Goal: Information Seeking & Learning: Learn about a topic

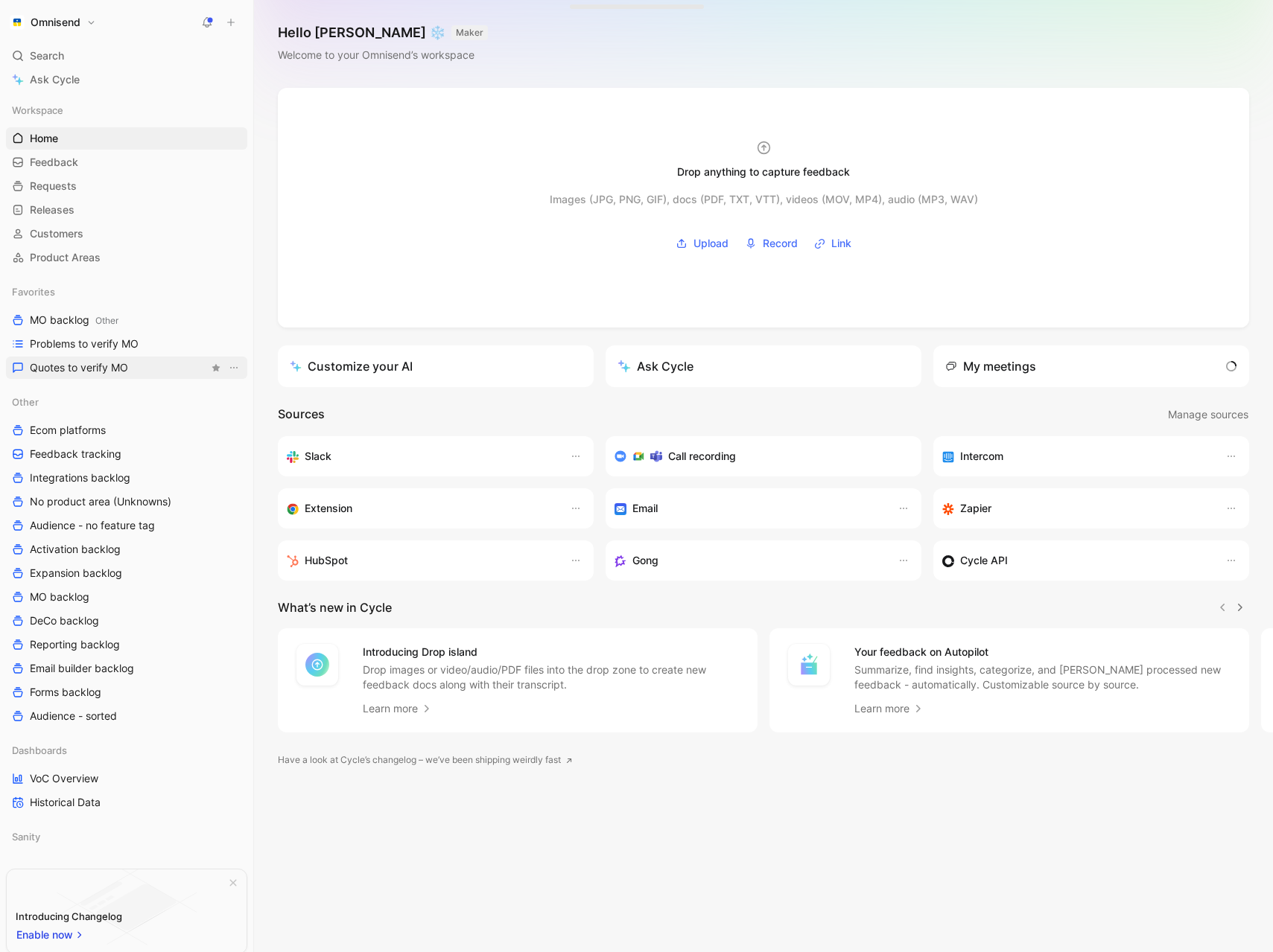
click at [95, 371] on span "Quotes to verify MO" at bounding box center [79, 368] width 98 height 15
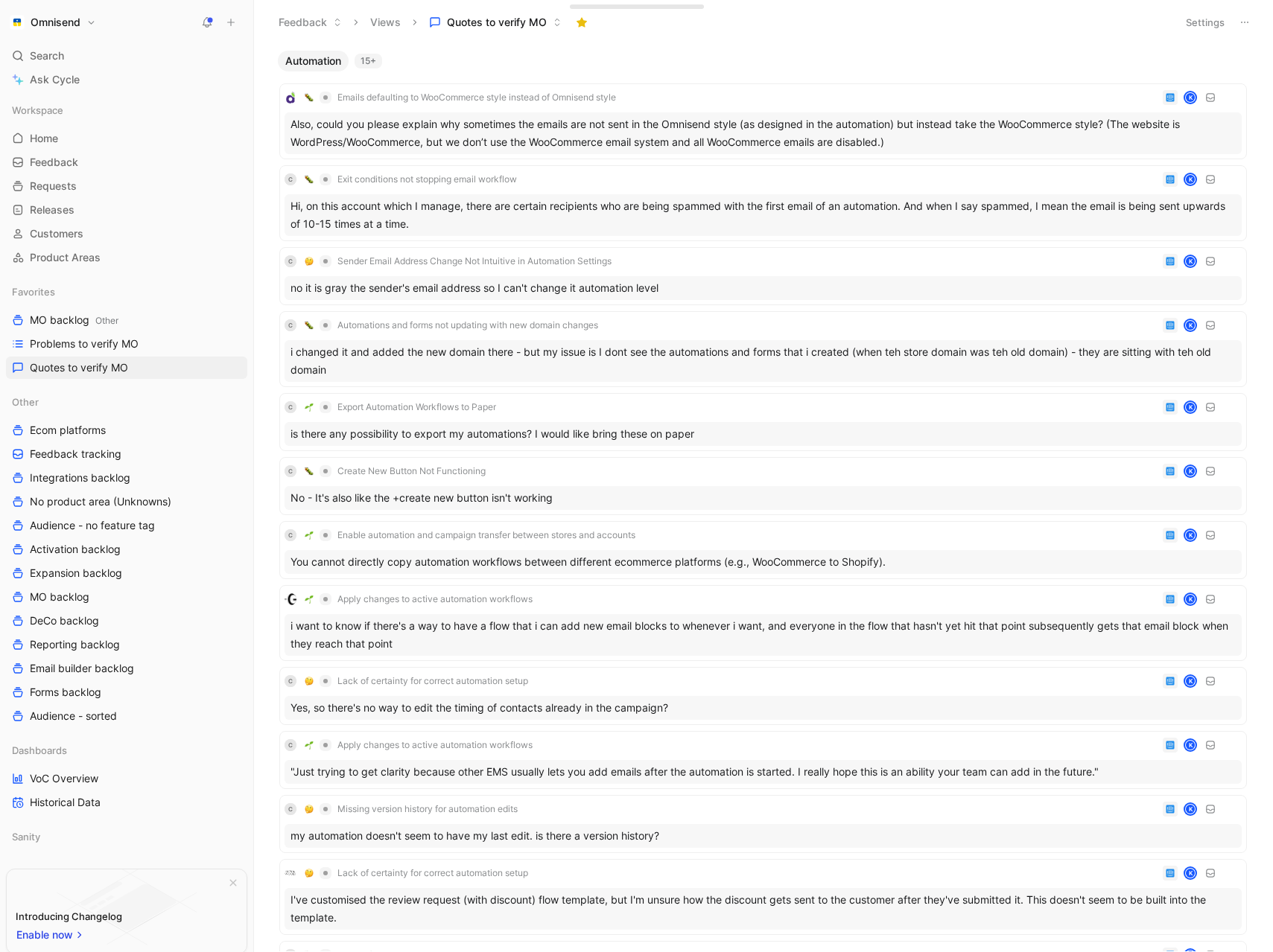
click at [374, 62] on div "15+" at bounding box center [369, 61] width 27 height 15
click at [96, 778] on span "VoC Overview" at bounding box center [64, 779] width 69 height 15
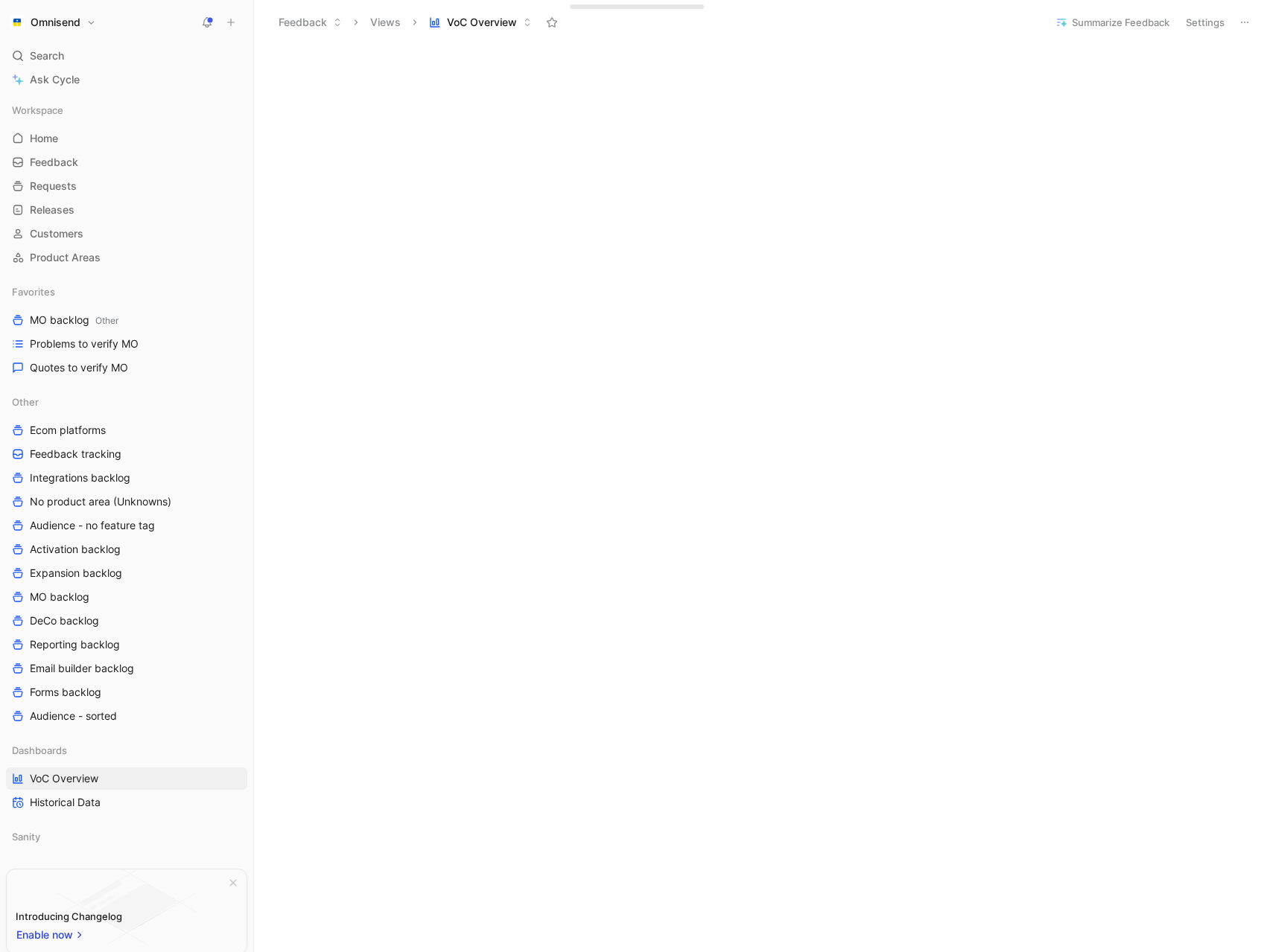
scroll to position [706, 0]
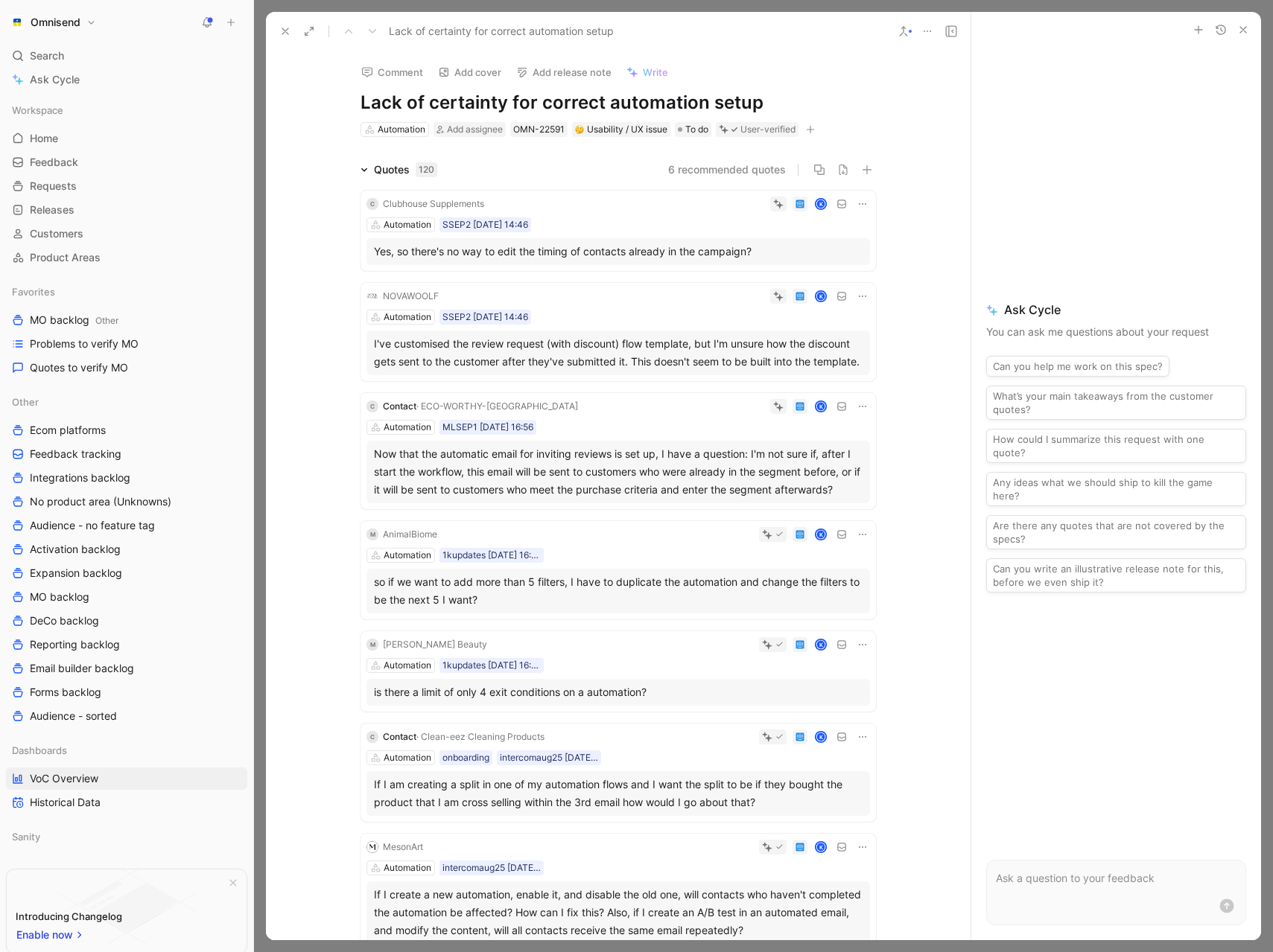
click at [927, 34] on icon at bounding box center [927, 31] width 12 height 12
click at [982, 109] on div "Export quotes" at bounding box center [993, 107] width 96 height 18
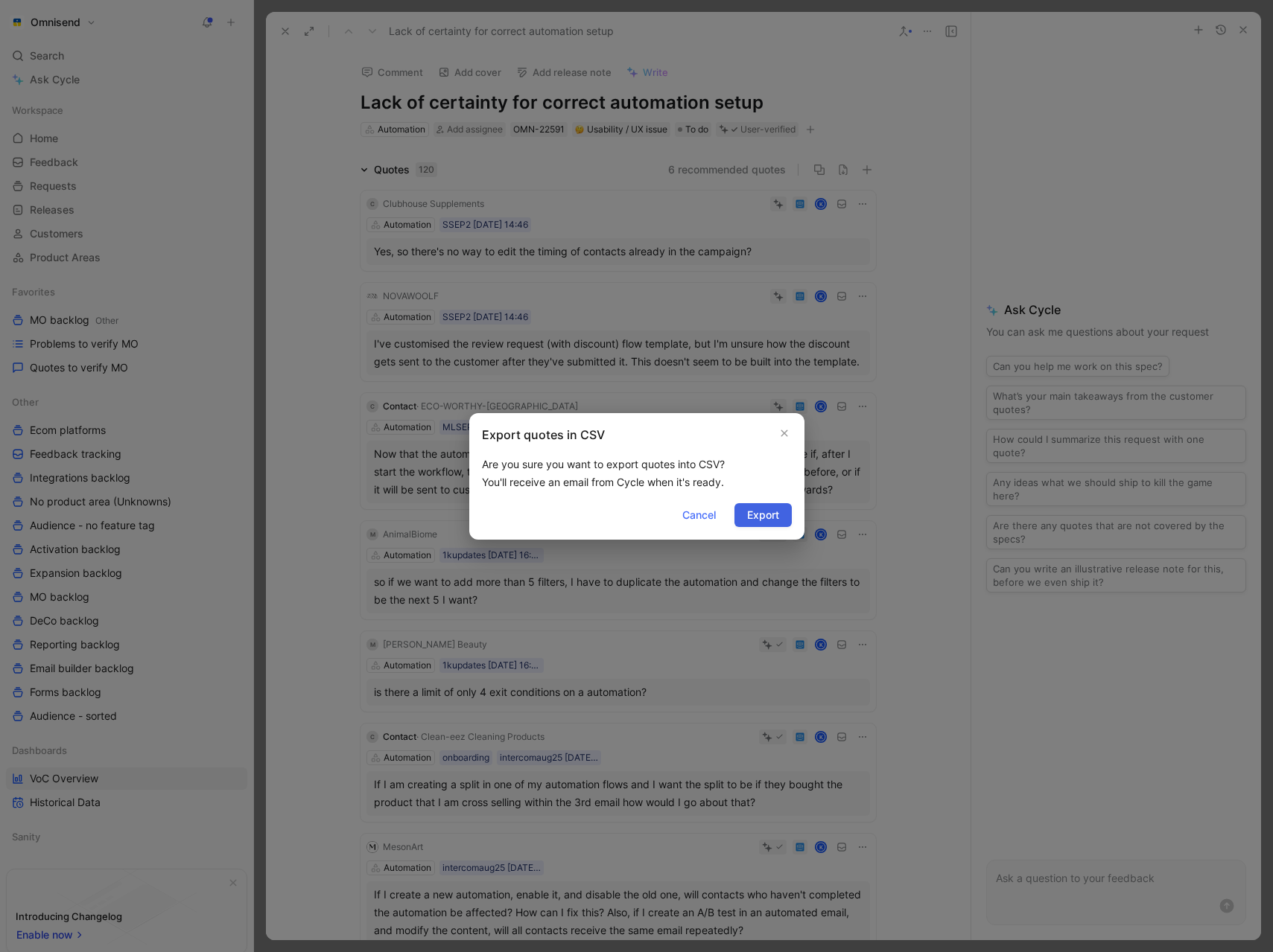
click at [765, 510] on span "Export" at bounding box center [763, 515] width 32 height 18
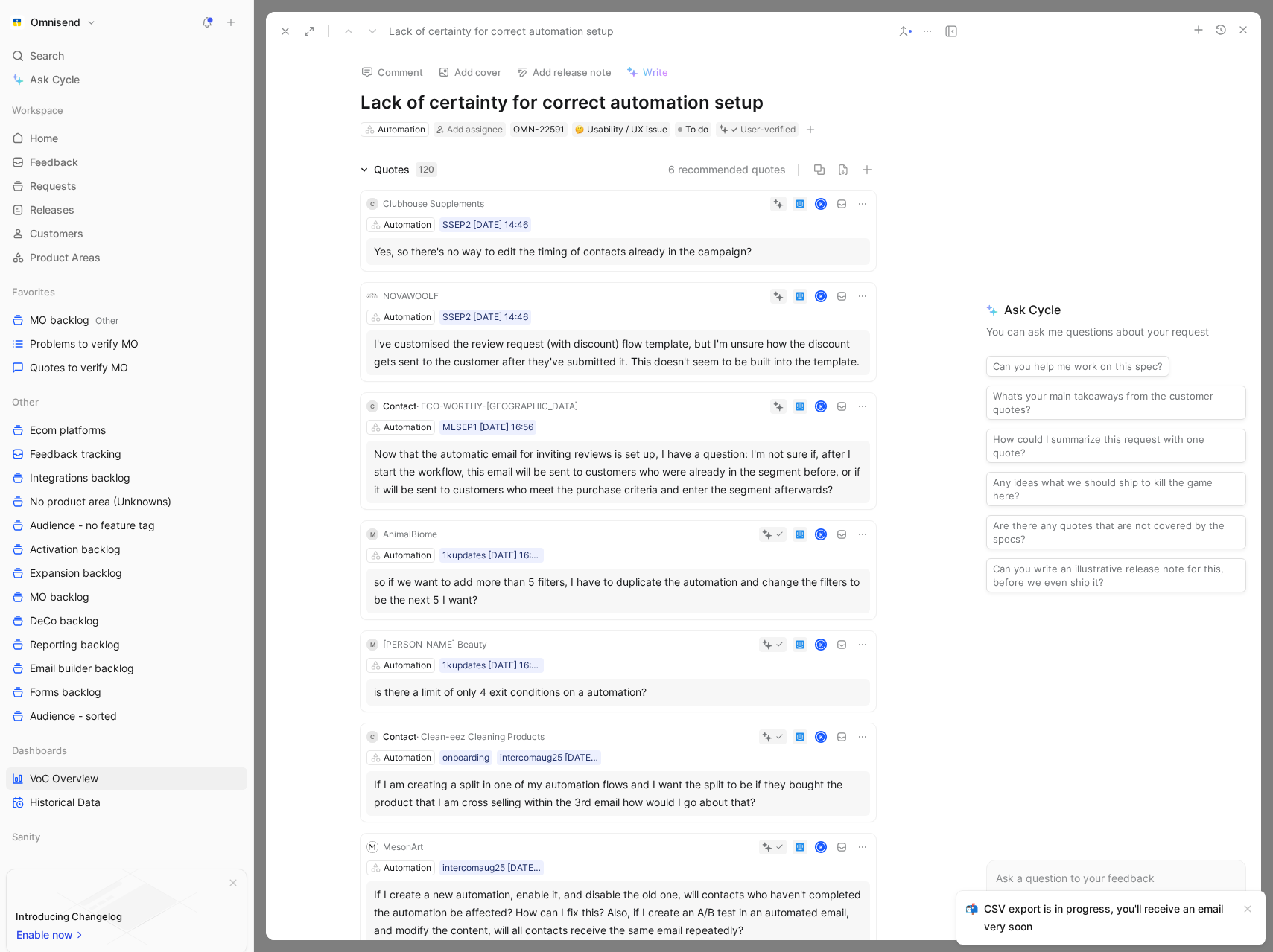
click at [926, 32] on icon at bounding box center [927, 31] width 12 height 12
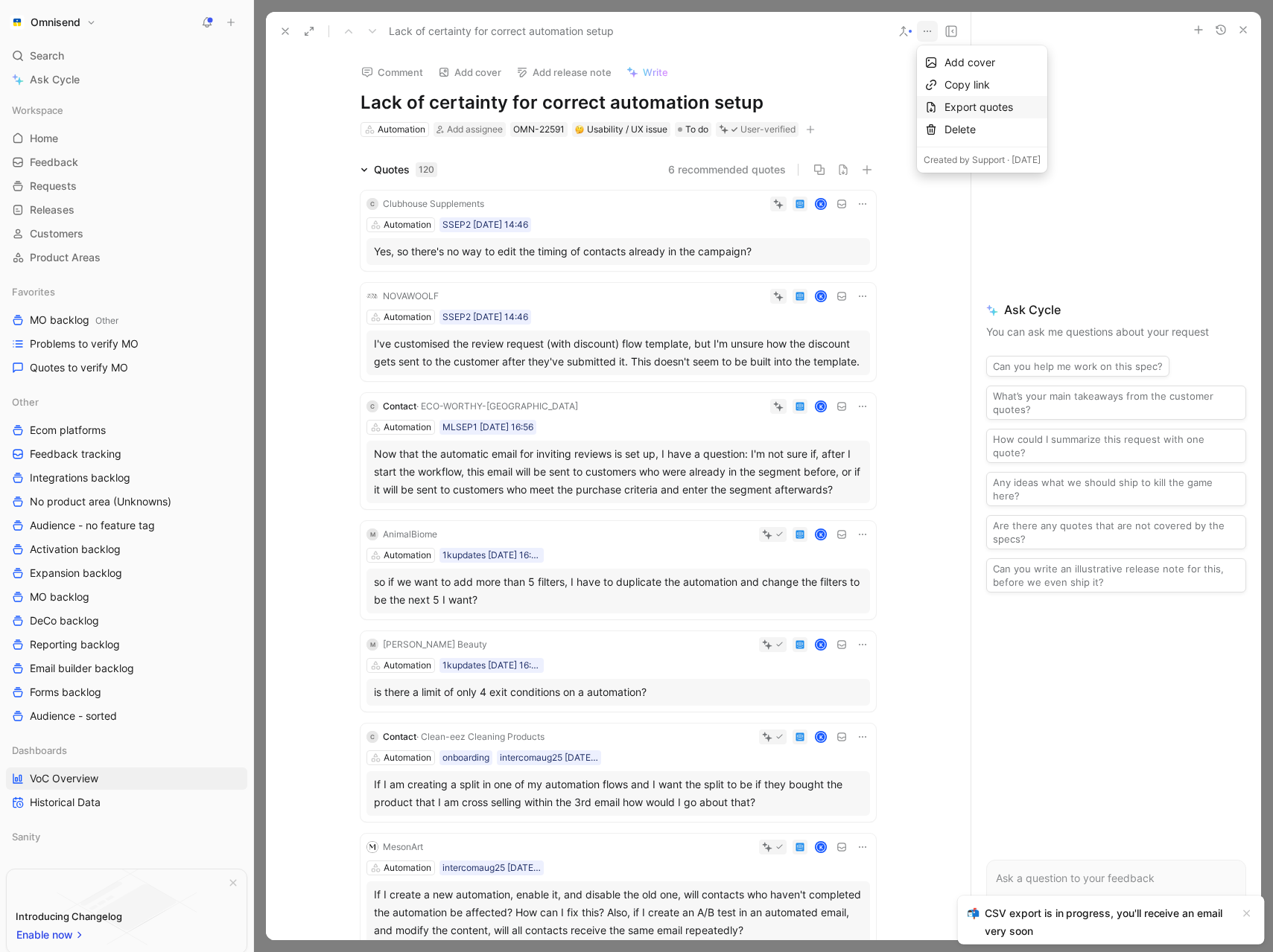
click at [999, 105] on div "Export quotes" at bounding box center [993, 107] width 96 height 18
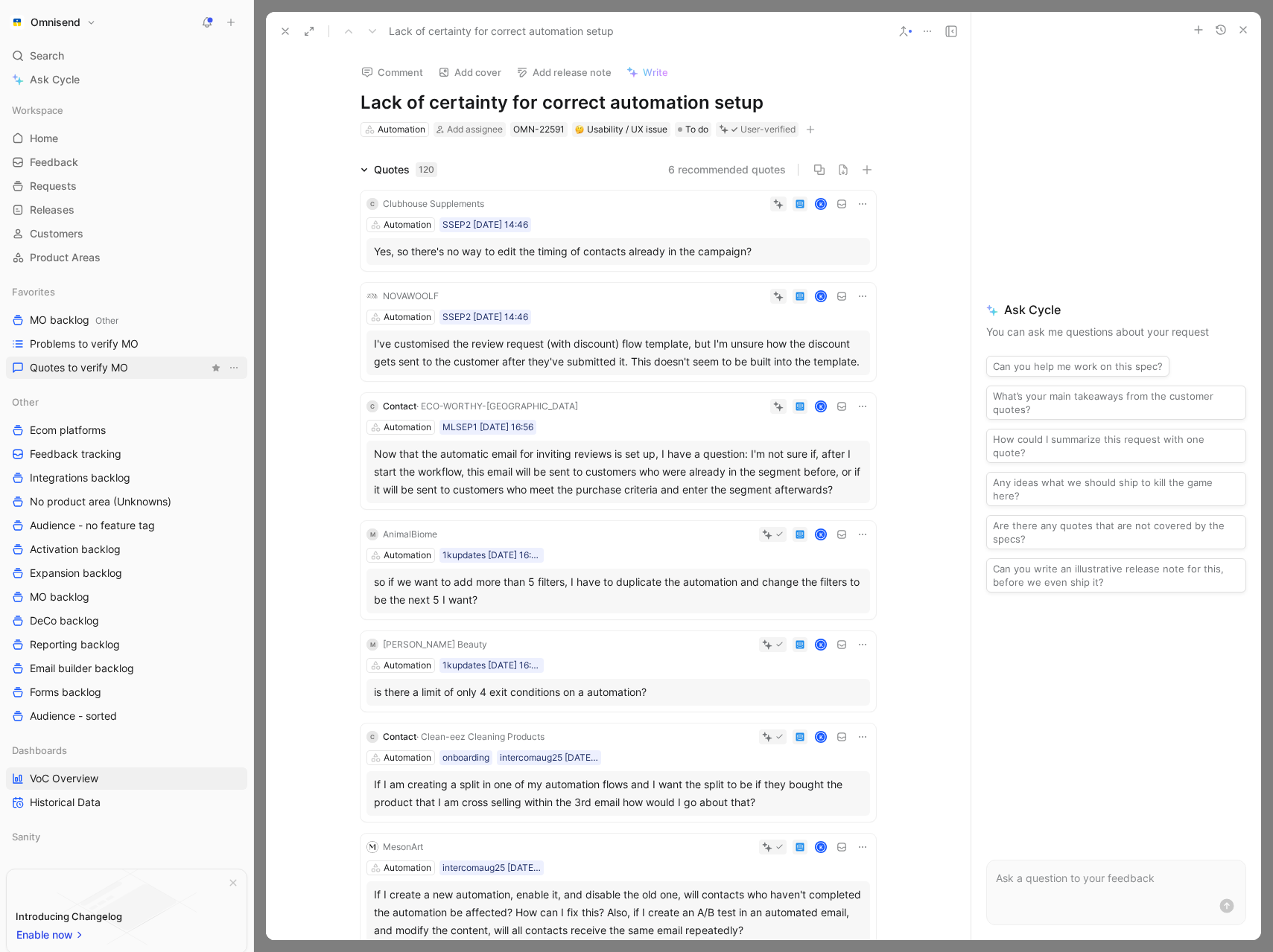
click at [92, 362] on span "Quotes to verify MO" at bounding box center [79, 368] width 98 height 15
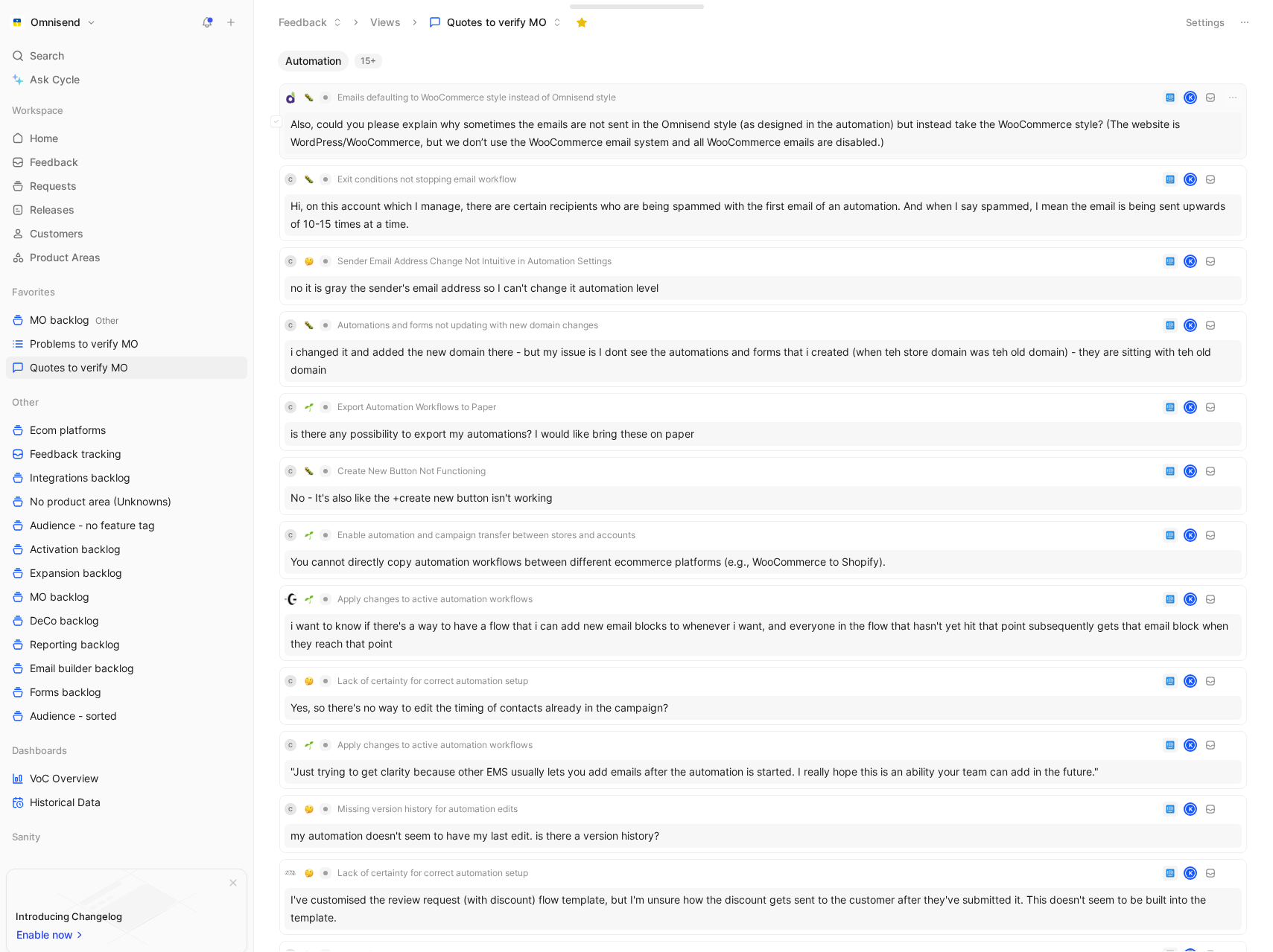
click at [740, 95] on div "Emails defaulting to WooCommerce style instead of Omnisend style K" at bounding box center [763, 97] width 957 height 18
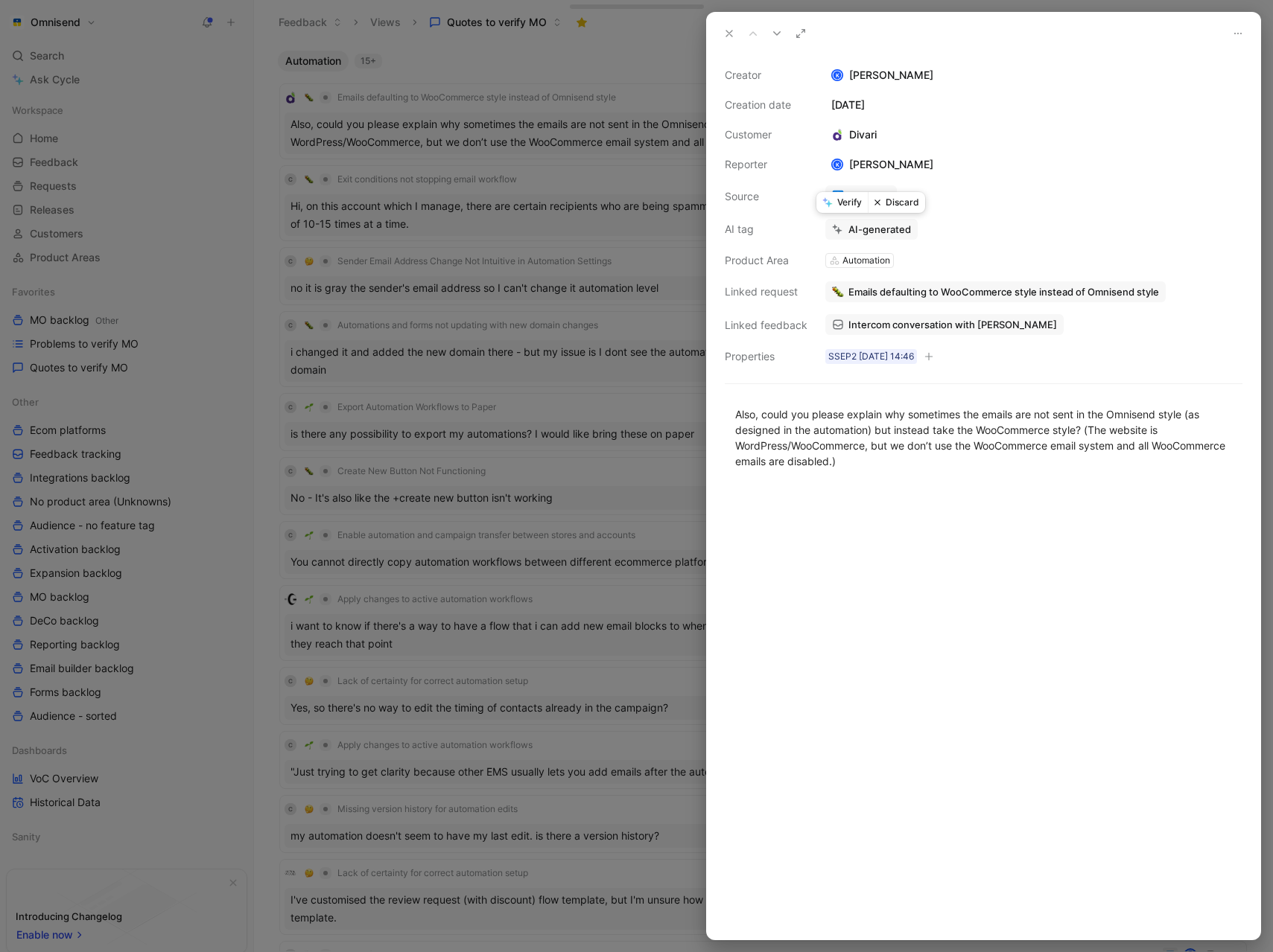
click at [905, 202] on button "Discard" at bounding box center [896, 202] width 57 height 21
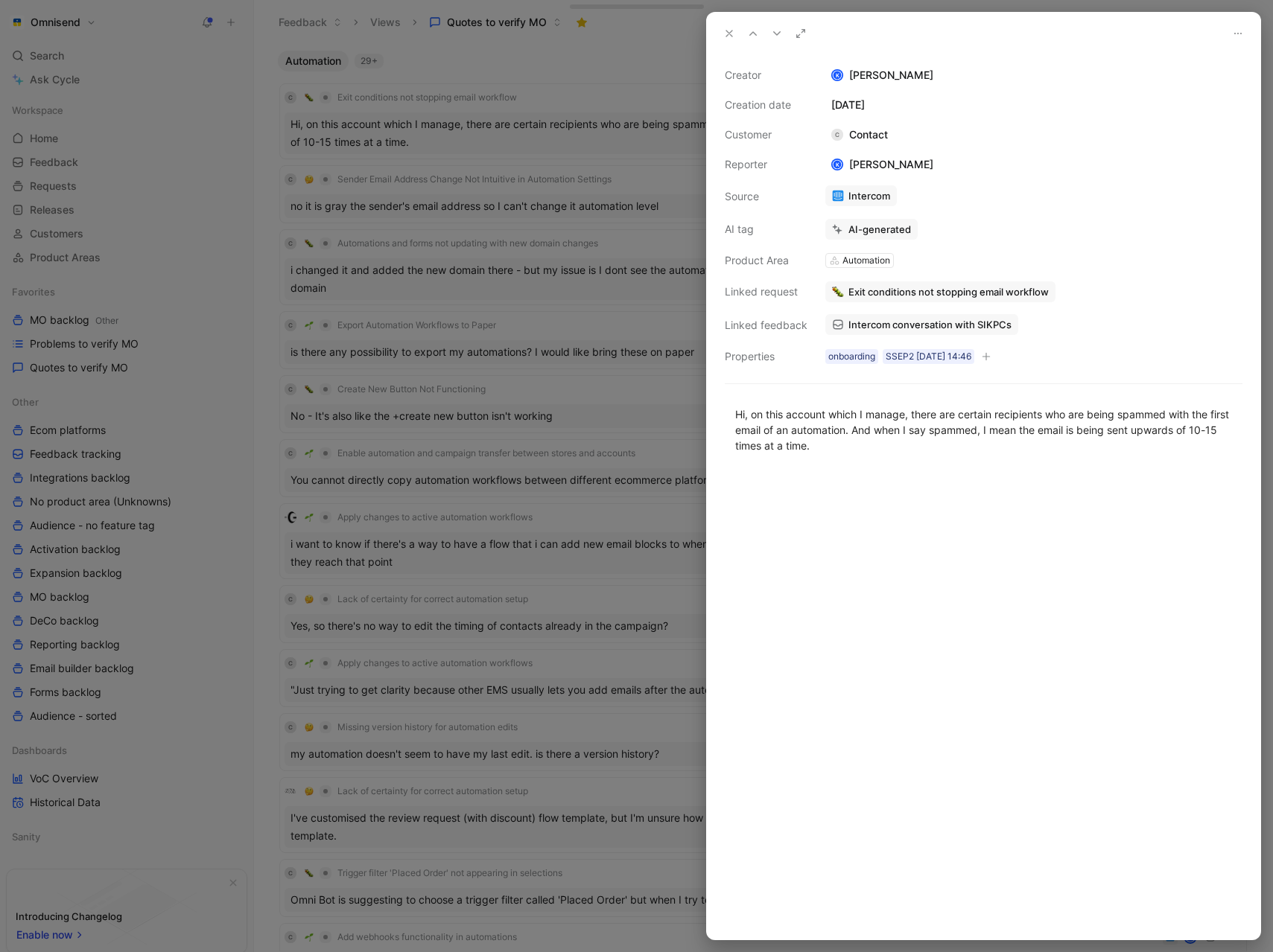
click at [582, 78] on div at bounding box center [636, 476] width 1273 height 952
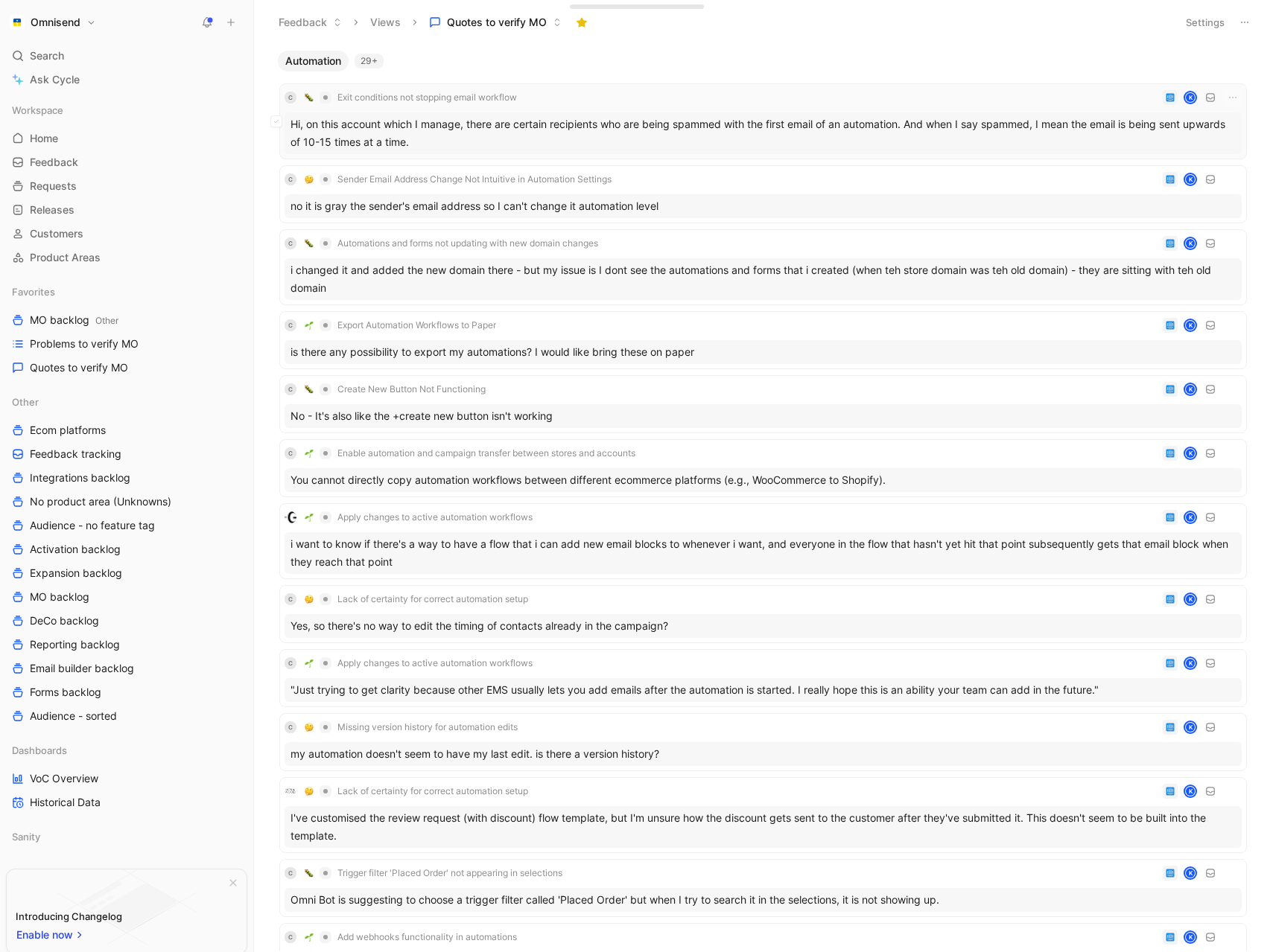
click at [581, 98] on div "C Exit conditions not stopping email workflow K" at bounding box center [763, 97] width 957 height 18
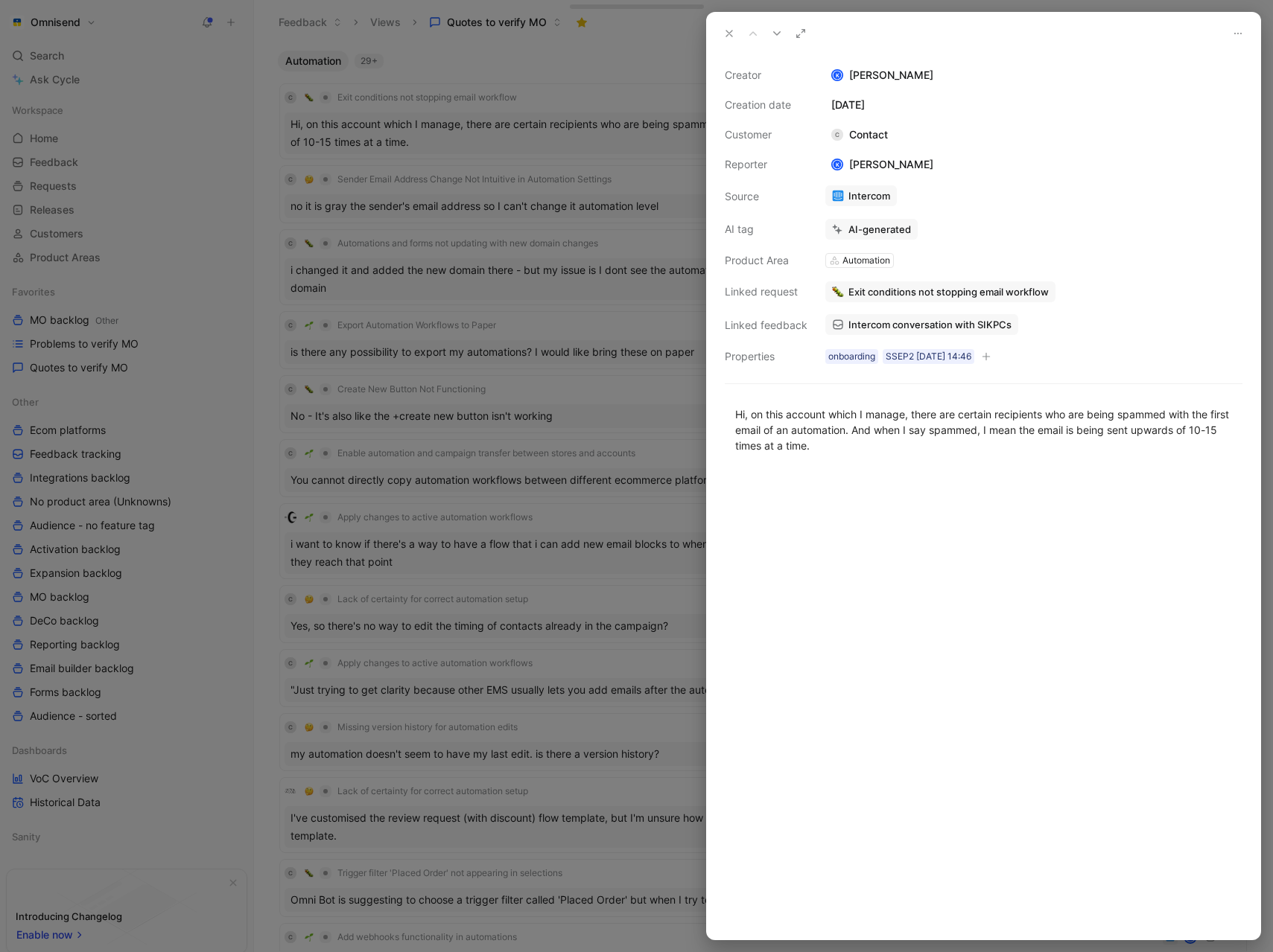
click at [949, 328] on span "Intercom conversation with SIKPCs" at bounding box center [930, 325] width 163 height 14
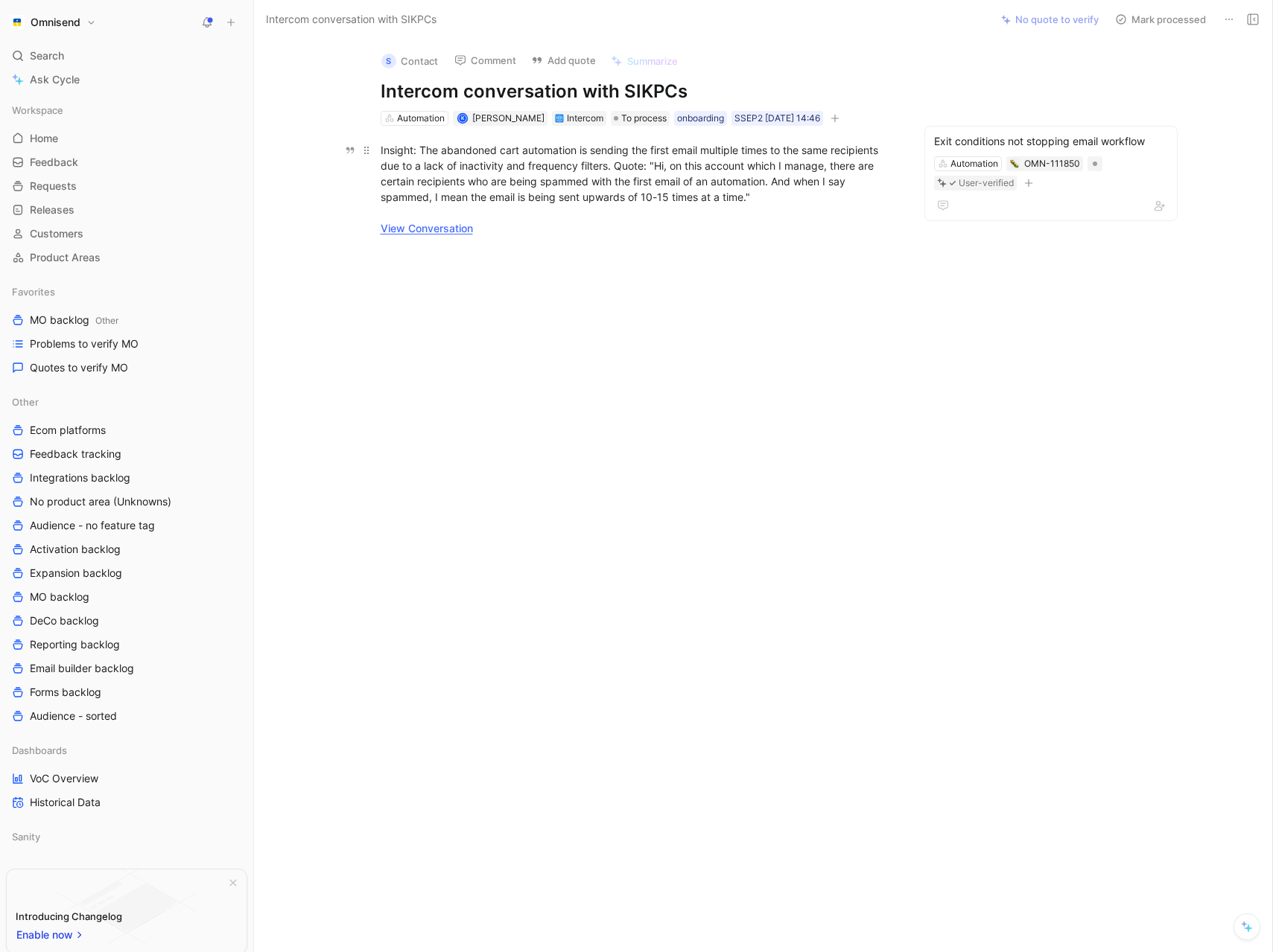
click at [413, 233] on link "View Conversation" at bounding box center [427, 228] width 92 height 13
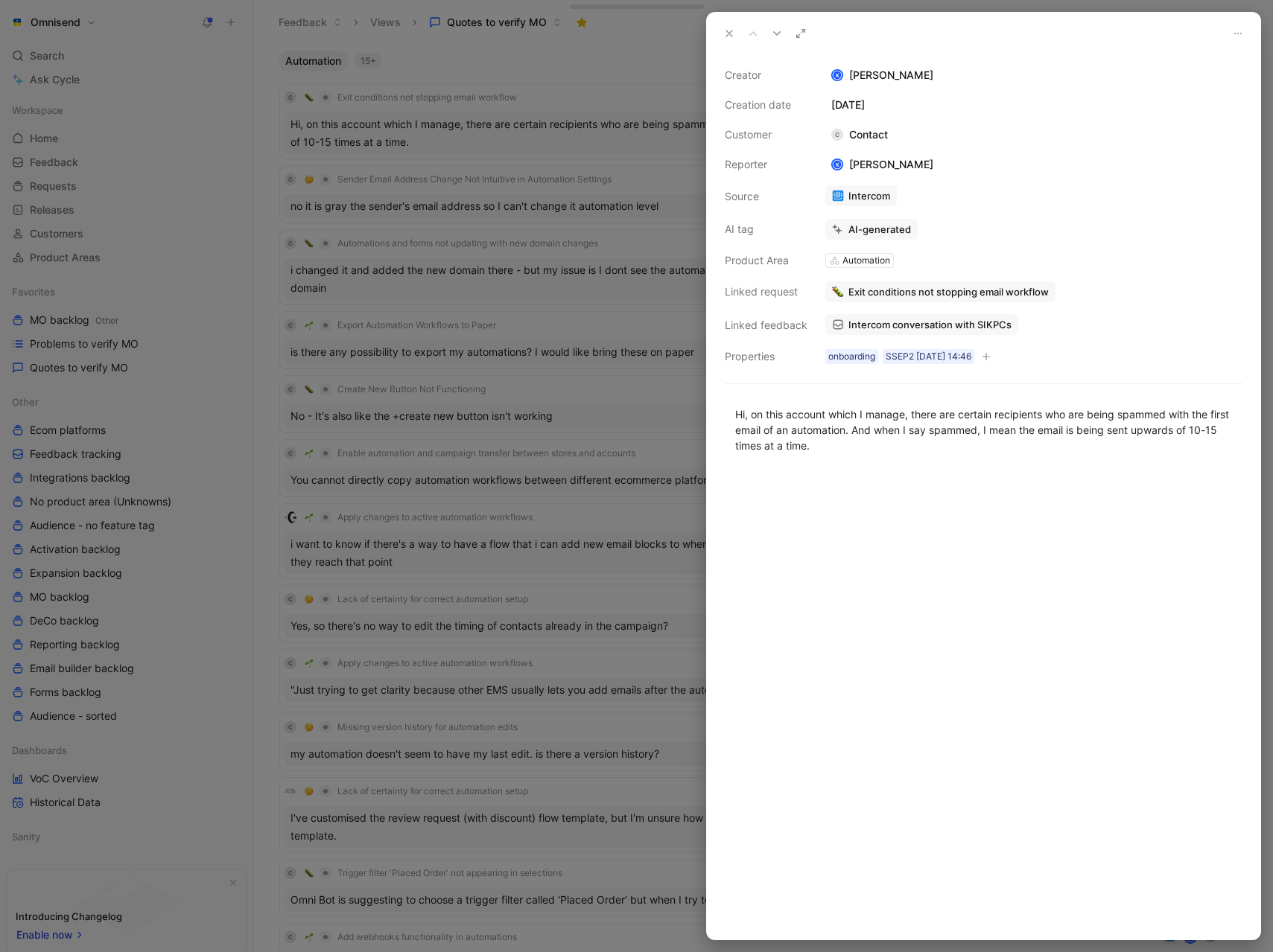
click at [985, 242] on div "Creator K [PERSON_NAME] Creation date [DATE] Customer C Contact Reporter K [PER…" at bounding box center [984, 216] width 517 height 299
click at [901, 201] on button "Discard" at bounding box center [896, 202] width 57 height 21
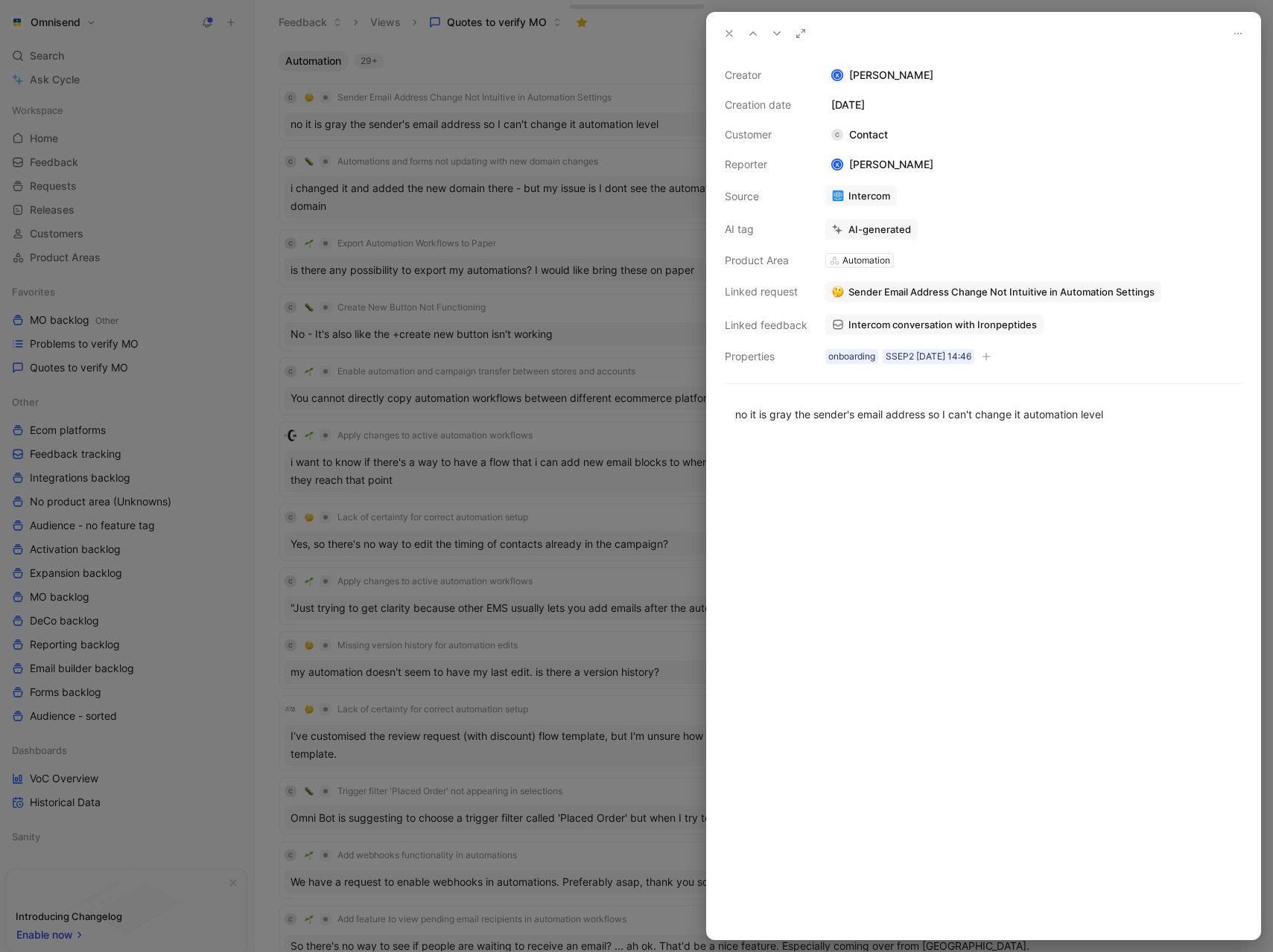
click at [261, 93] on div at bounding box center [636, 476] width 1273 height 952
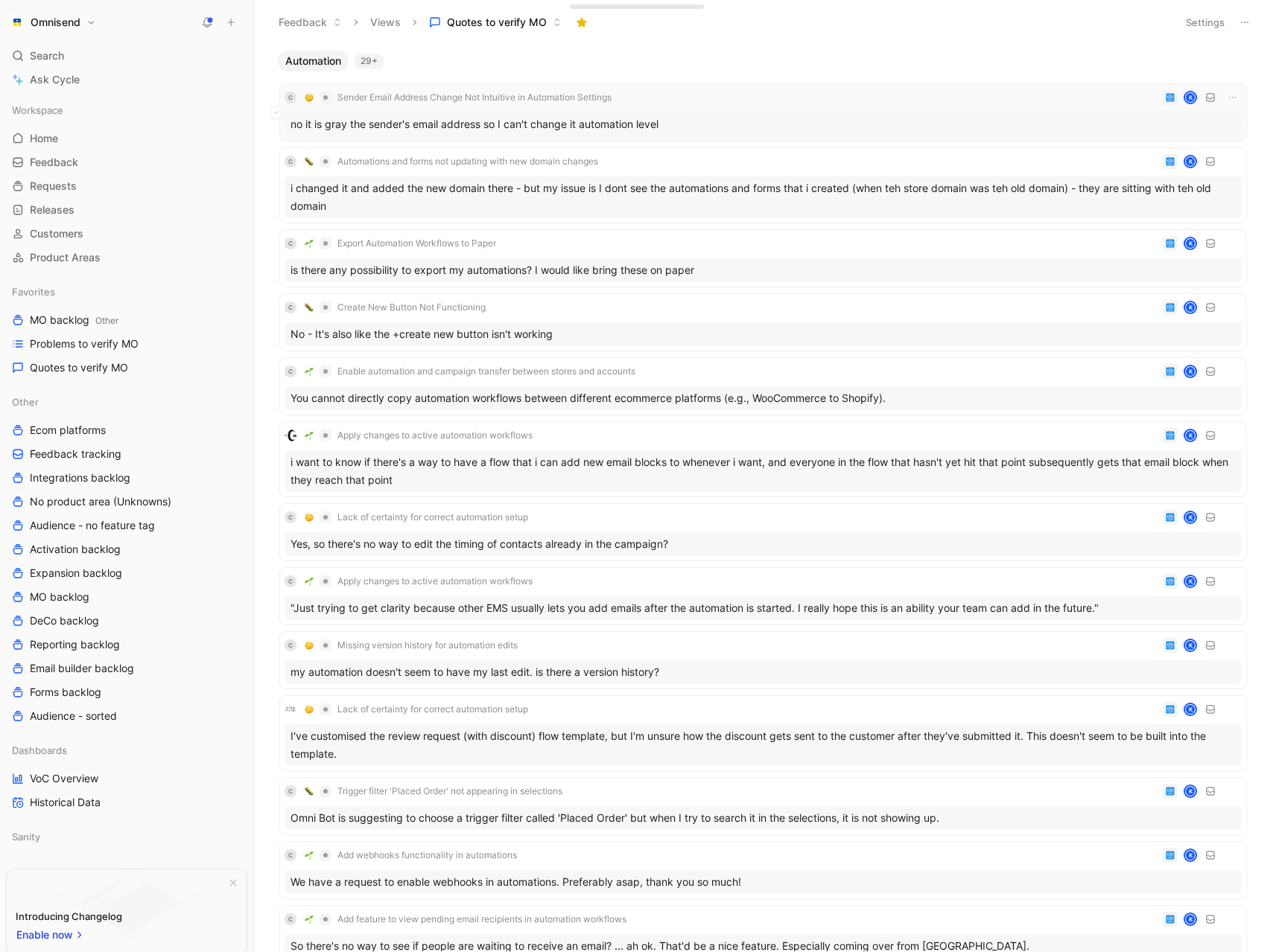
click at [733, 99] on div "C Sender Email Address Change Not Intuitive in Automation Settings K" at bounding box center [763, 97] width 957 height 18
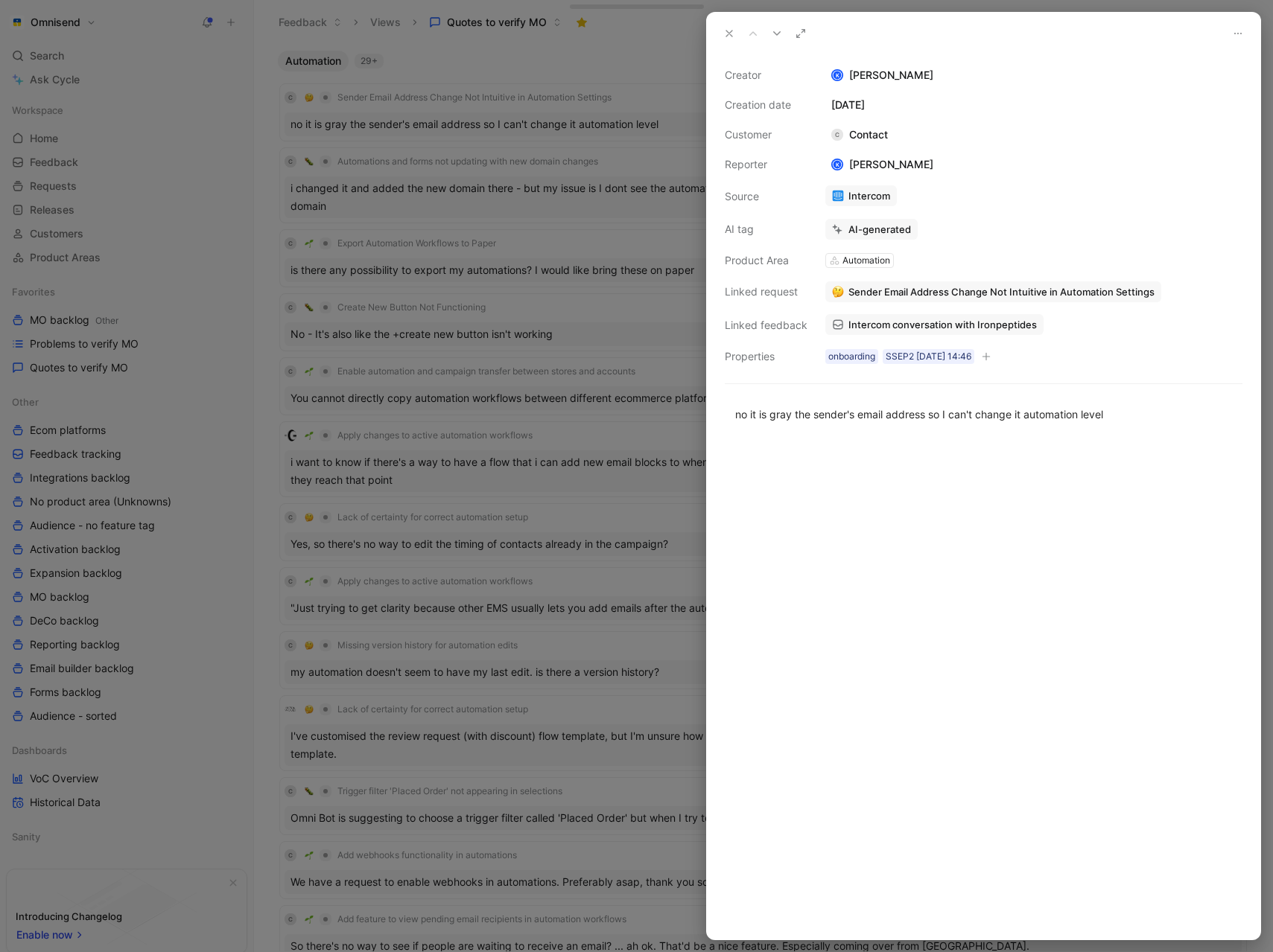
click at [508, 150] on div at bounding box center [636, 476] width 1273 height 952
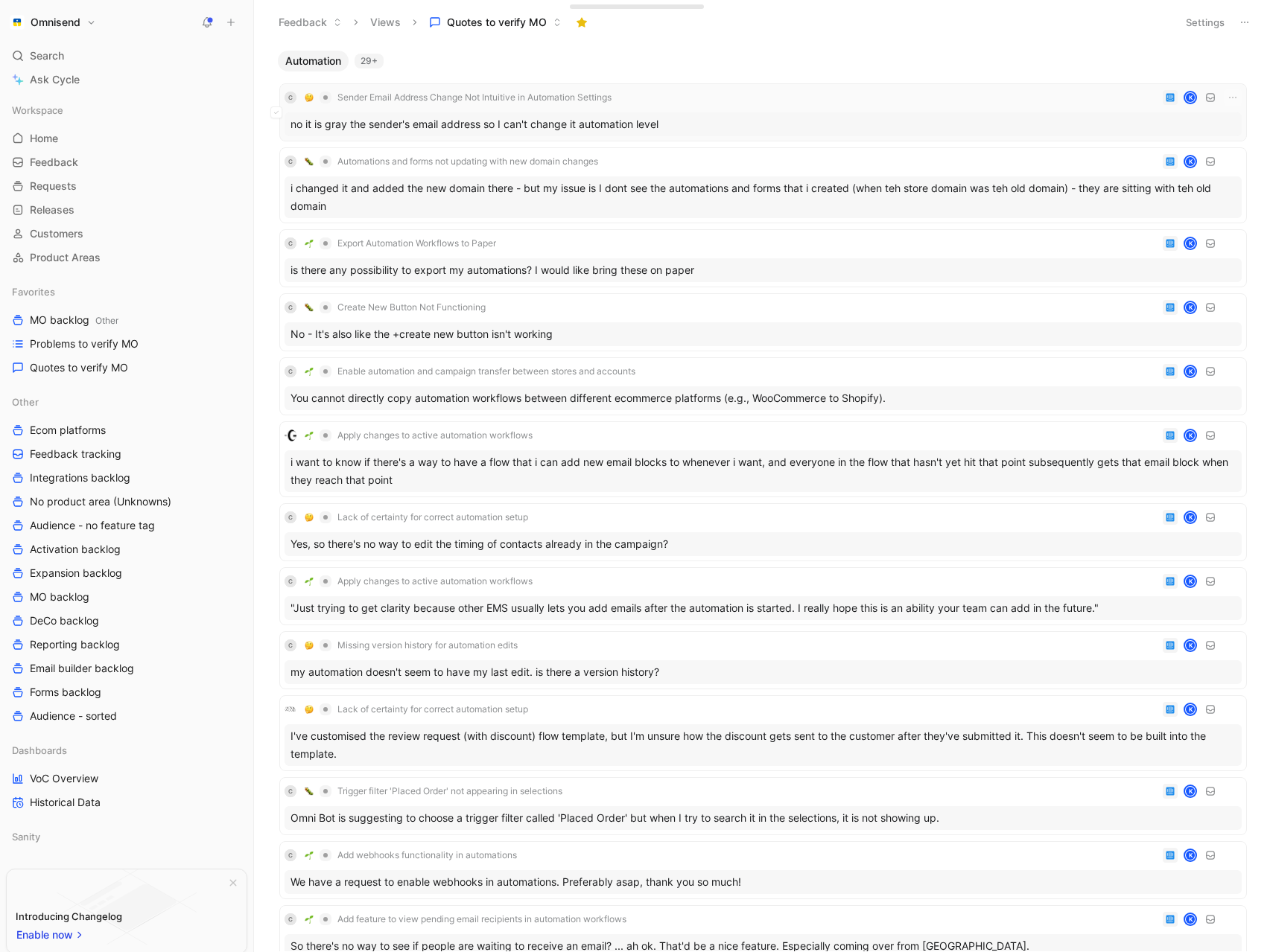
click at [695, 97] on div "C Sender Email Address Change Not Intuitive in Automation Settings K" at bounding box center [763, 97] width 957 height 18
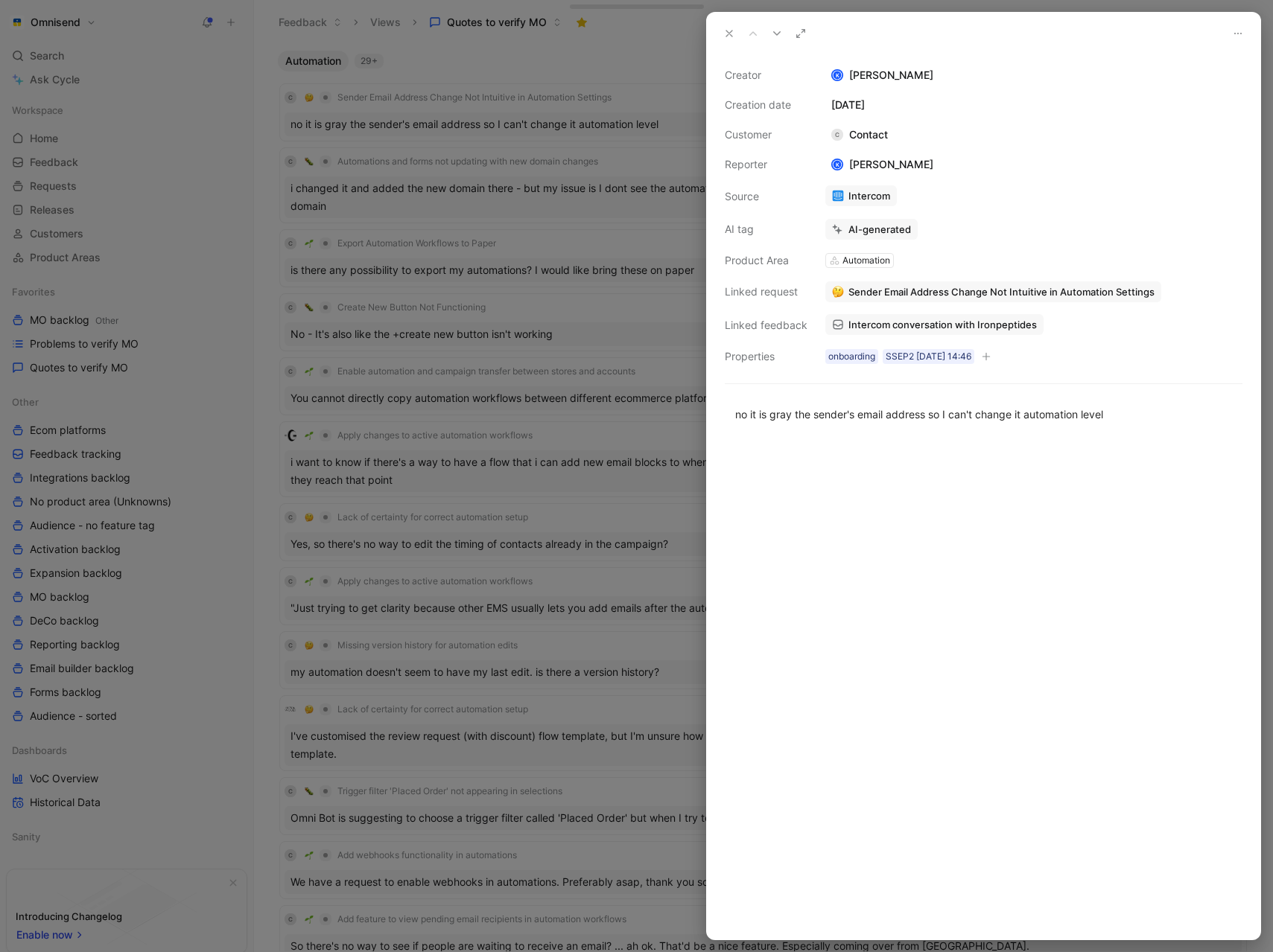
click at [996, 328] on span "Intercom conversation with Ironpeptides" at bounding box center [943, 325] width 189 height 14
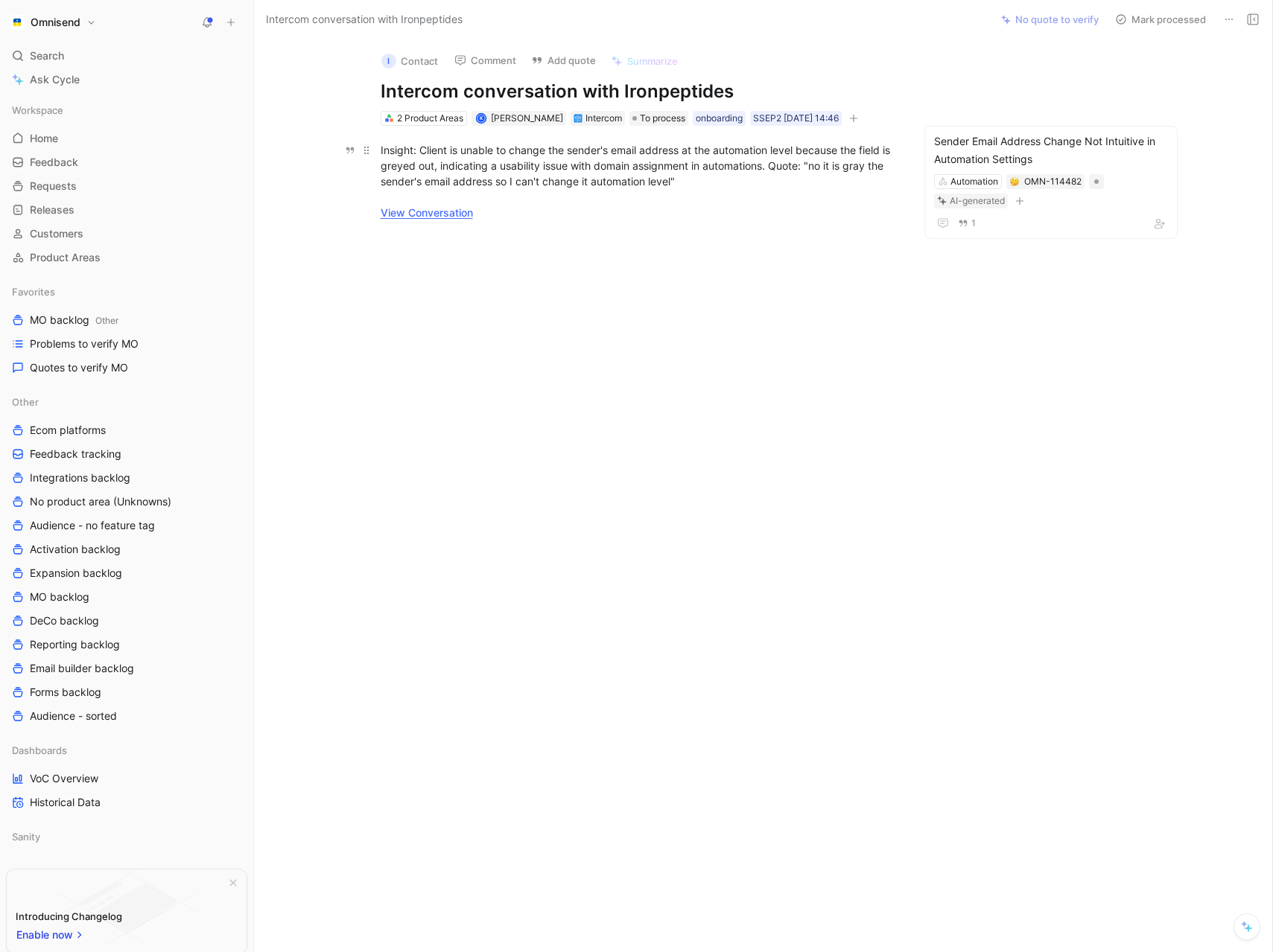
click at [448, 212] on link "View Conversation" at bounding box center [427, 212] width 92 height 13
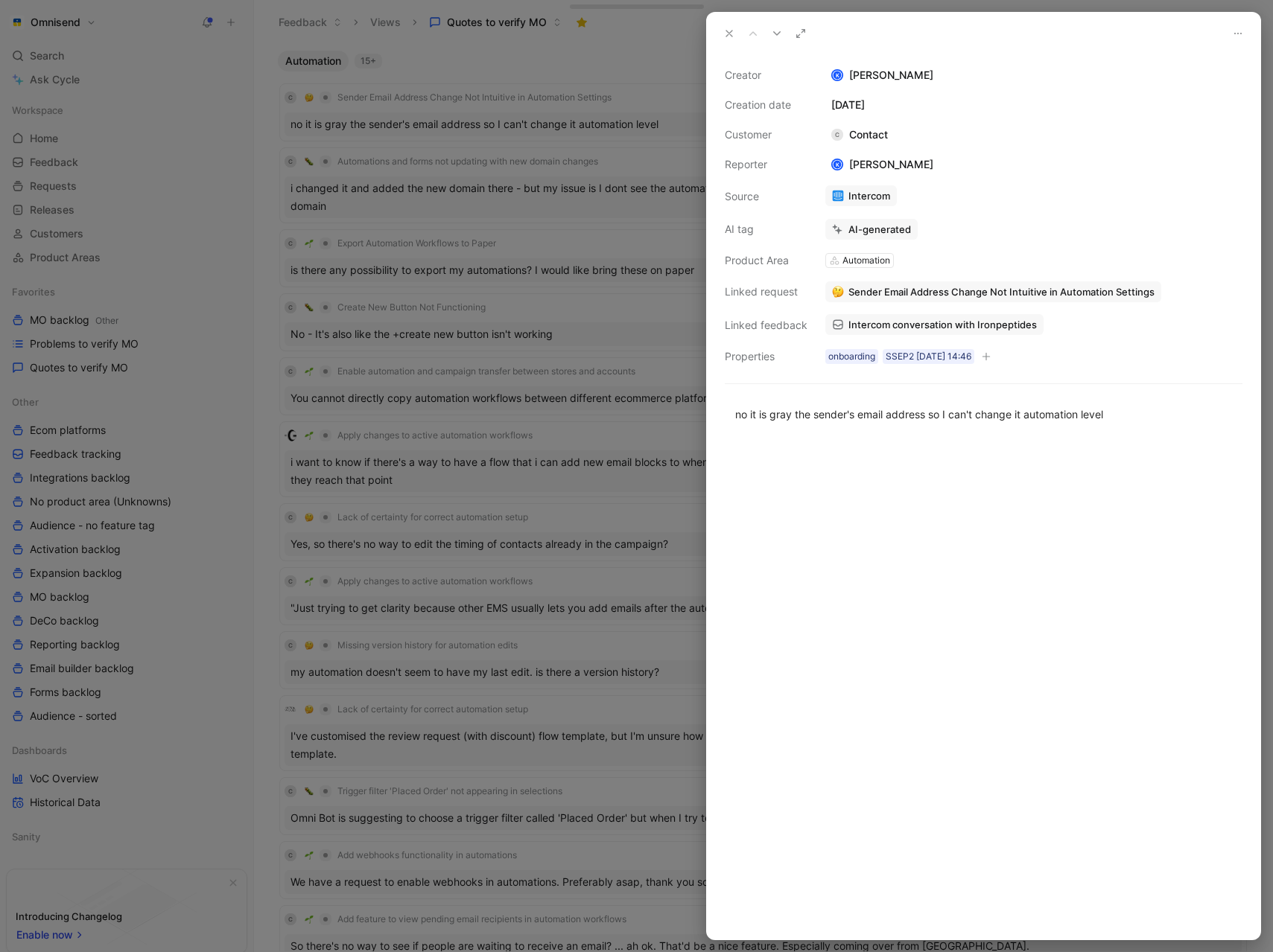
click at [1051, 236] on div "OMN-114482 Automation" at bounding box center [967, 239] width 266 height 15
click at [913, 203] on button "Discard" at bounding box center [896, 202] width 57 height 21
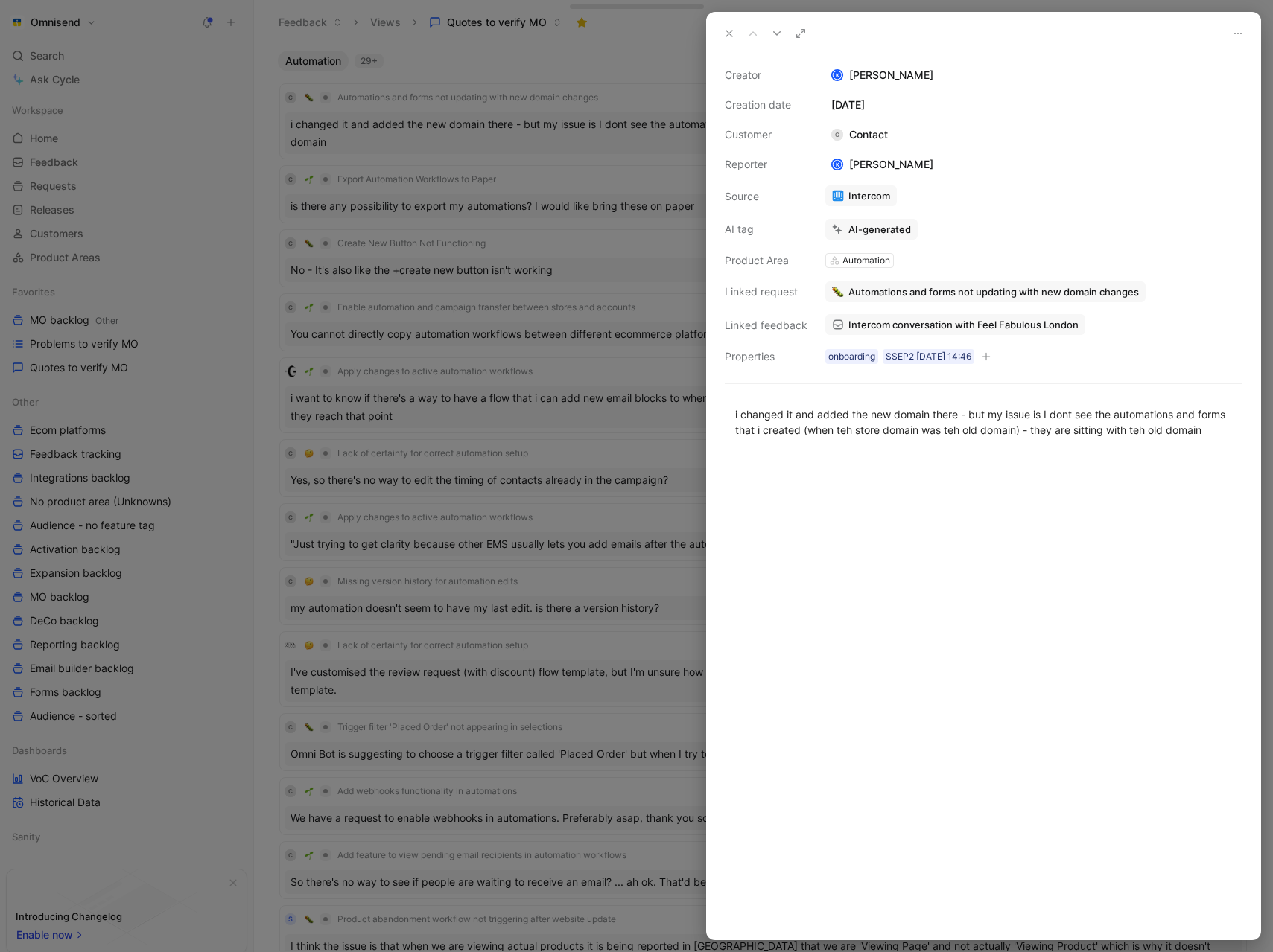
click at [260, 124] on div at bounding box center [636, 476] width 1273 height 952
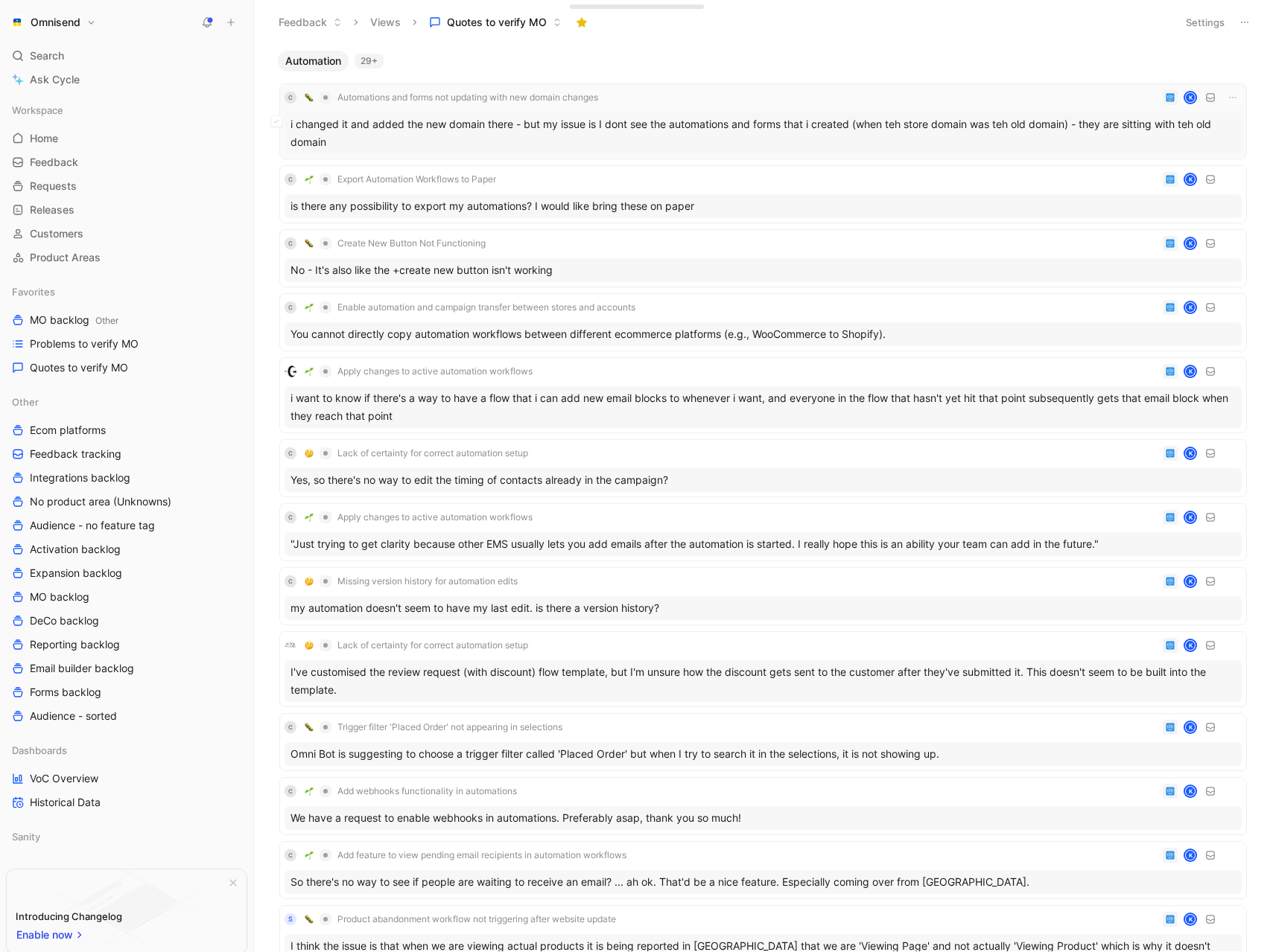
click at [508, 140] on div "i changed it and added the new domain there - but my issue is I dont see the au…" at bounding box center [763, 133] width 957 height 42
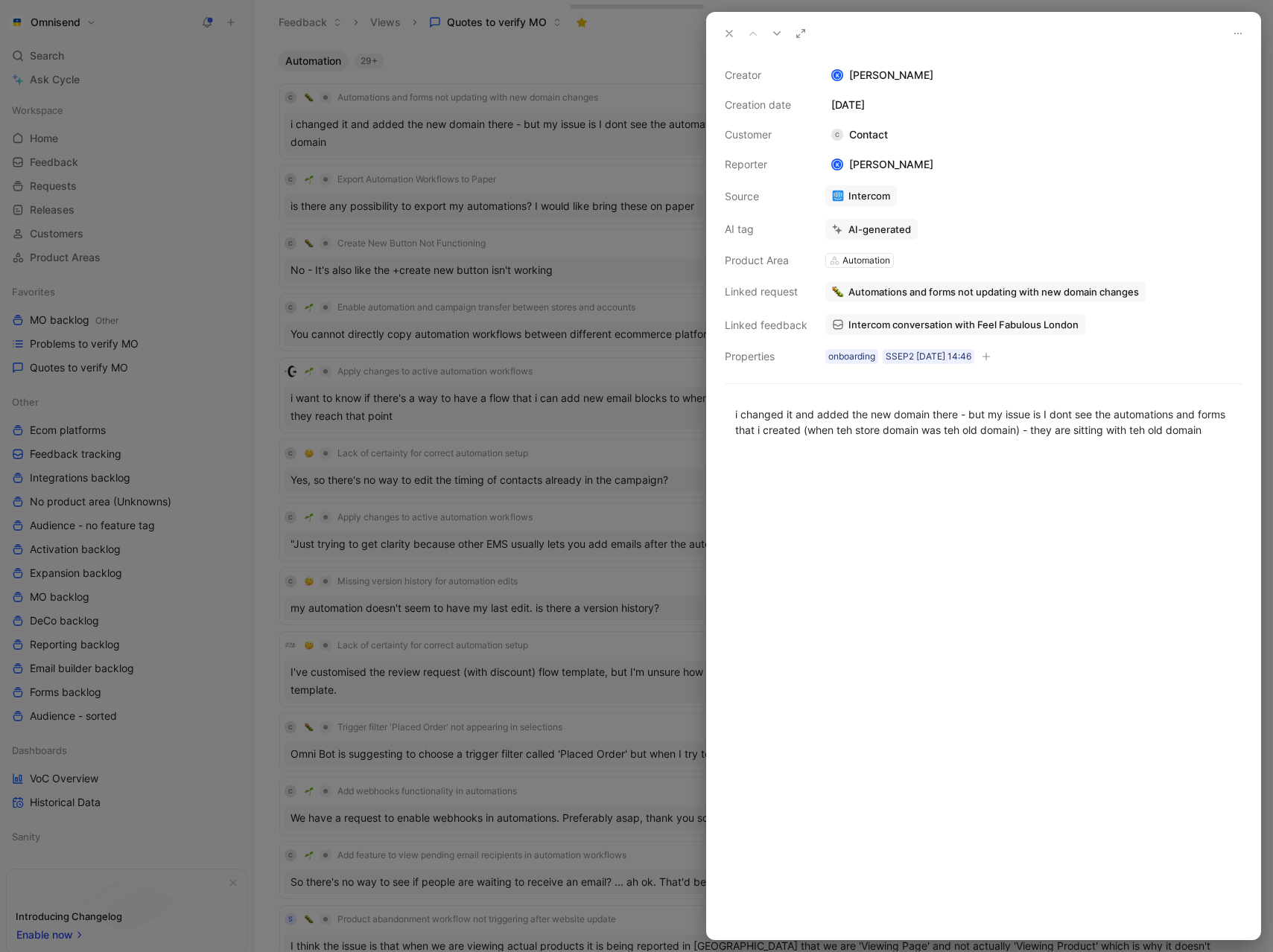
drag, startPoint x: 1031, startPoint y: 249, endPoint x: 978, endPoint y: 247, distance: 53.0
click at [1031, 249] on div "Creator K [PERSON_NAME] Creation date [DATE] Customer C Contact Reporter K [PER…" at bounding box center [984, 216] width 517 height 299
click at [902, 202] on button "Discard" at bounding box center [896, 202] width 57 height 21
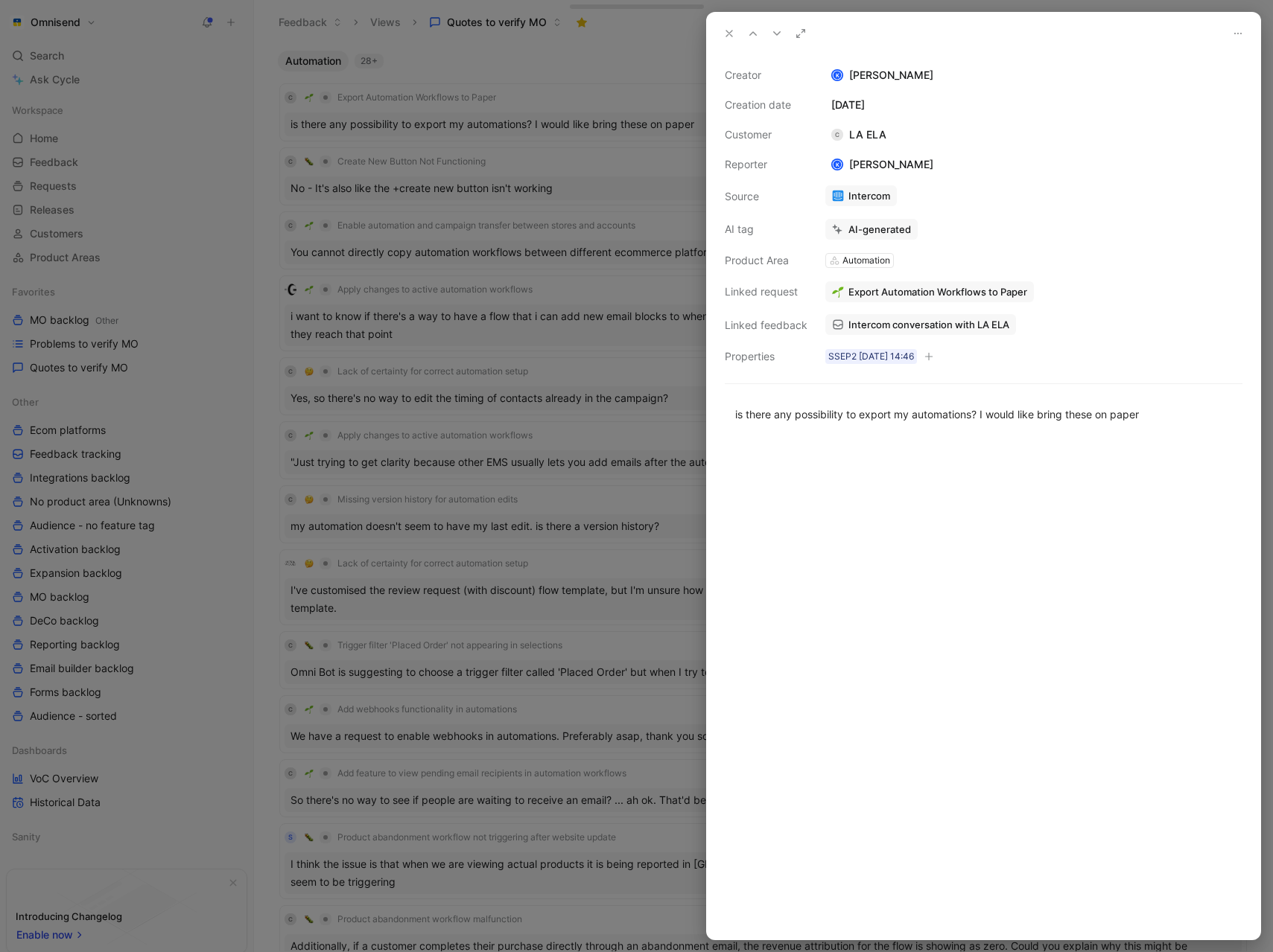
click at [261, 146] on div at bounding box center [636, 476] width 1273 height 952
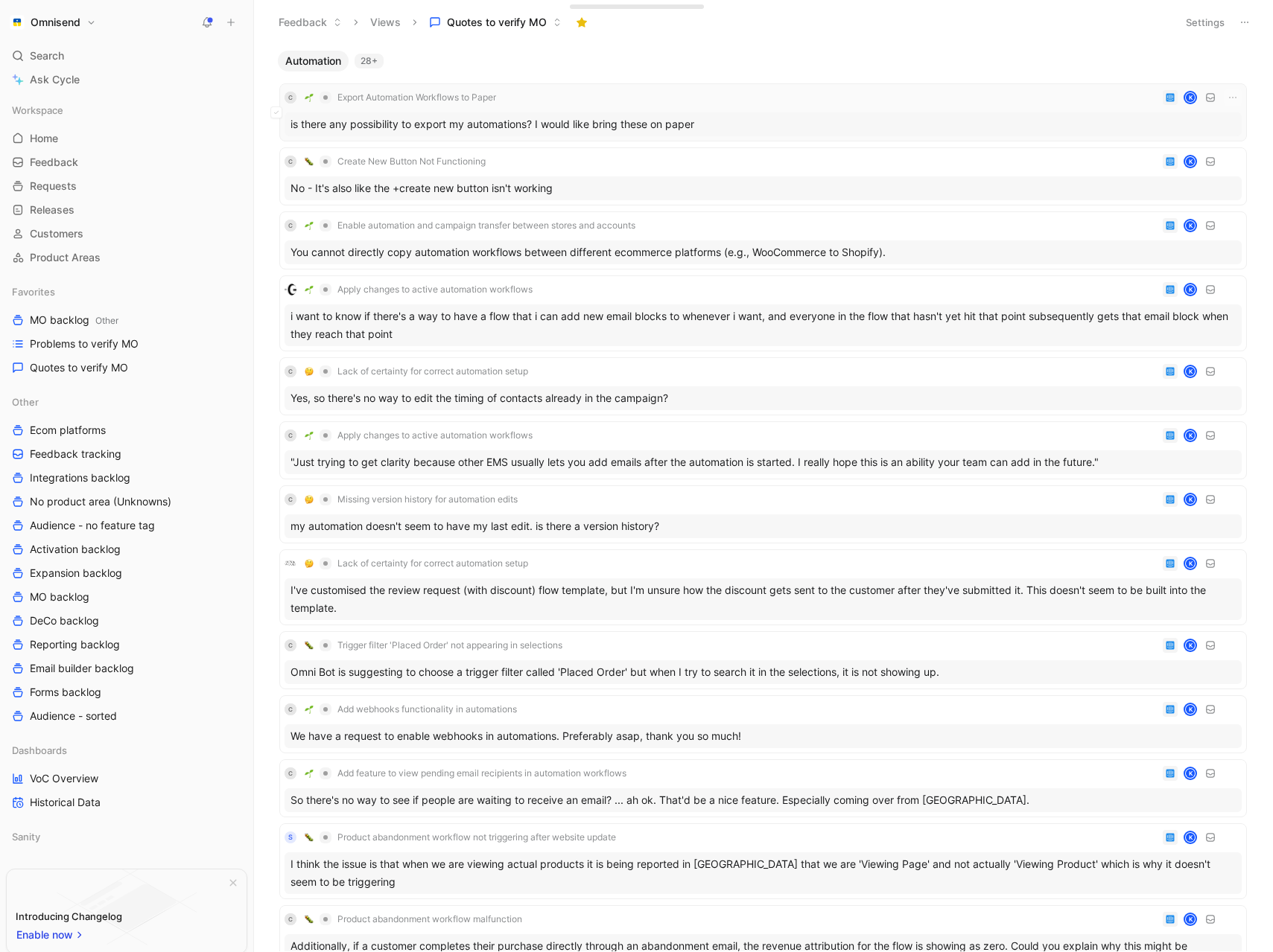
click at [657, 96] on div "C Export Automation Workflows to Paper K" at bounding box center [763, 97] width 957 height 18
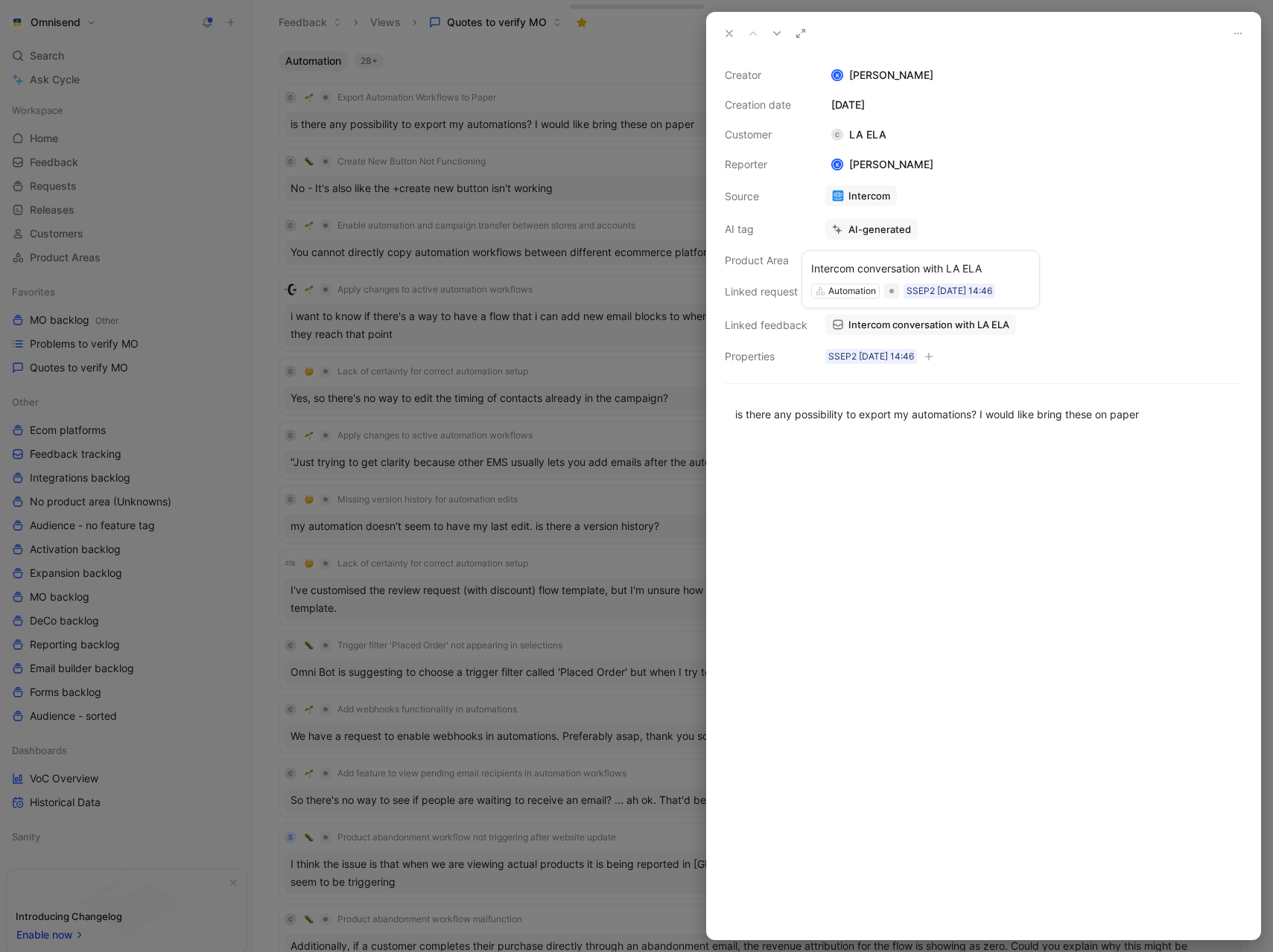
click at [956, 325] on span "Intercom conversation with LA ELA" at bounding box center [929, 325] width 161 height 14
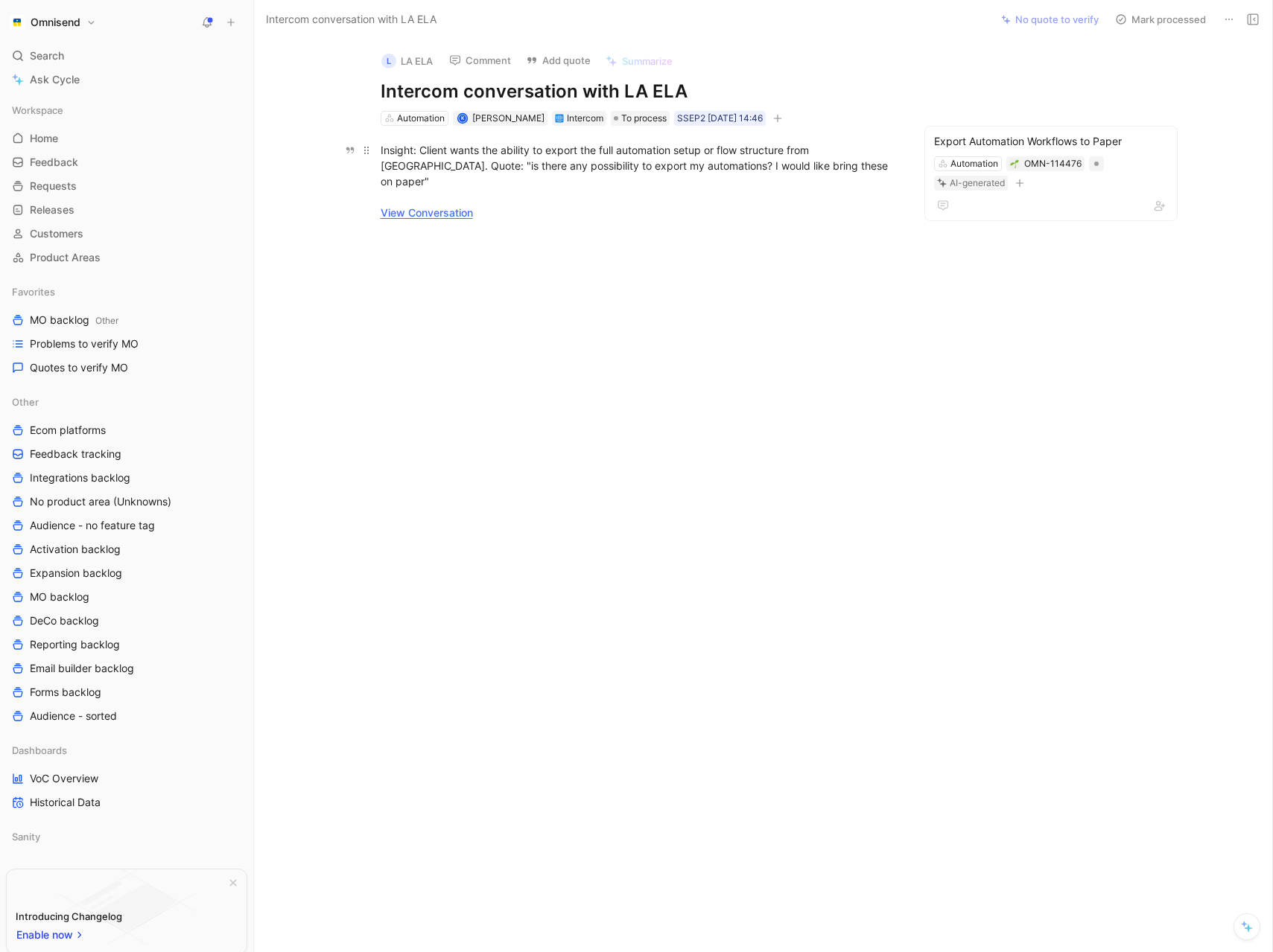
click at [446, 206] on link "View Conversation" at bounding box center [427, 212] width 92 height 13
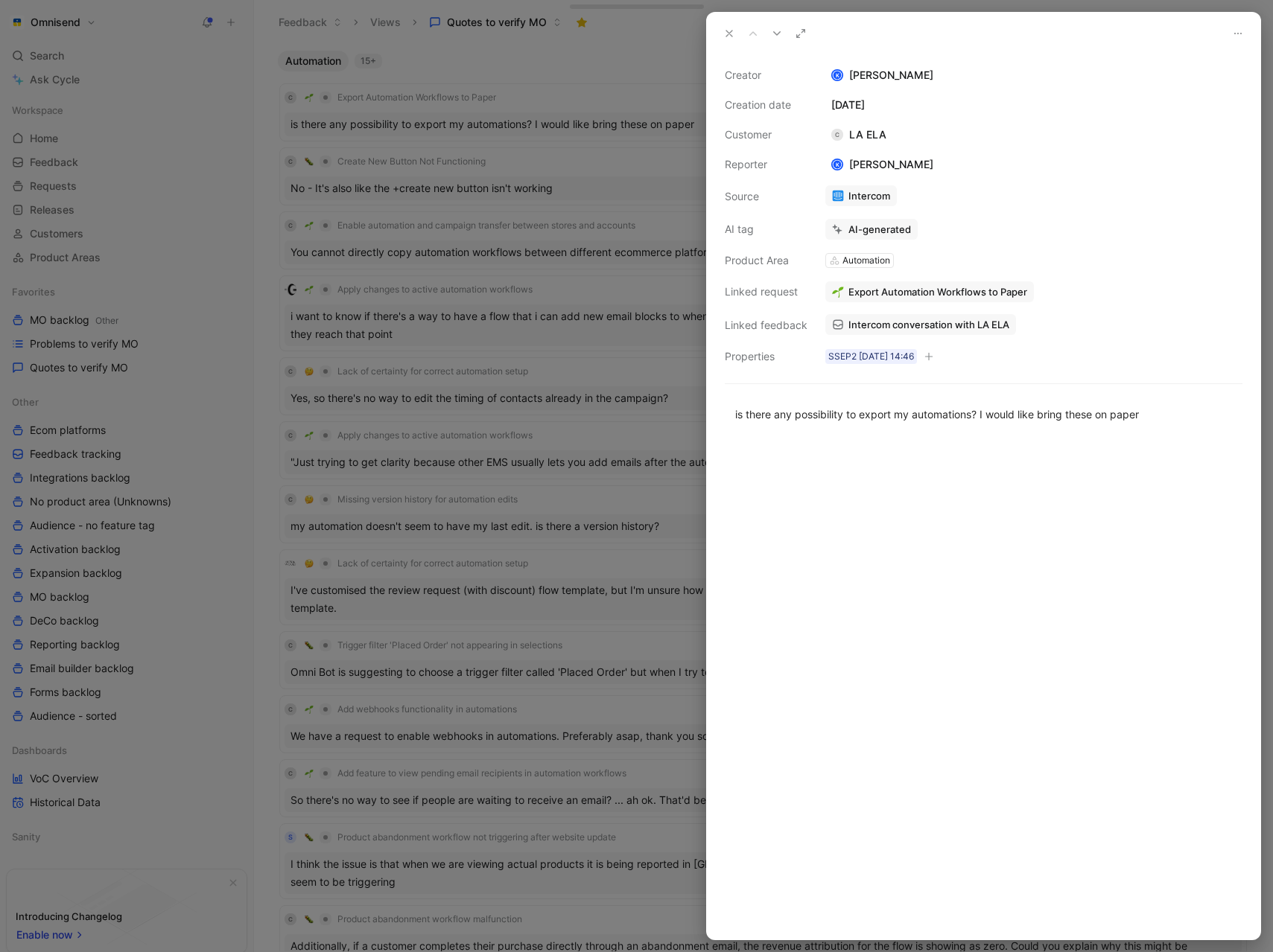
click at [611, 382] on div at bounding box center [636, 476] width 1273 height 952
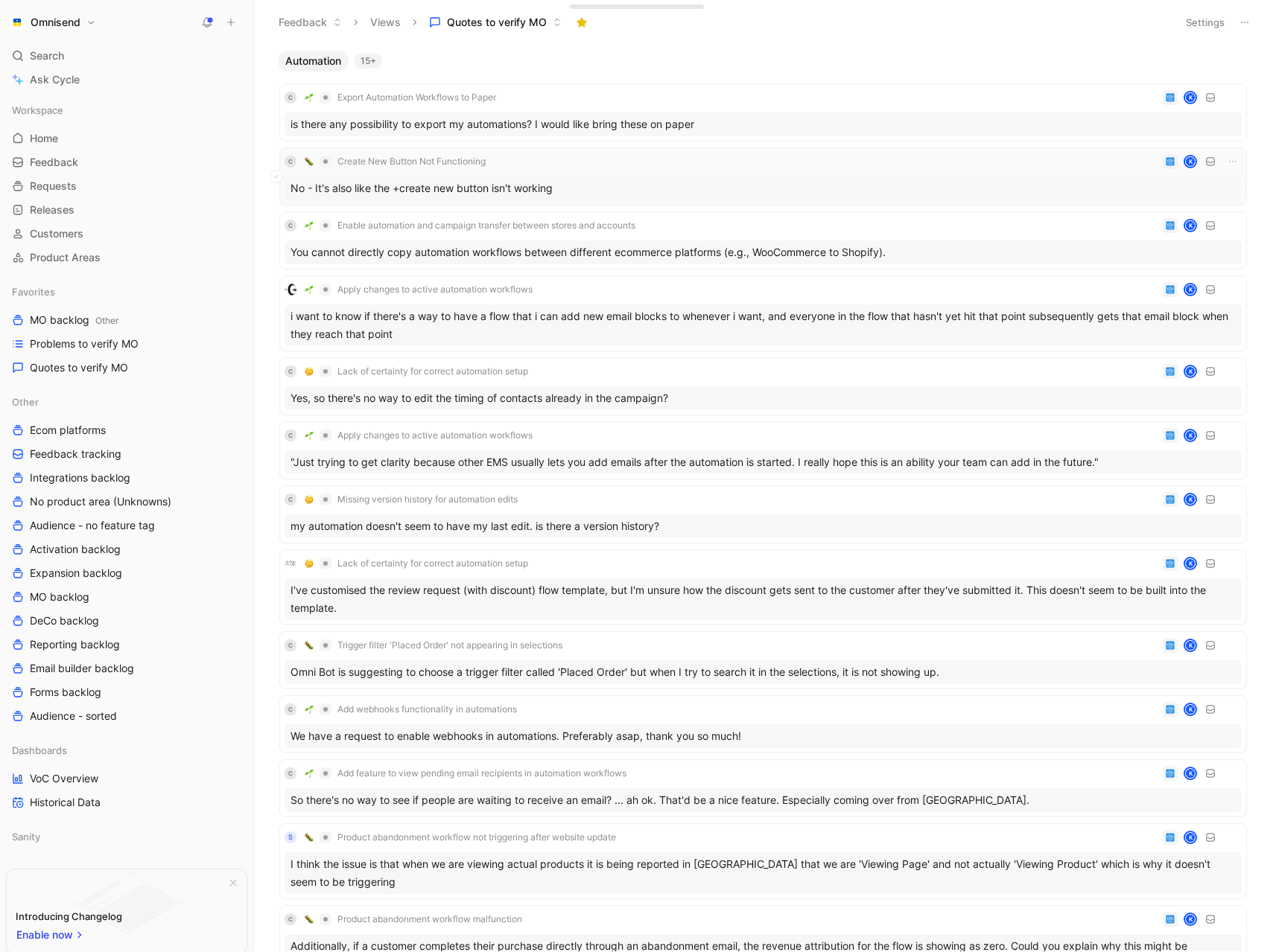
click at [640, 169] on div "C Create New Button Not Functioning K" at bounding box center [763, 161] width 957 height 18
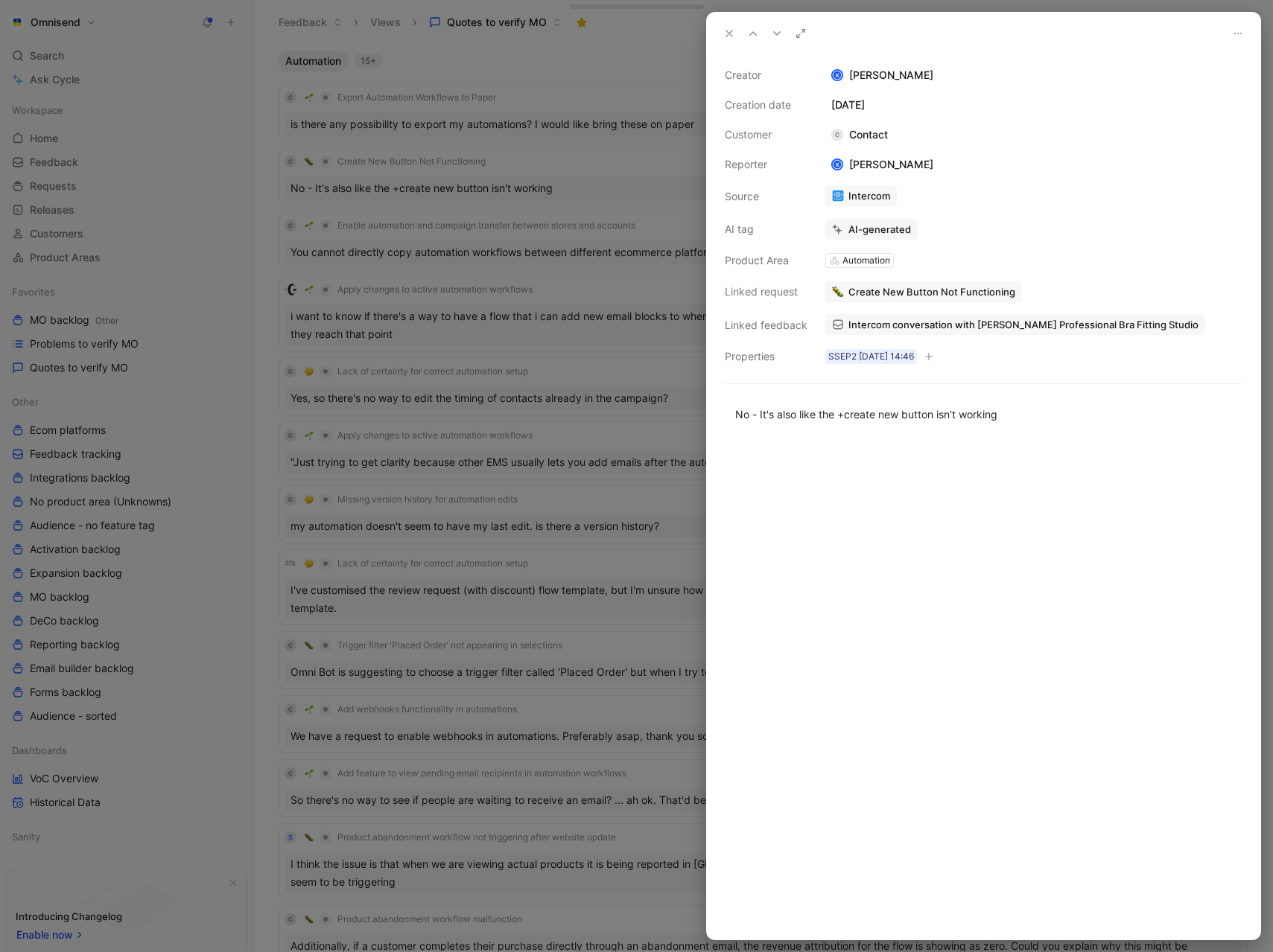
click at [1057, 326] on span "Intercom conversation with [PERSON_NAME] Professional Bra Fitting Studio" at bounding box center [1023, 325] width 350 height 14
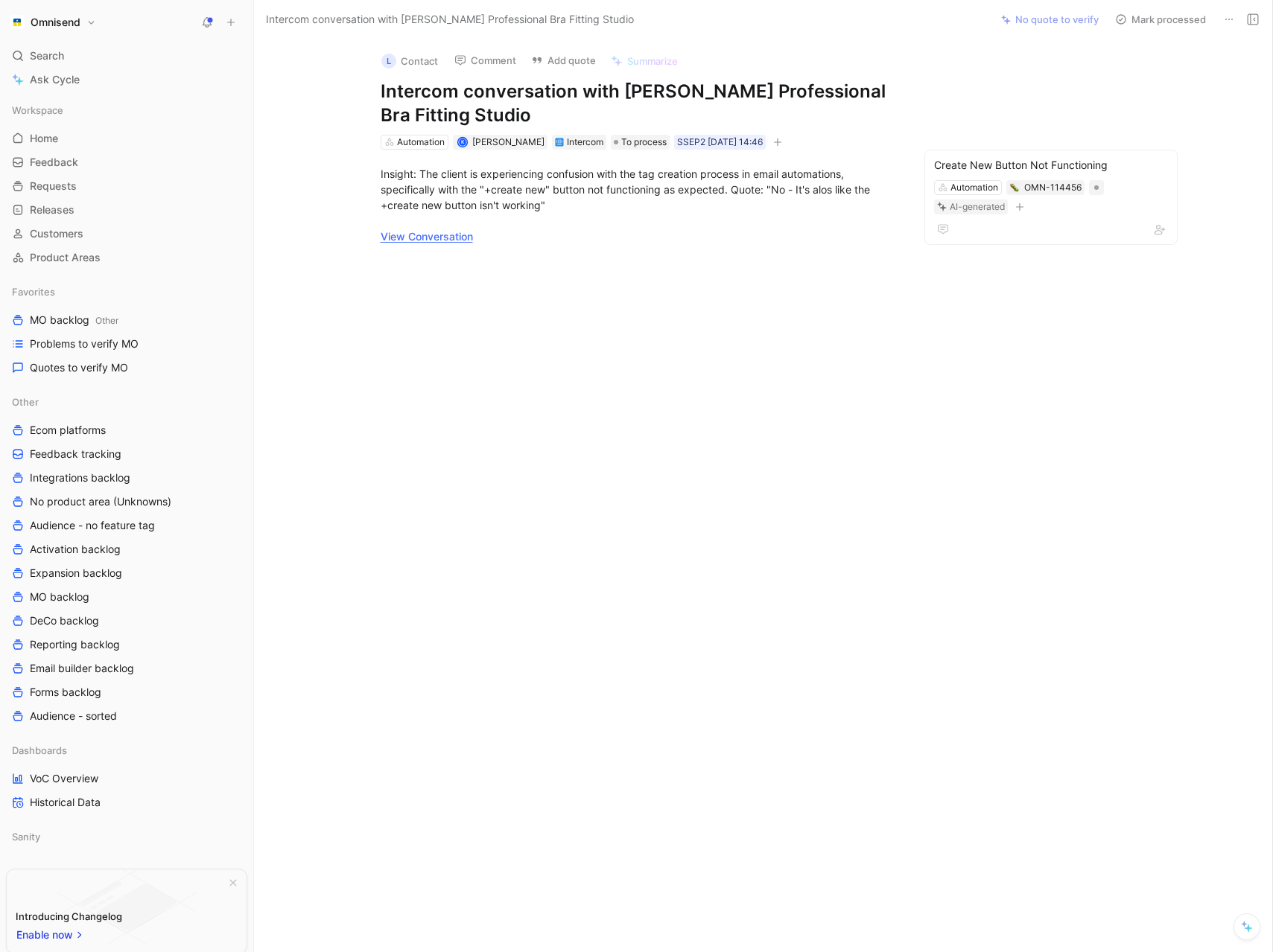
click at [450, 252] on div "Insight: The client is experiencing confusion with the tag creation process in …" at bounding box center [638, 204] width 705 height 111
click at [446, 242] on link "View Conversation" at bounding box center [427, 236] width 92 height 13
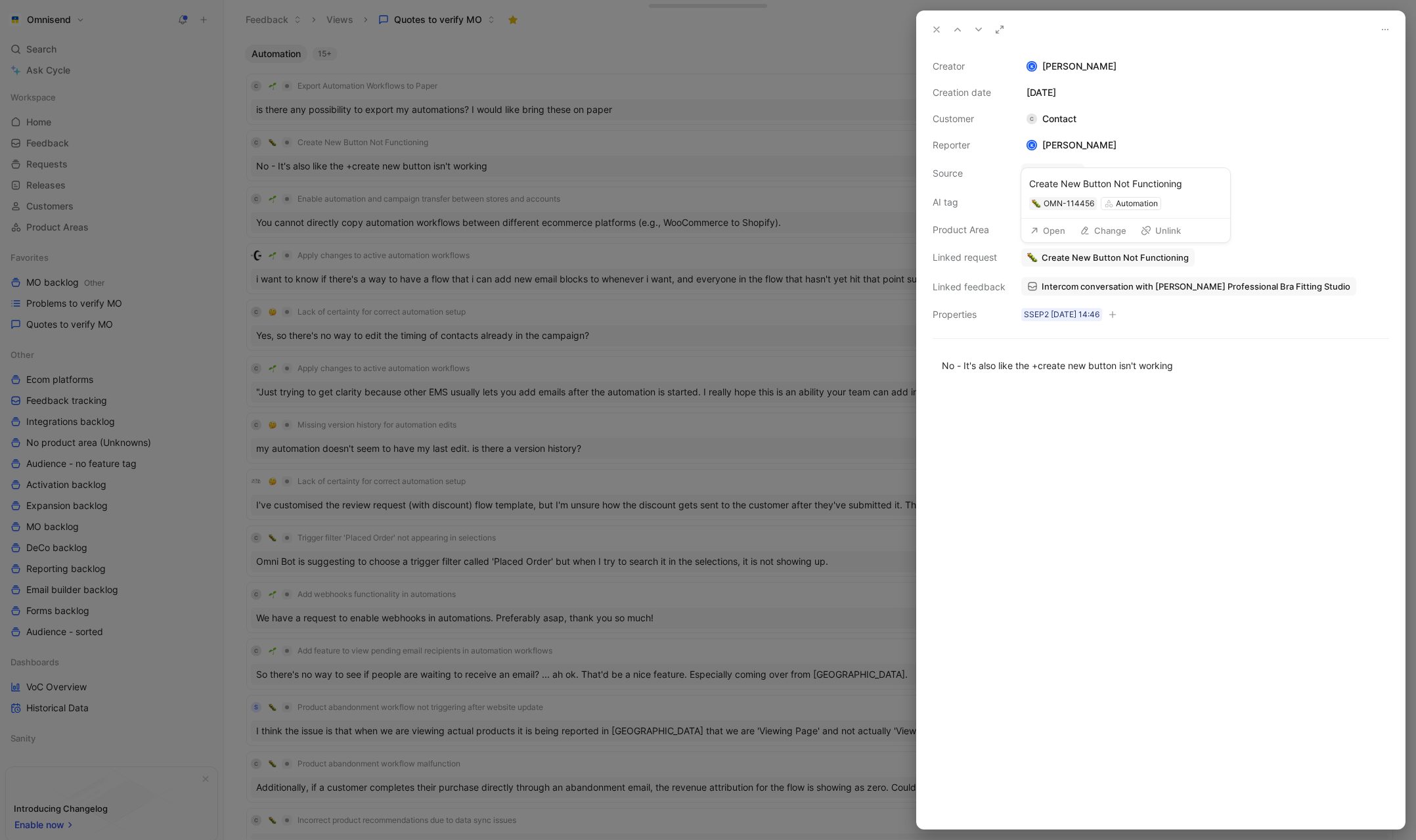
click at [1122, 260] on span "Create New Button Not Functioning" at bounding box center [1115, 258] width 147 height 12
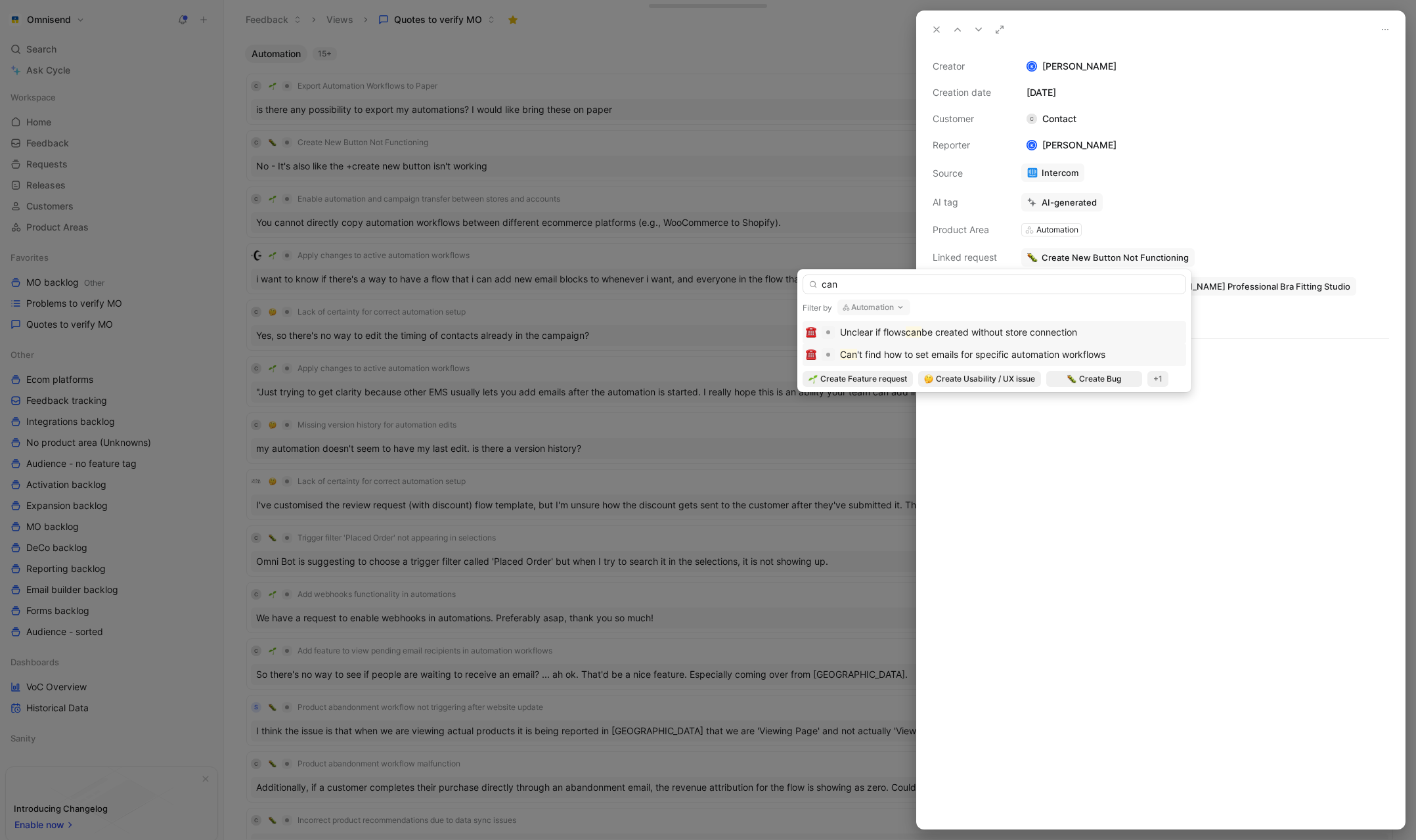
type input "can"
click at [1061, 353] on span "'t find how to set emails for specific automation workflows" at bounding box center [981, 354] width 248 height 11
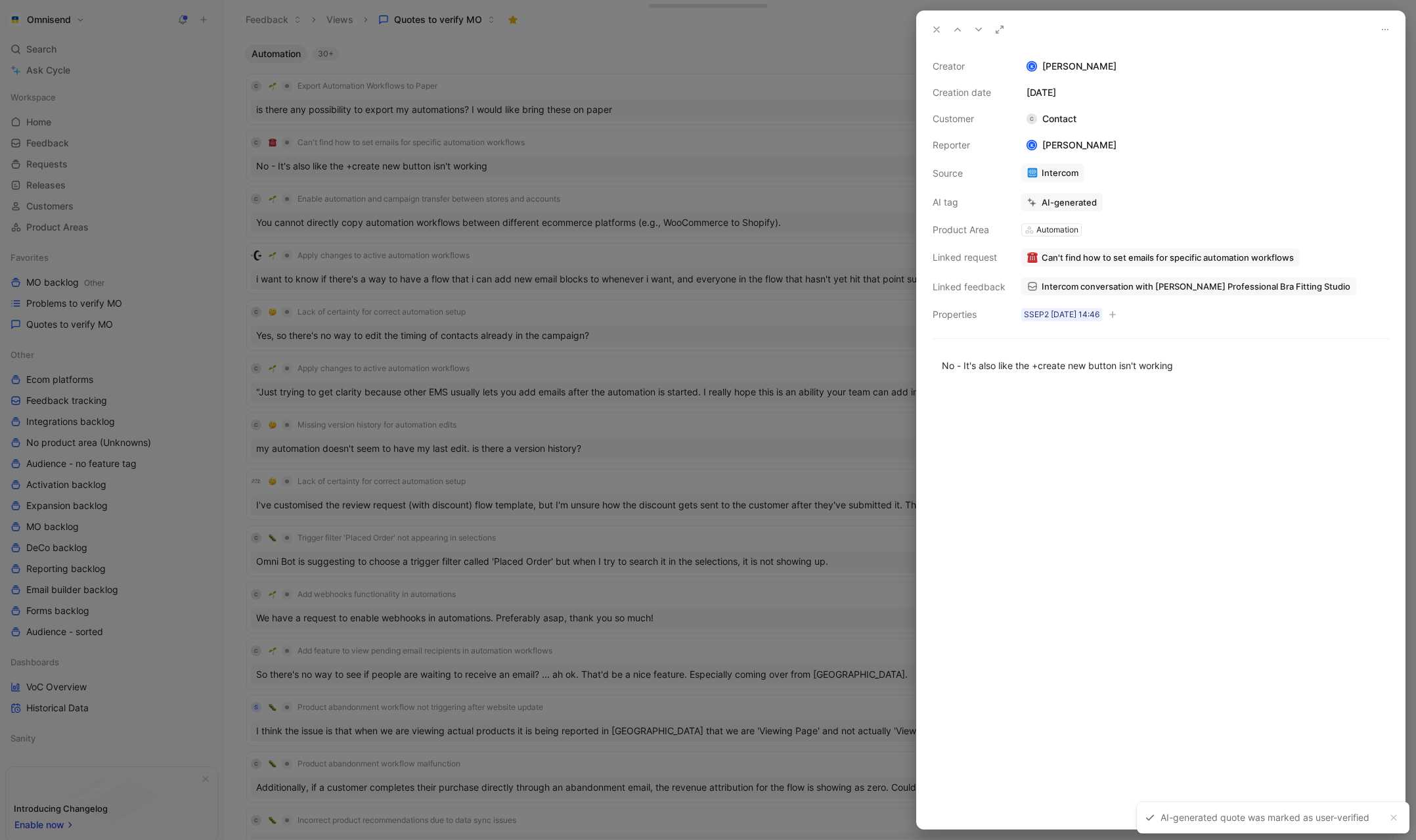
click at [772, 69] on div at bounding box center [708, 420] width 1416 height 840
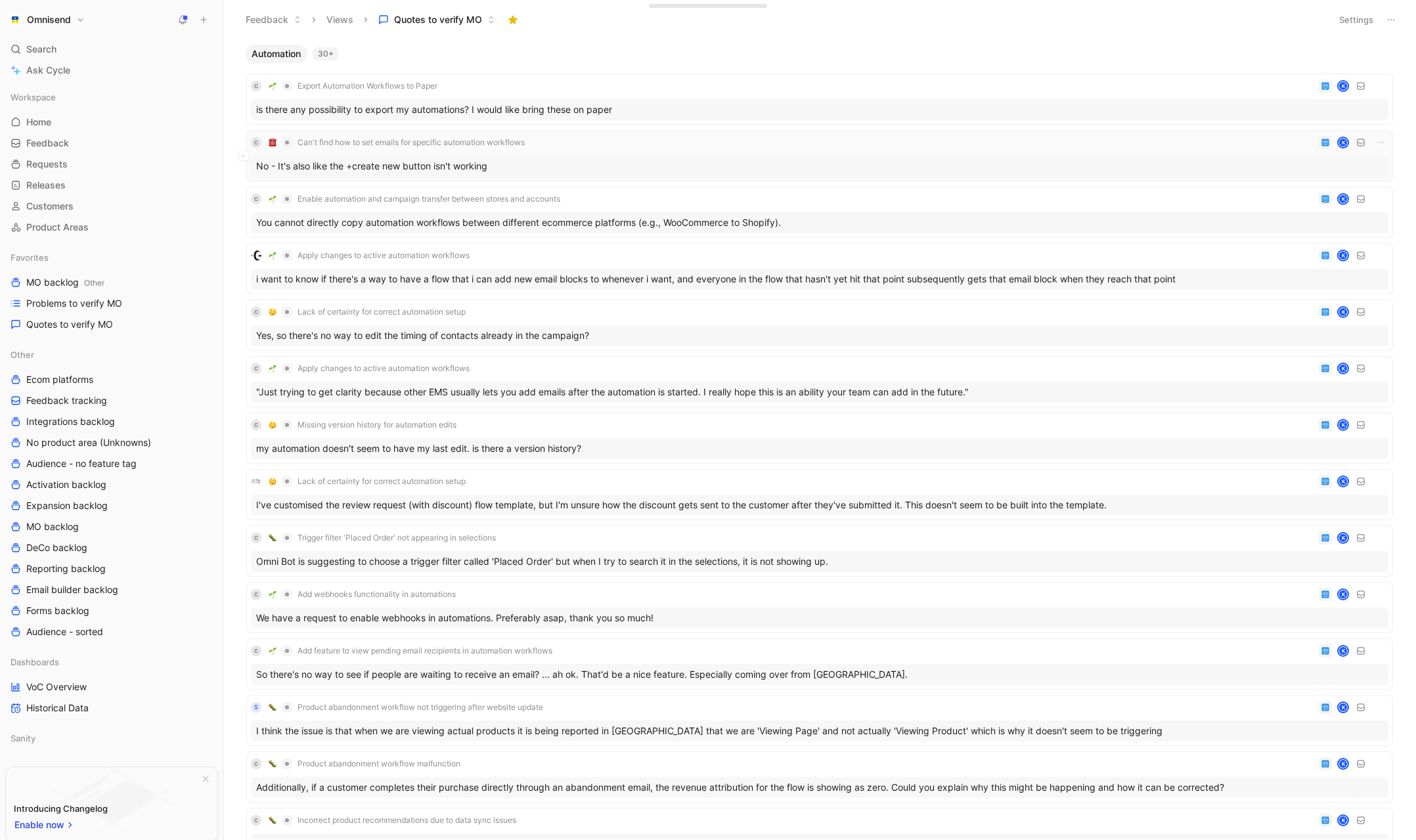
click at [619, 147] on div "C Can't find how to set emails for specific automation workflows K" at bounding box center [820, 142] width 1138 height 15
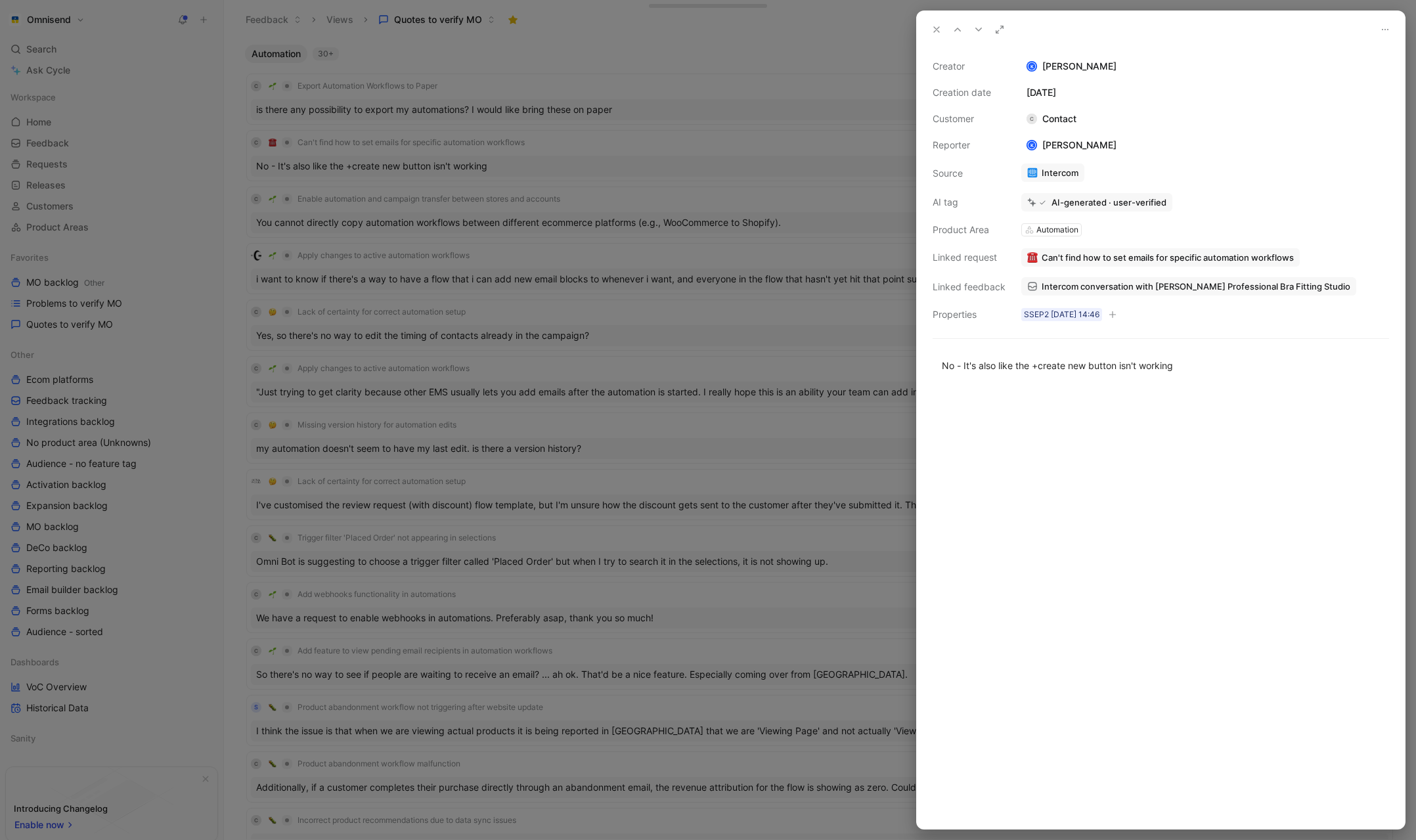
click at [699, 127] on div at bounding box center [708, 420] width 1416 height 840
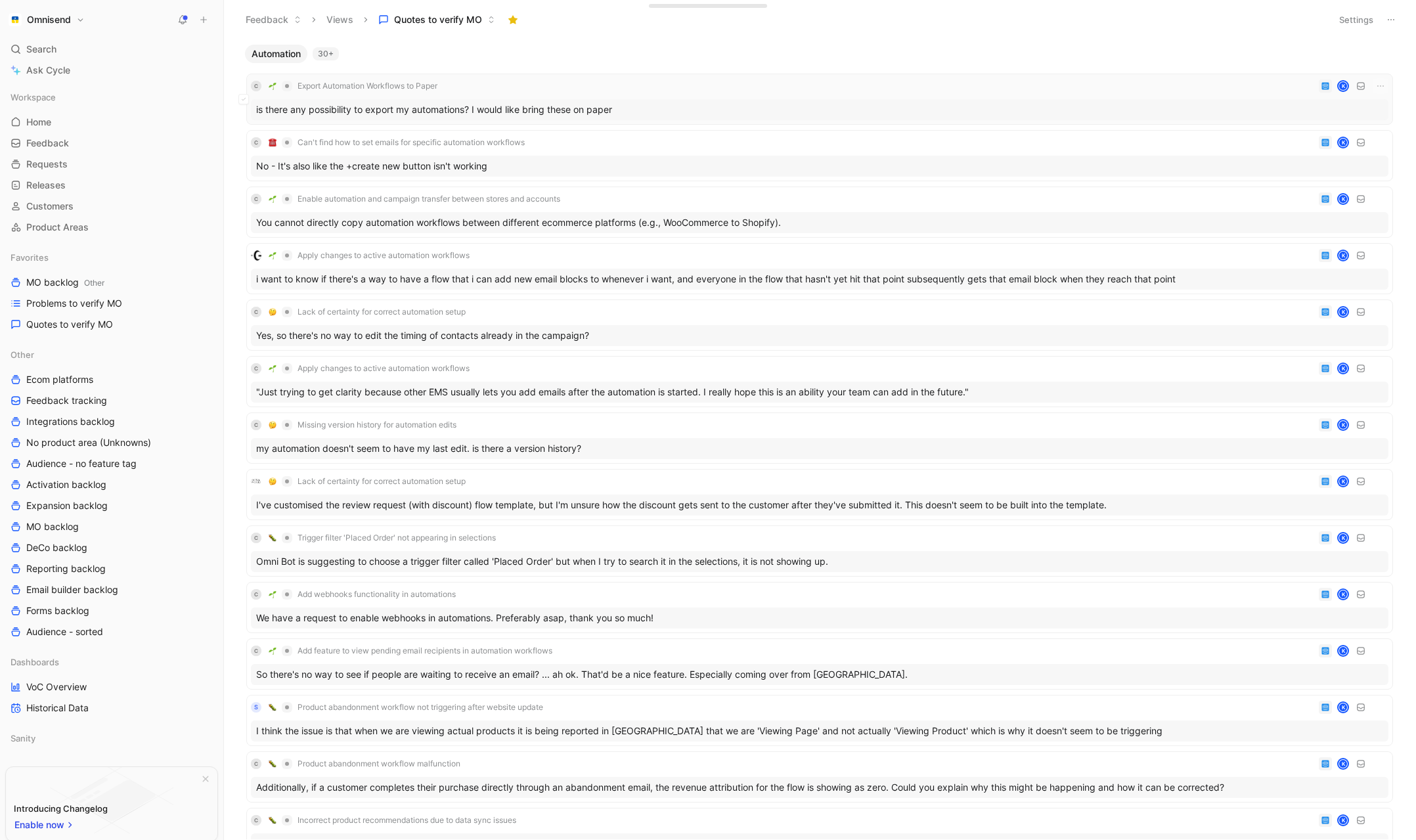
click at [648, 86] on div "C Export Automation Workflows to Paper K" at bounding box center [820, 85] width 1138 height 15
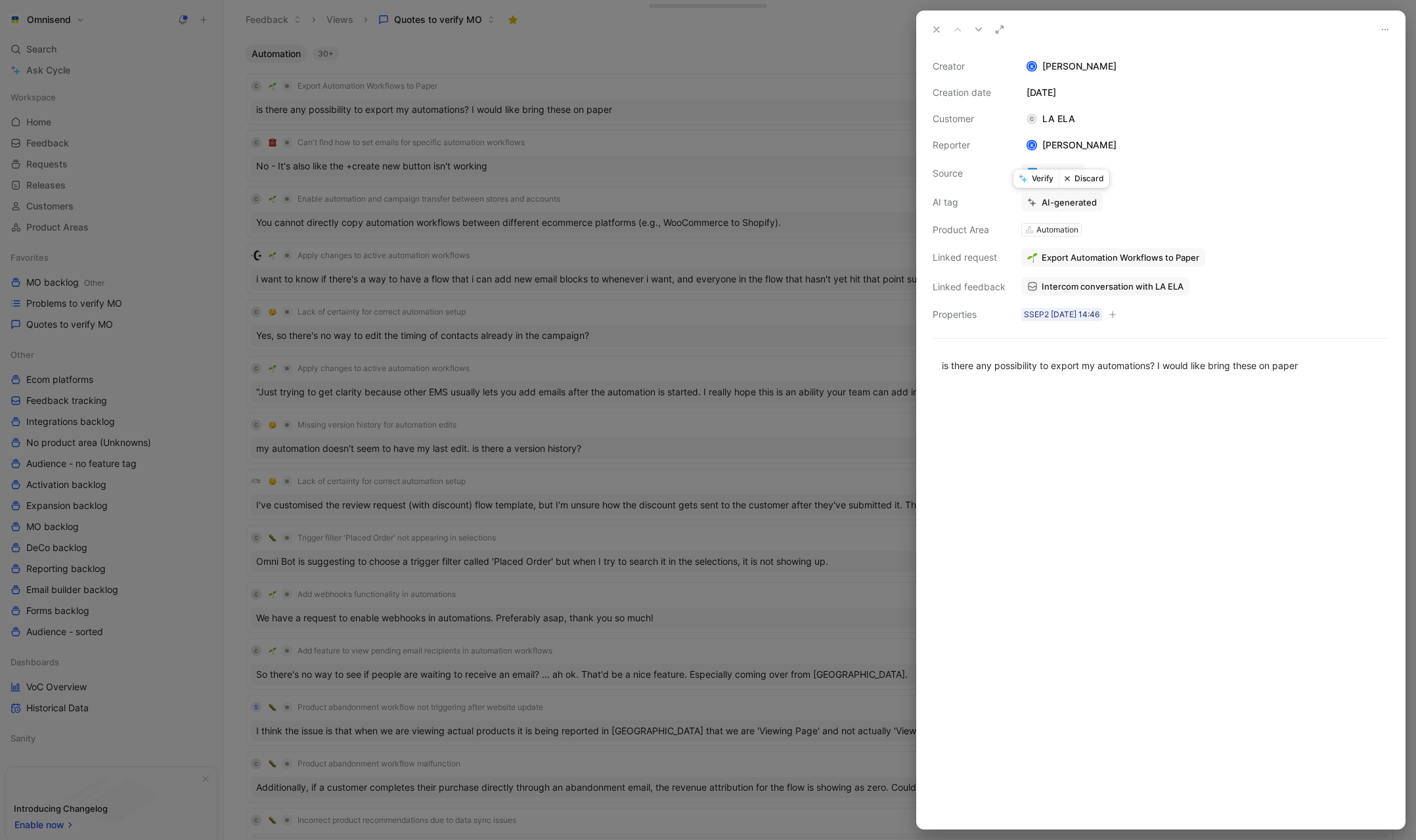
click at [1092, 179] on button "Discard" at bounding box center [1084, 178] width 50 height 18
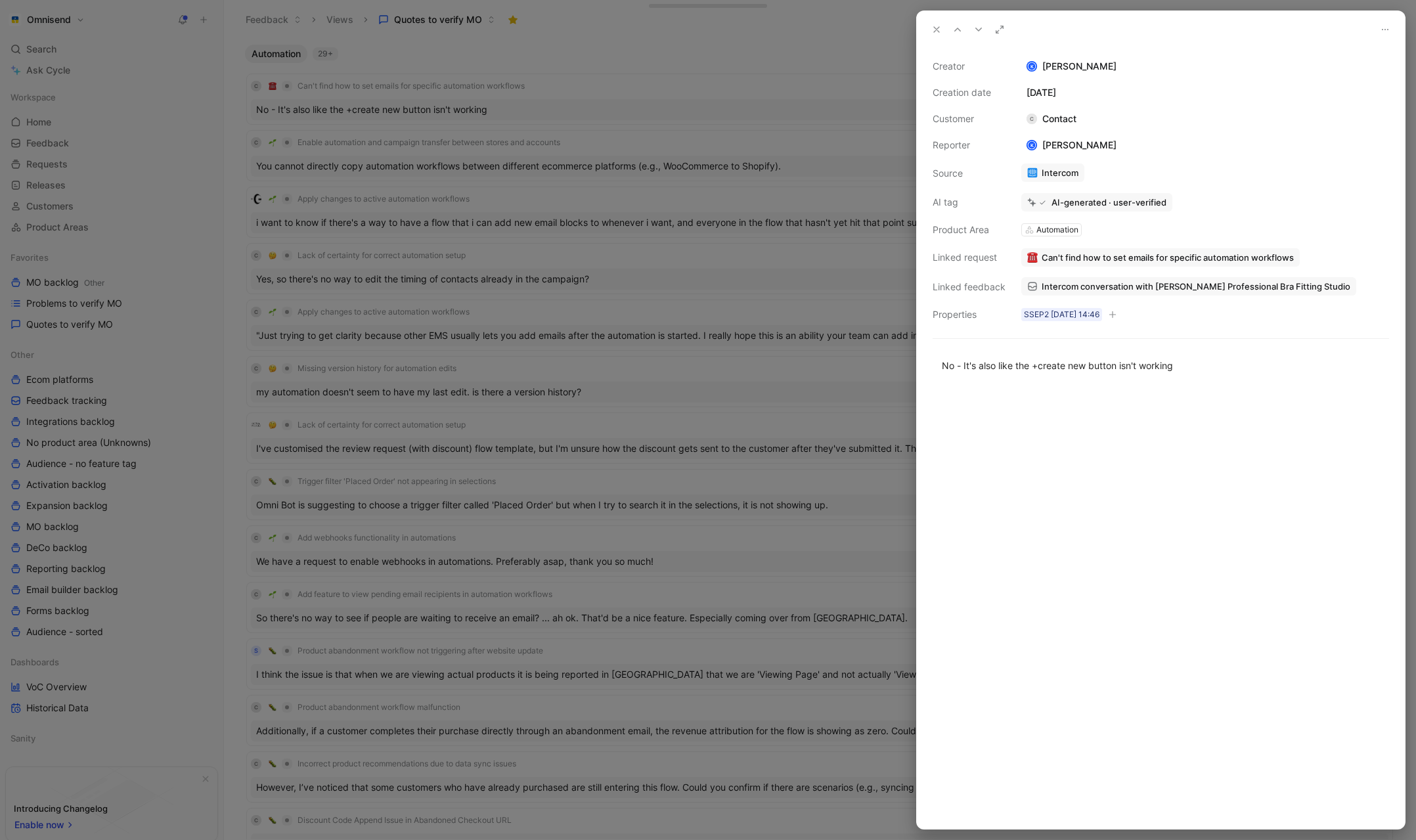
click at [600, 60] on div at bounding box center [708, 420] width 1416 height 840
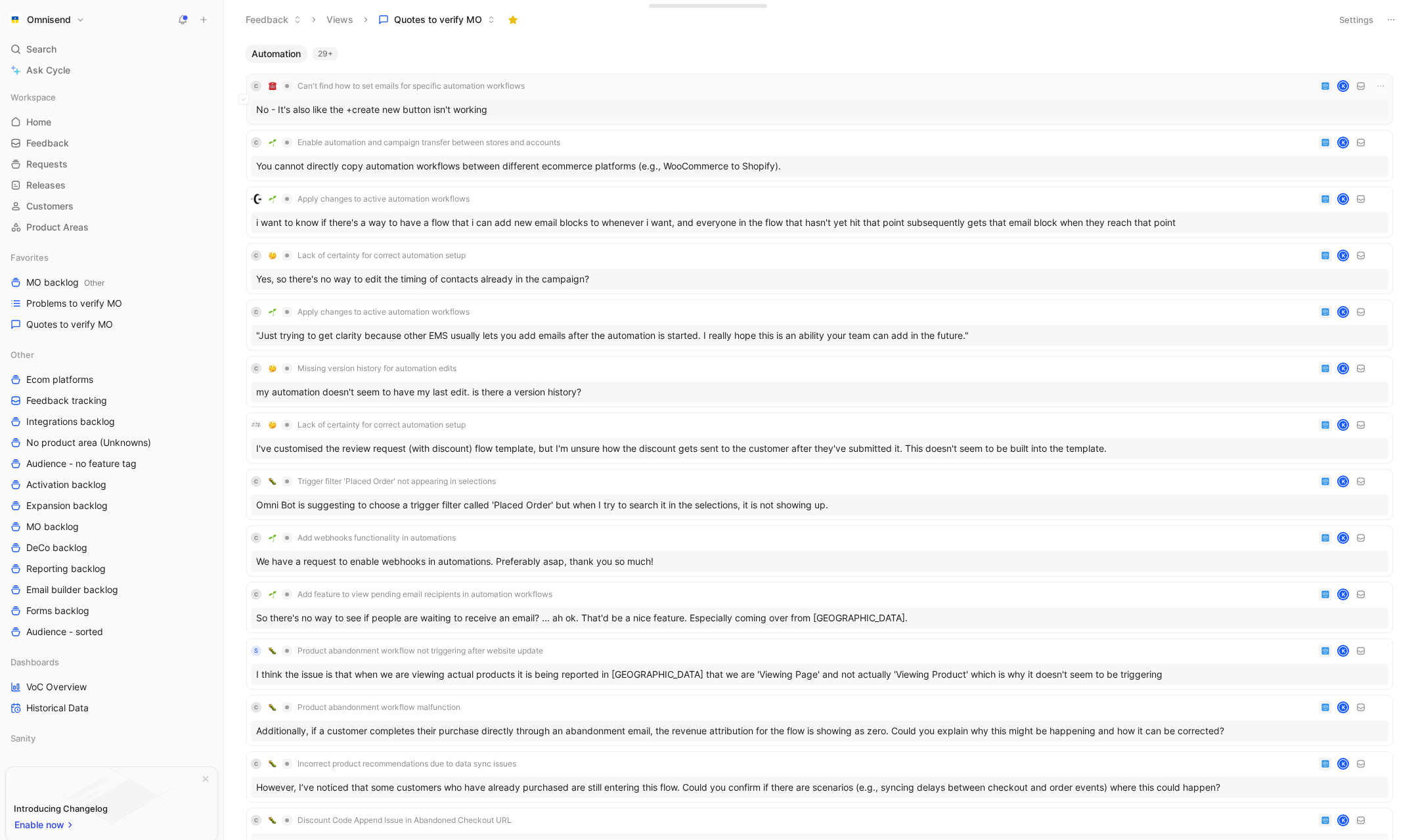
click at [575, 94] on div "C Can't find how to set emails for specific automation workflows K No - It's al…" at bounding box center [820, 99] width 1138 height 42
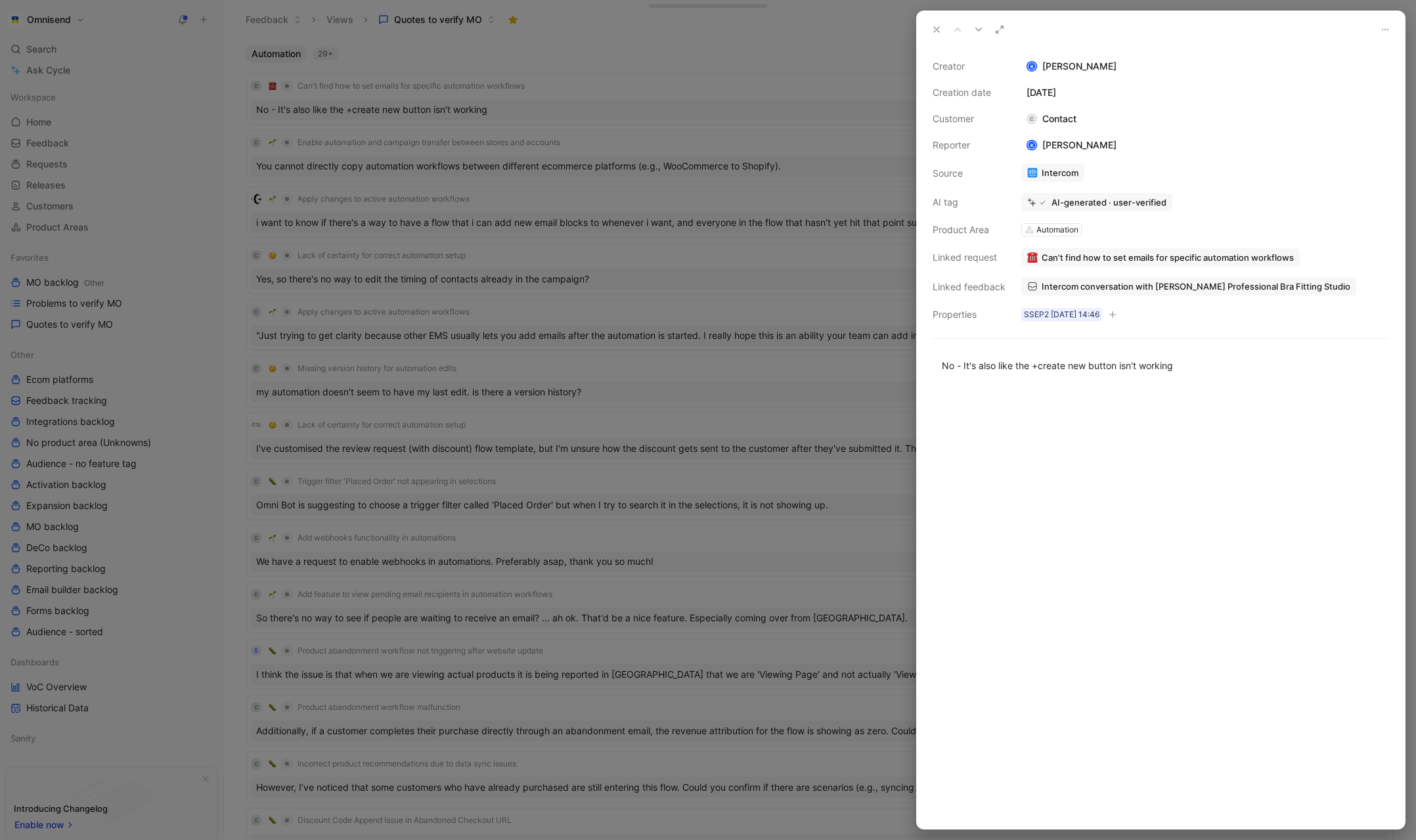
click at [594, 67] on div at bounding box center [708, 420] width 1416 height 840
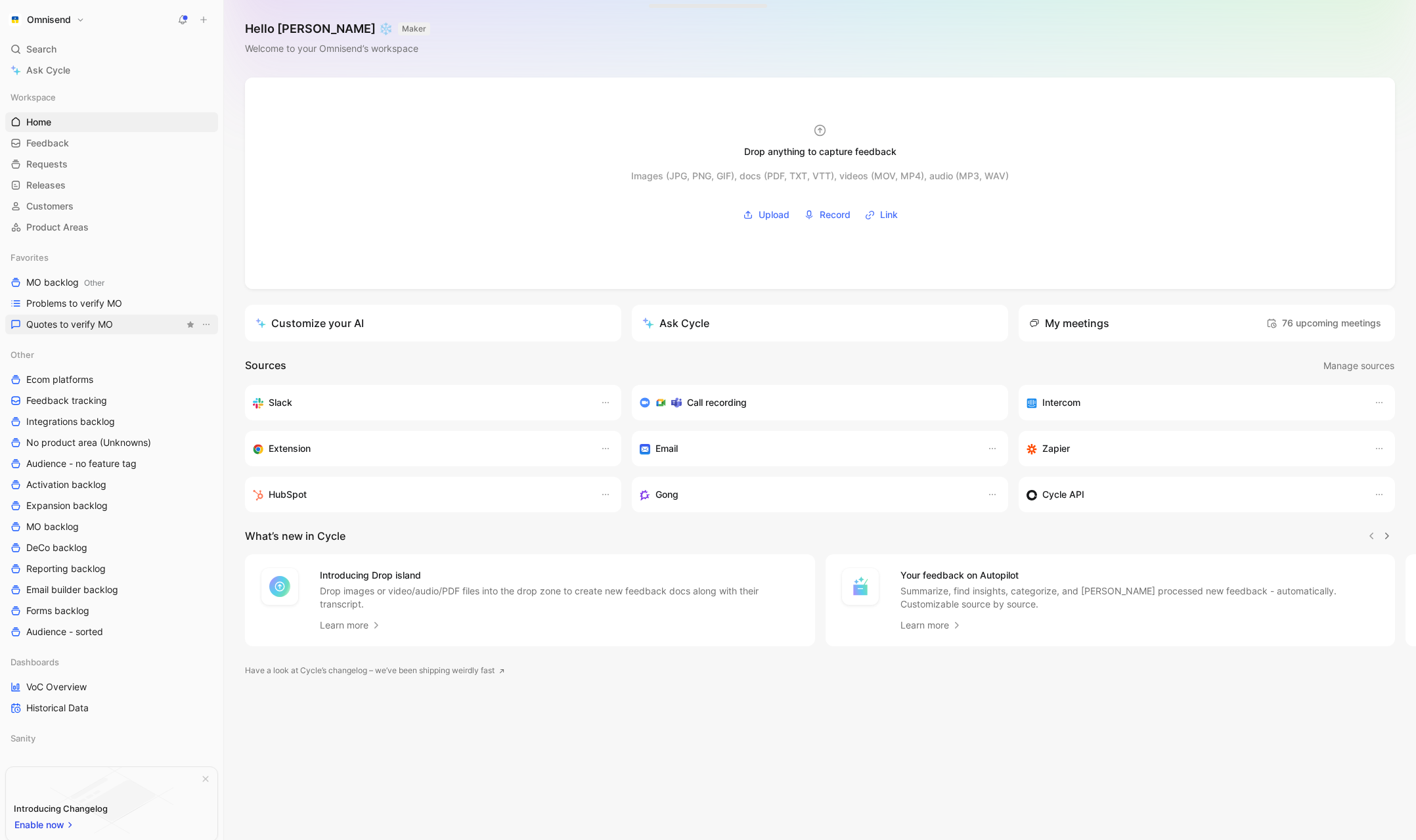
click at [73, 323] on span "Quotes to verify MO" at bounding box center [69, 324] width 87 height 13
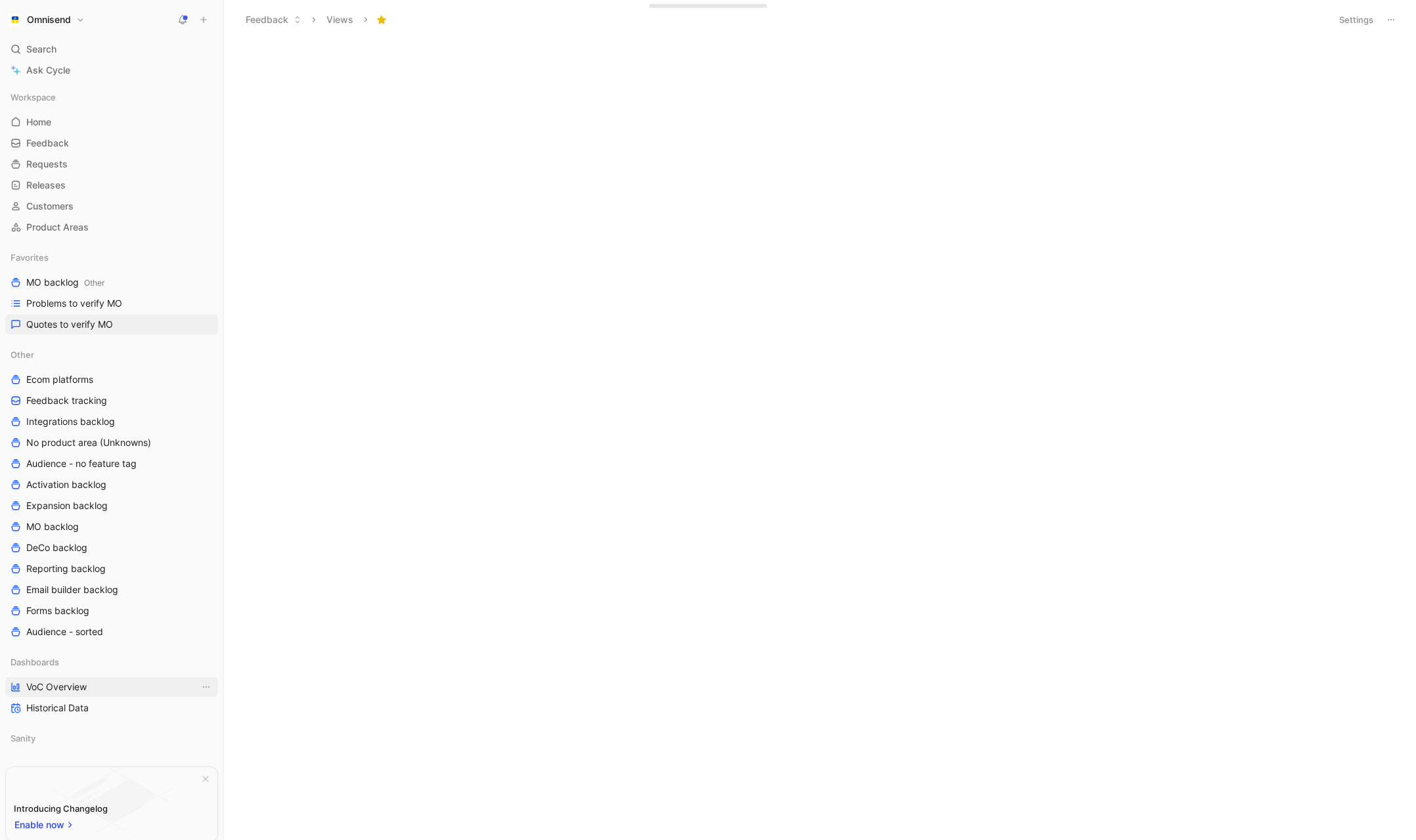
click at [78, 686] on span "VoC Overview" at bounding box center [57, 687] width 61 height 13
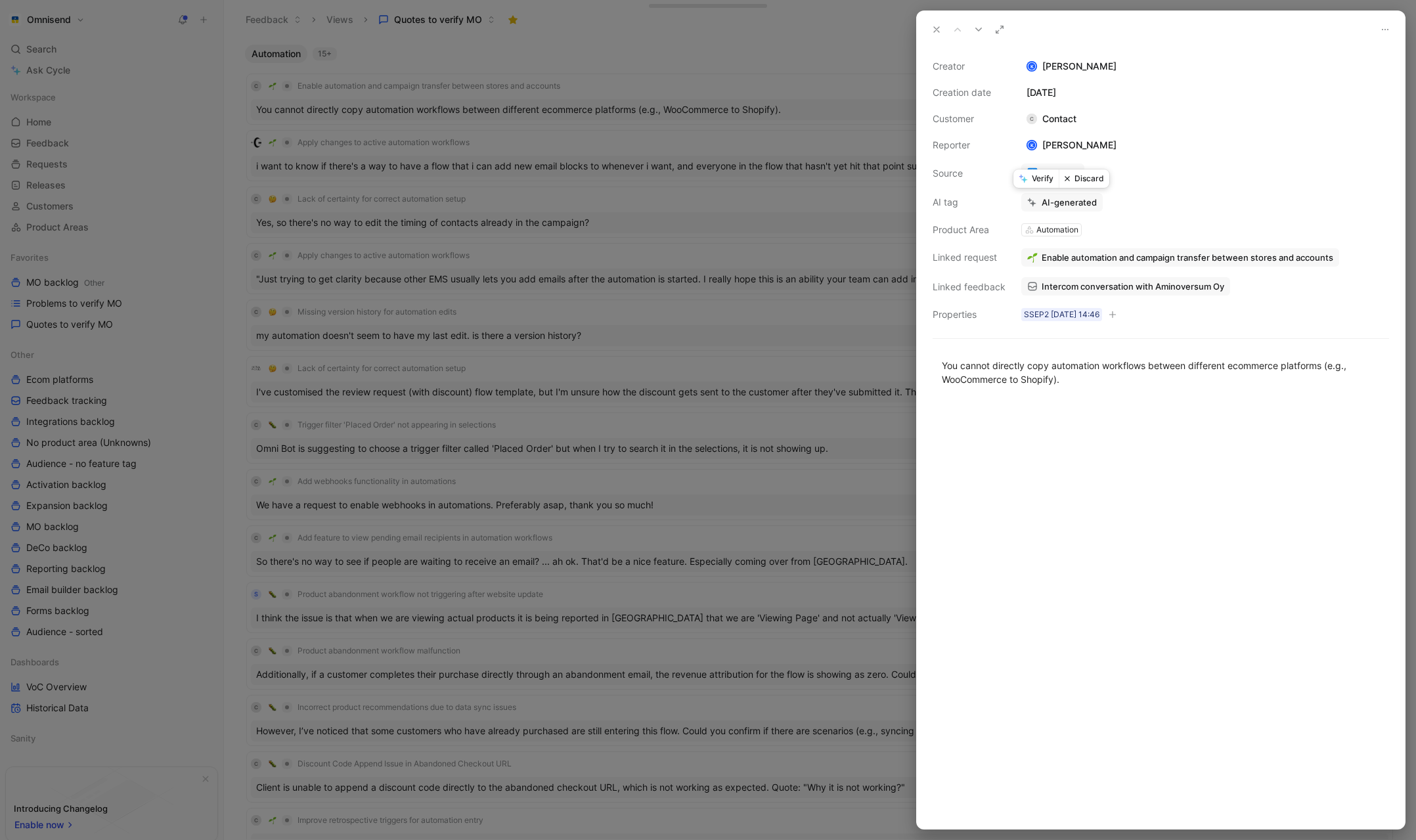
click at [1044, 178] on button "Verify" at bounding box center [1036, 178] width 45 height 18
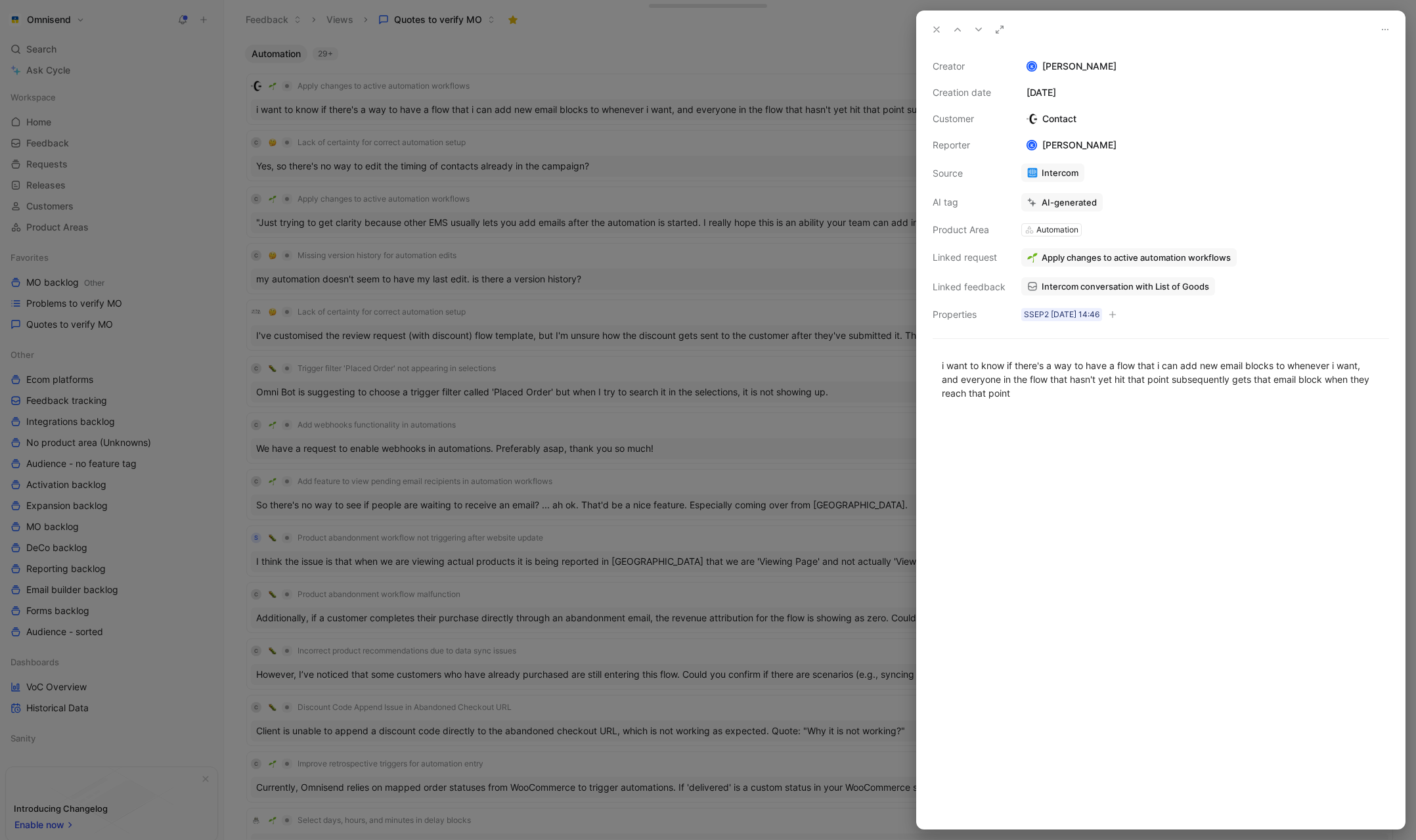
click at [581, 71] on div at bounding box center [708, 420] width 1416 height 840
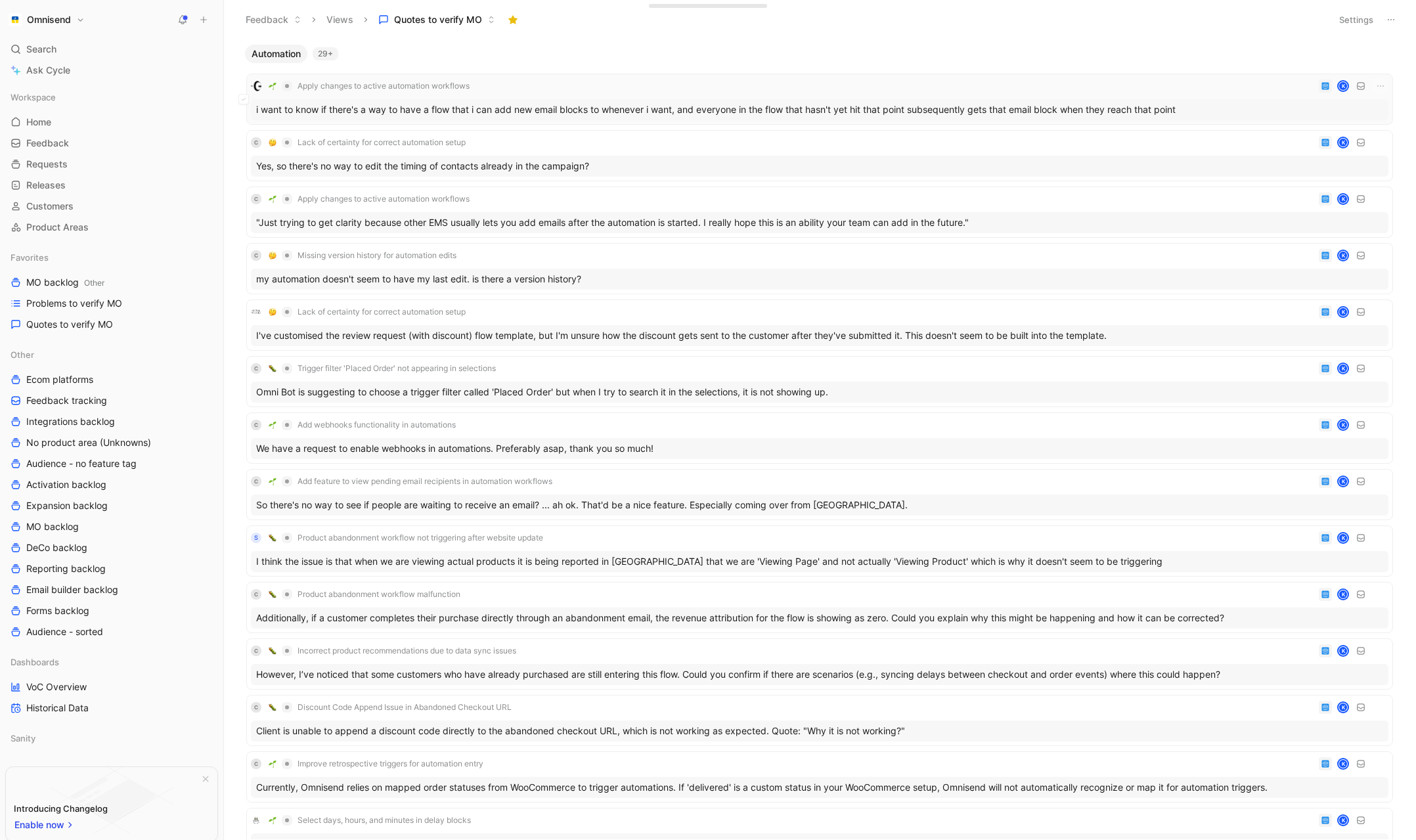
click at [643, 85] on div "Apply changes to active automation workflows K" at bounding box center [820, 85] width 1138 height 15
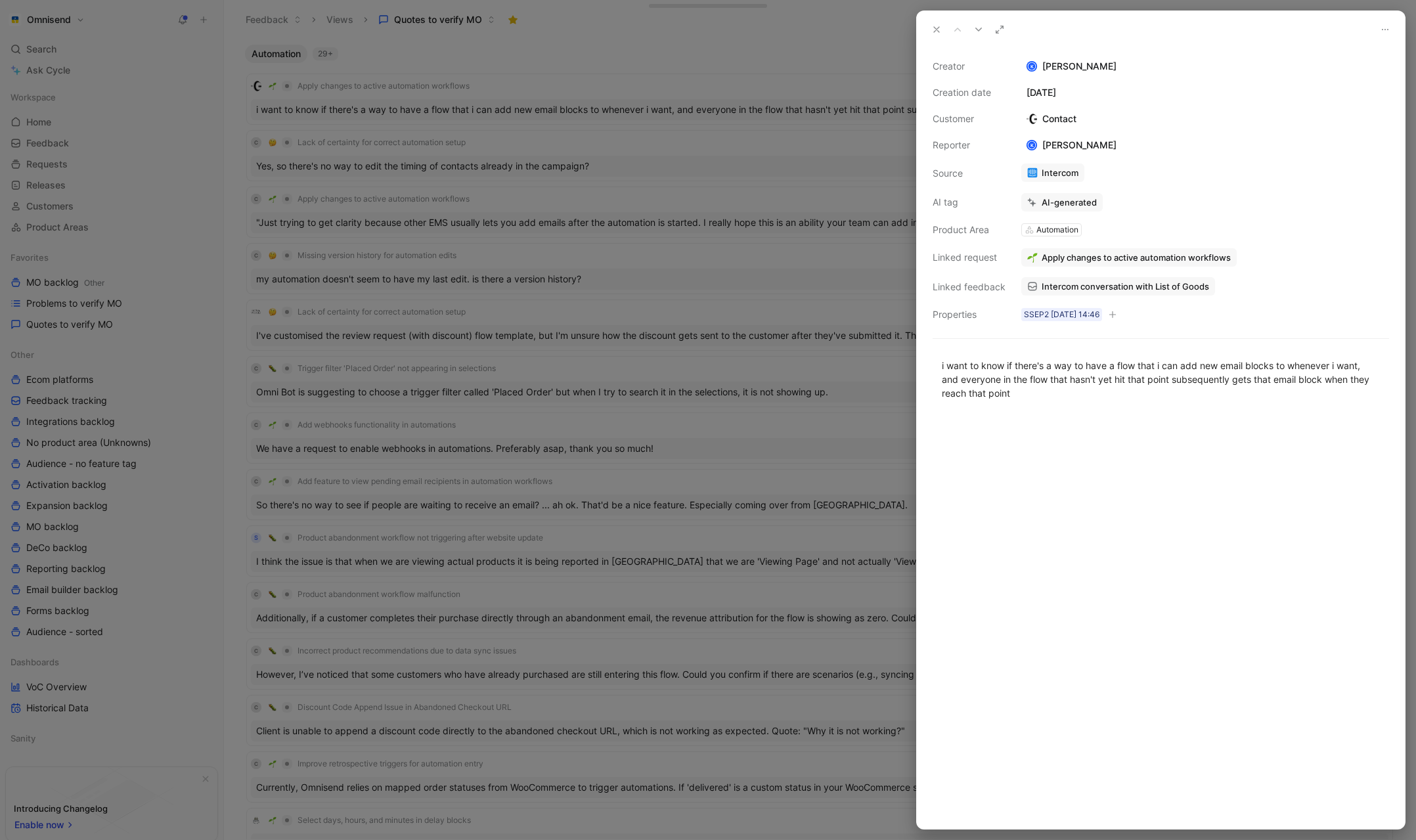
click at [1113, 288] on span "Intercom conversation with List of Goods" at bounding box center [1125, 287] width 168 height 12
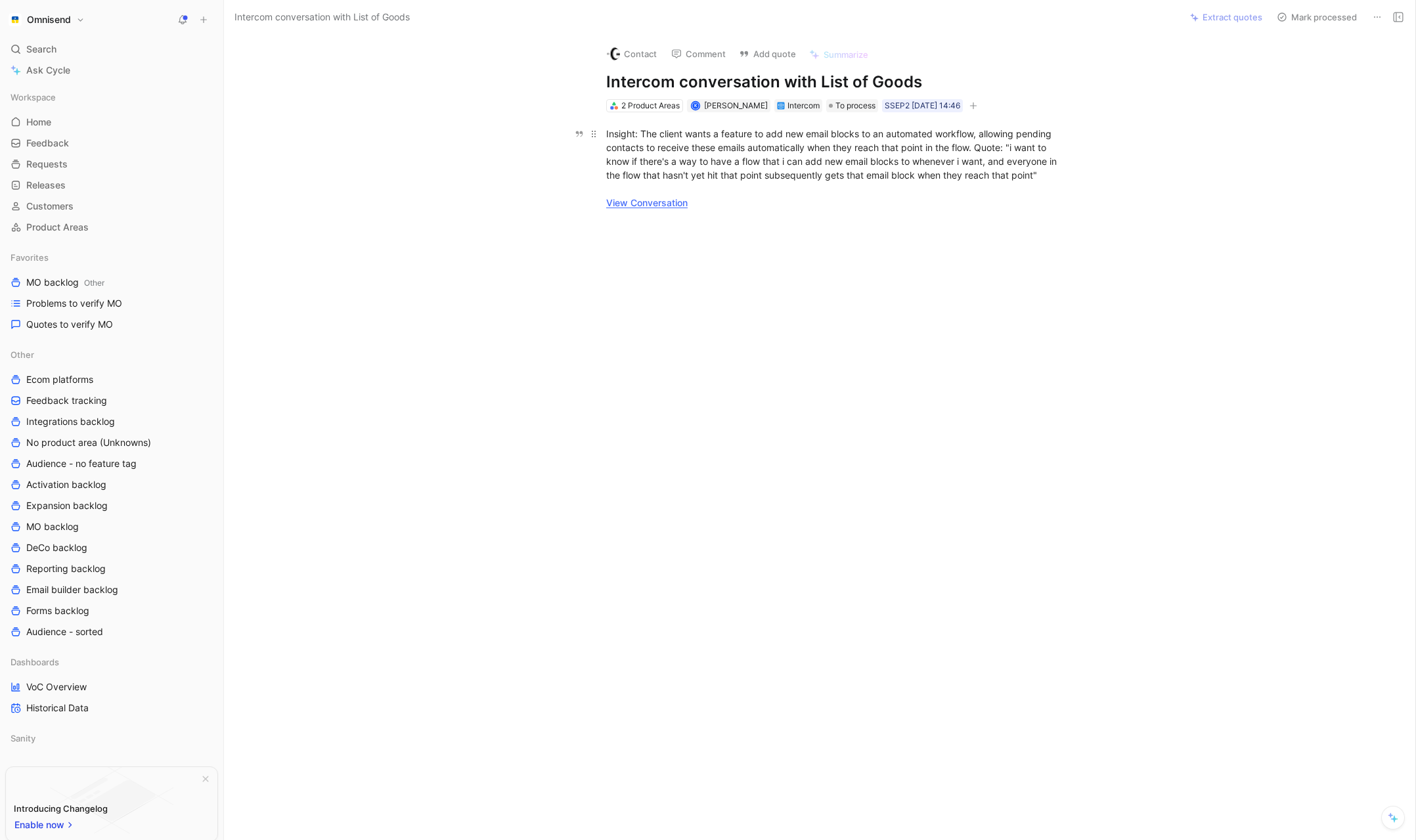
click at [637, 203] on link "View Conversation" at bounding box center [647, 203] width 81 height 11
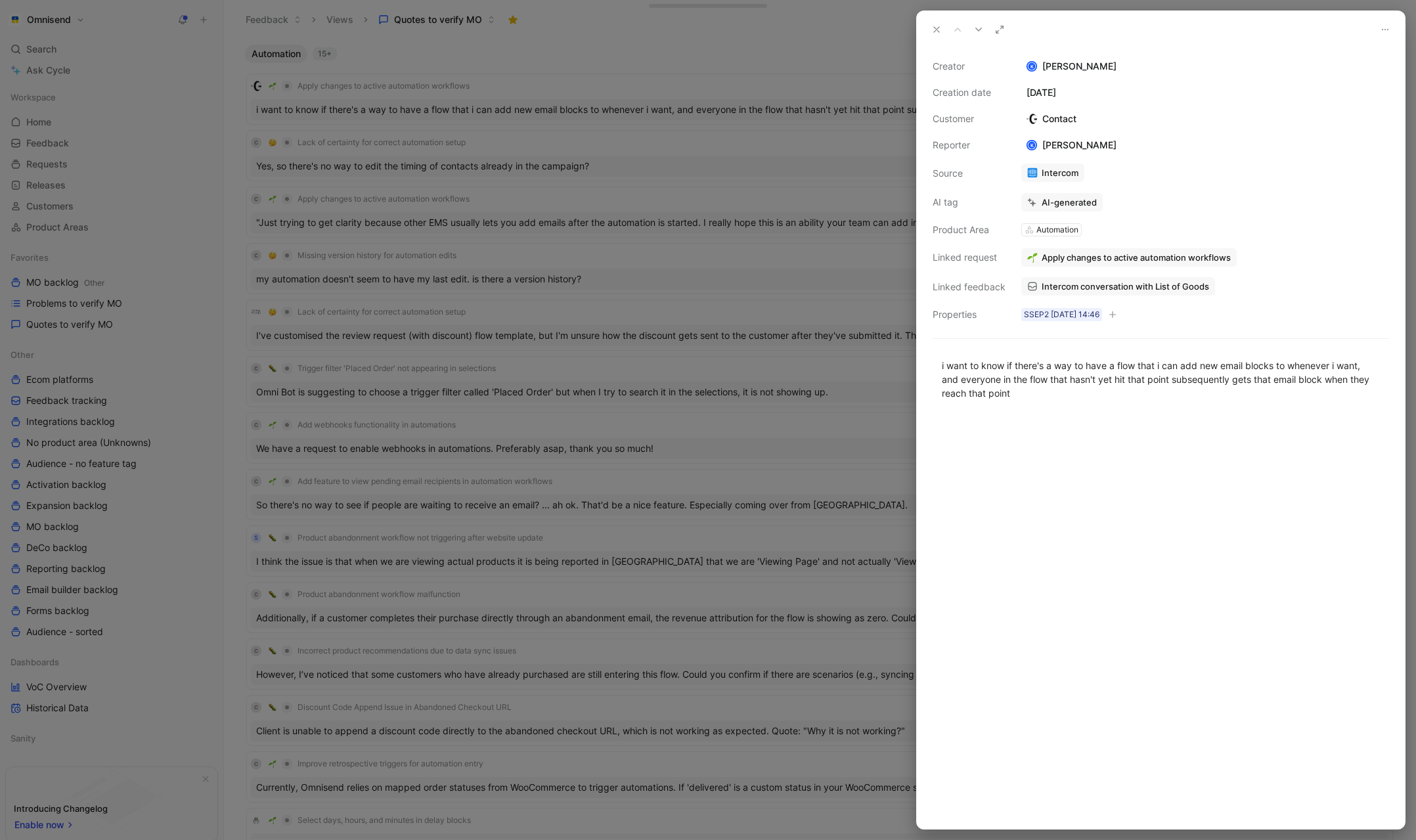
click at [604, 76] on div at bounding box center [708, 420] width 1416 height 840
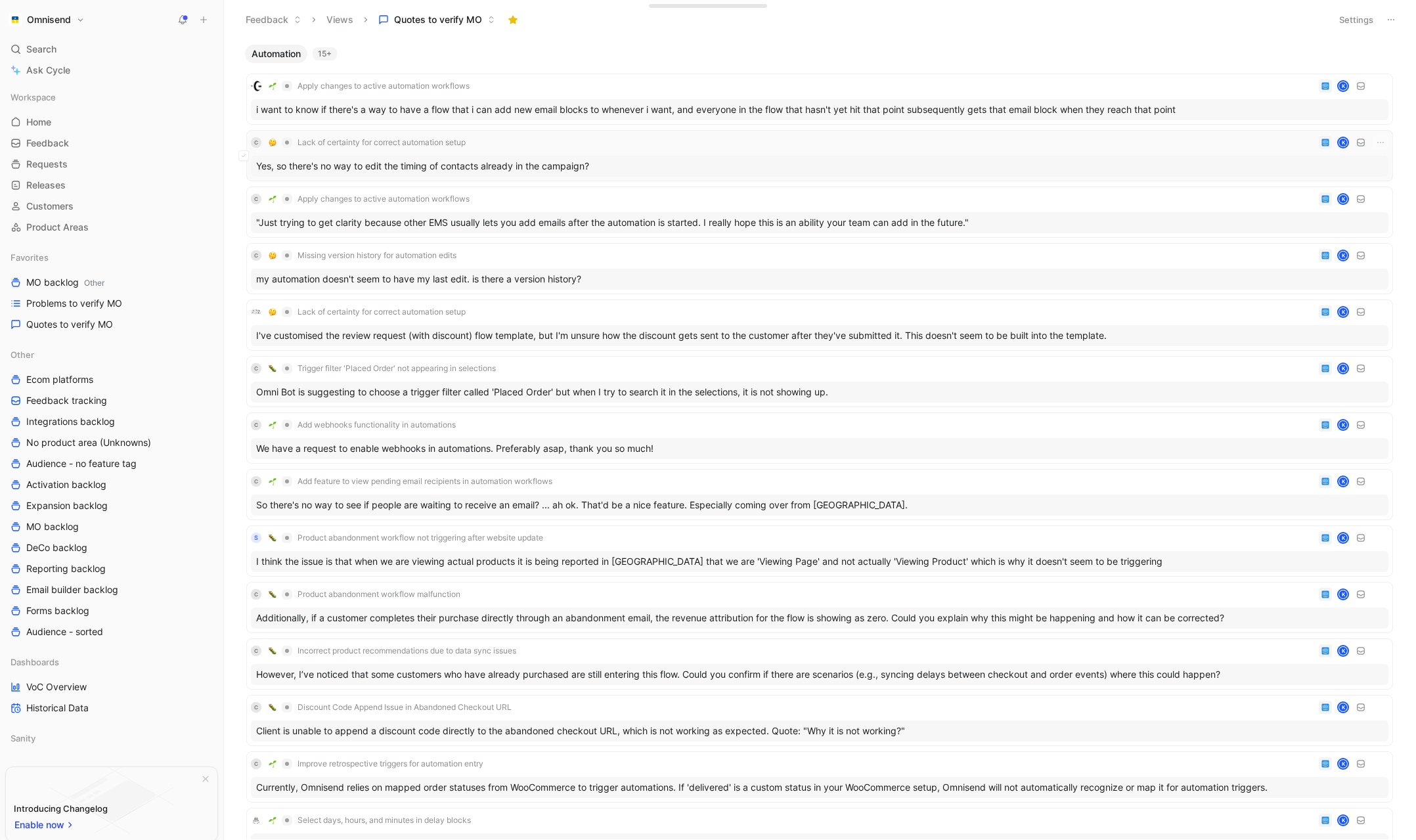
click at [614, 141] on div "C Lack of certainty for correct automation setup K" at bounding box center [820, 142] width 1138 height 15
click at [645, 197] on div "C Apply changes to active automation workflows K" at bounding box center [820, 199] width 1138 height 15
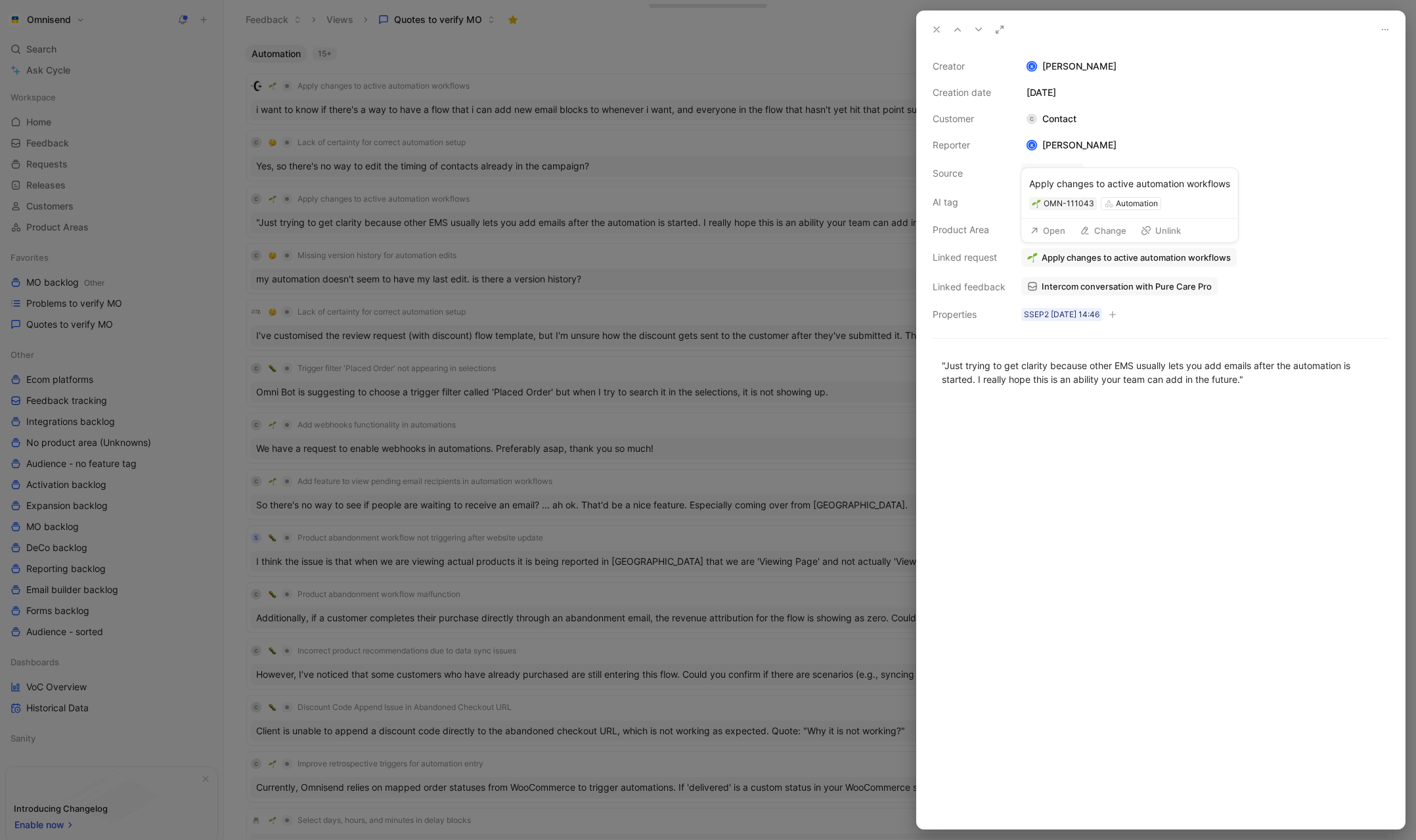
click at [1059, 232] on button "Open" at bounding box center [1048, 230] width 47 height 18
click at [592, 396] on div at bounding box center [708, 420] width 1416 height 840
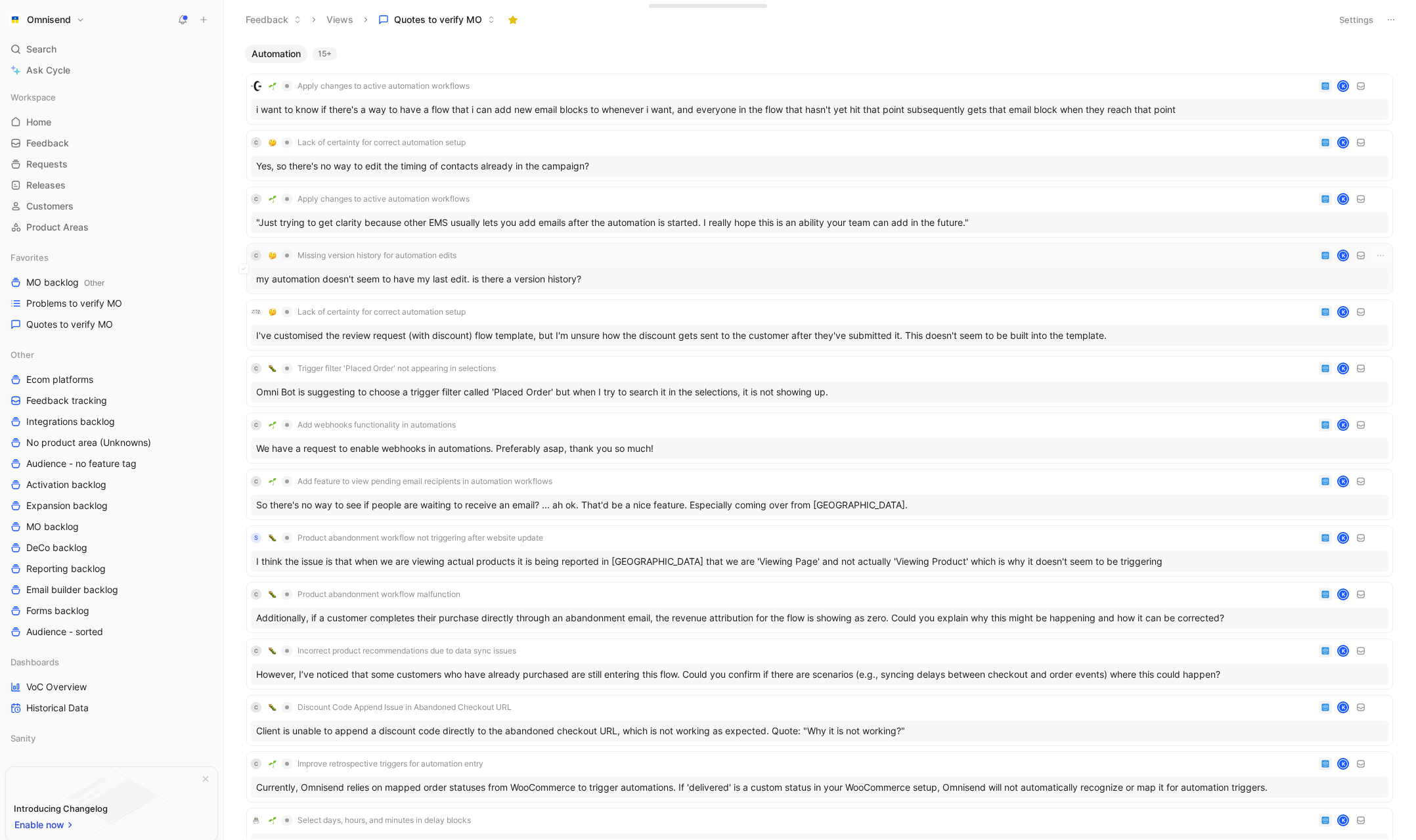
click at [573, 256] on div "C Missing version history for automation edits K" at bounding box center [820, 255] width 1138 height 15
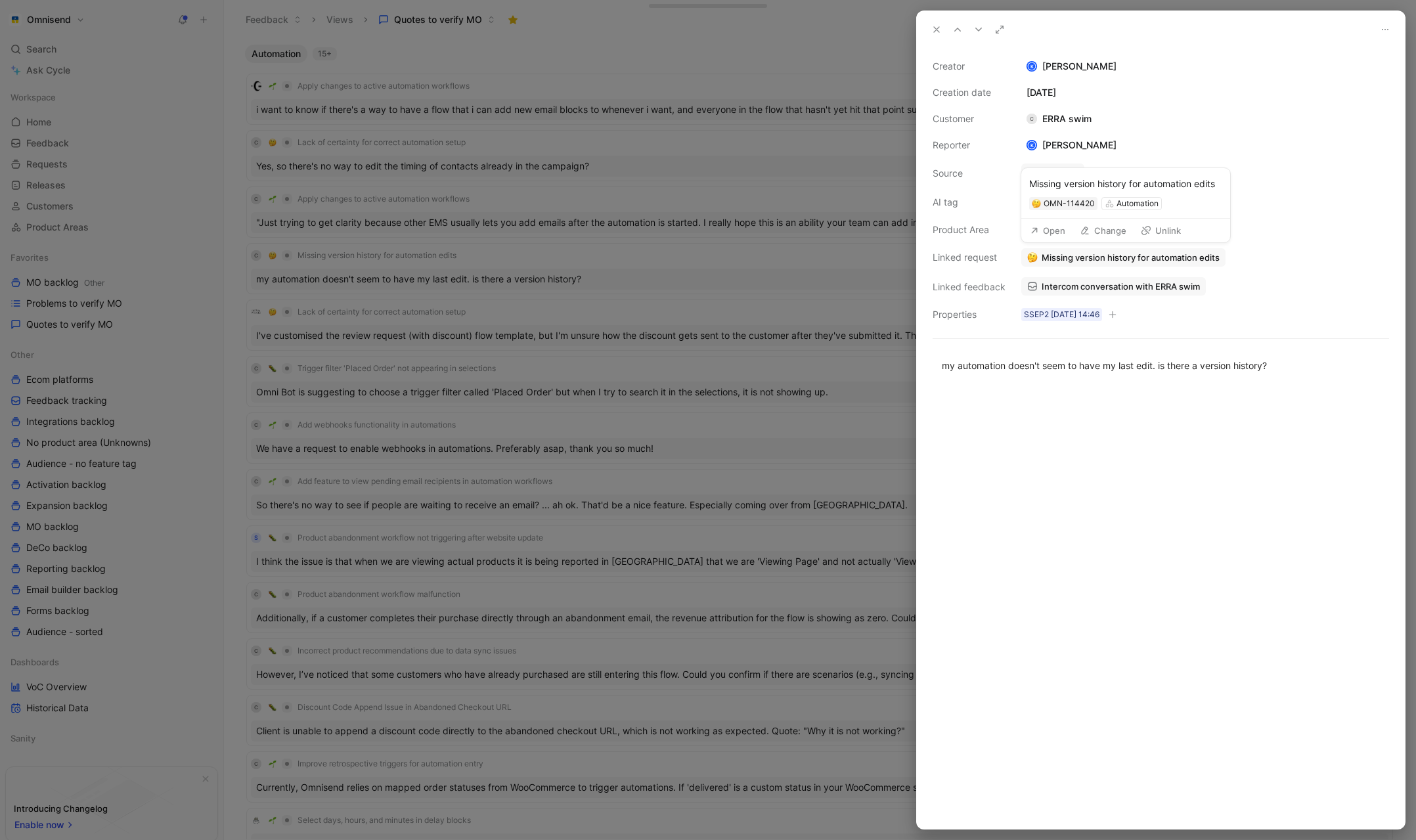
click at [1056, 232] on button "Open" at bounding box center [1048, 230] width 47 height 18
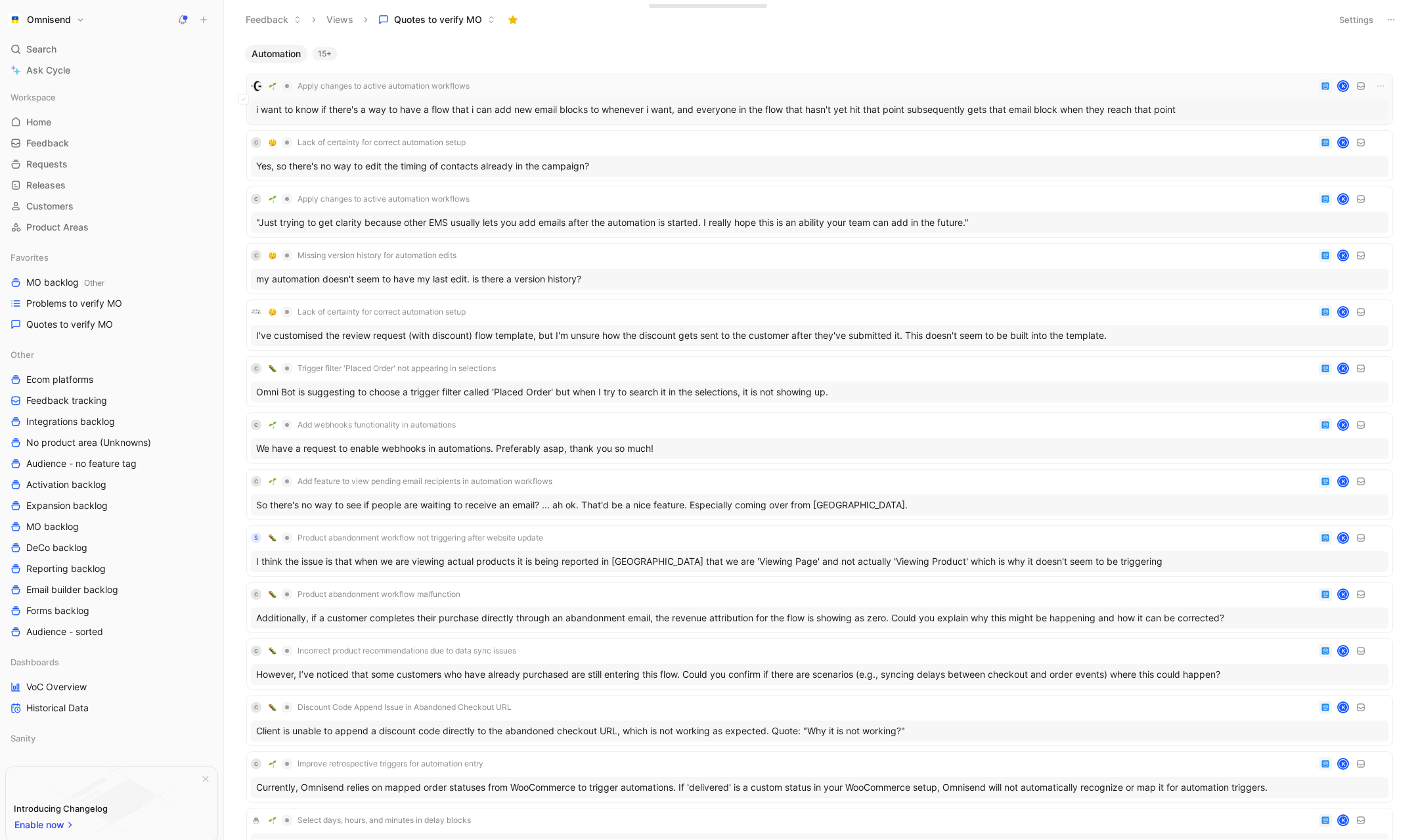
click at [533, 85] on div "Apply changes to active automation workflows K" at bounding box center [820, 85] width 1138 height 15
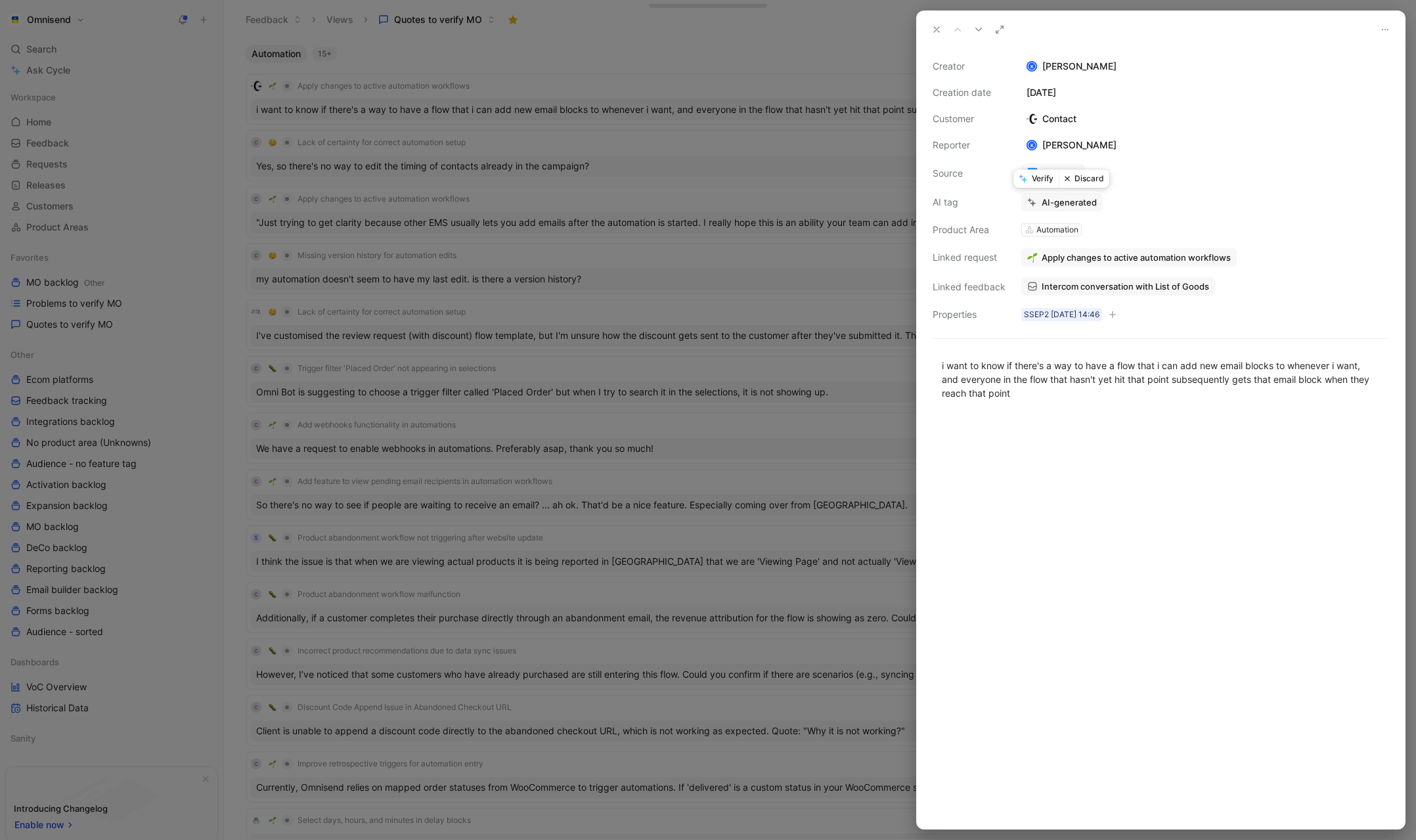
click at [1040, 178] on button "Verify" at bounding box center [1036, 178] width 45 height 18
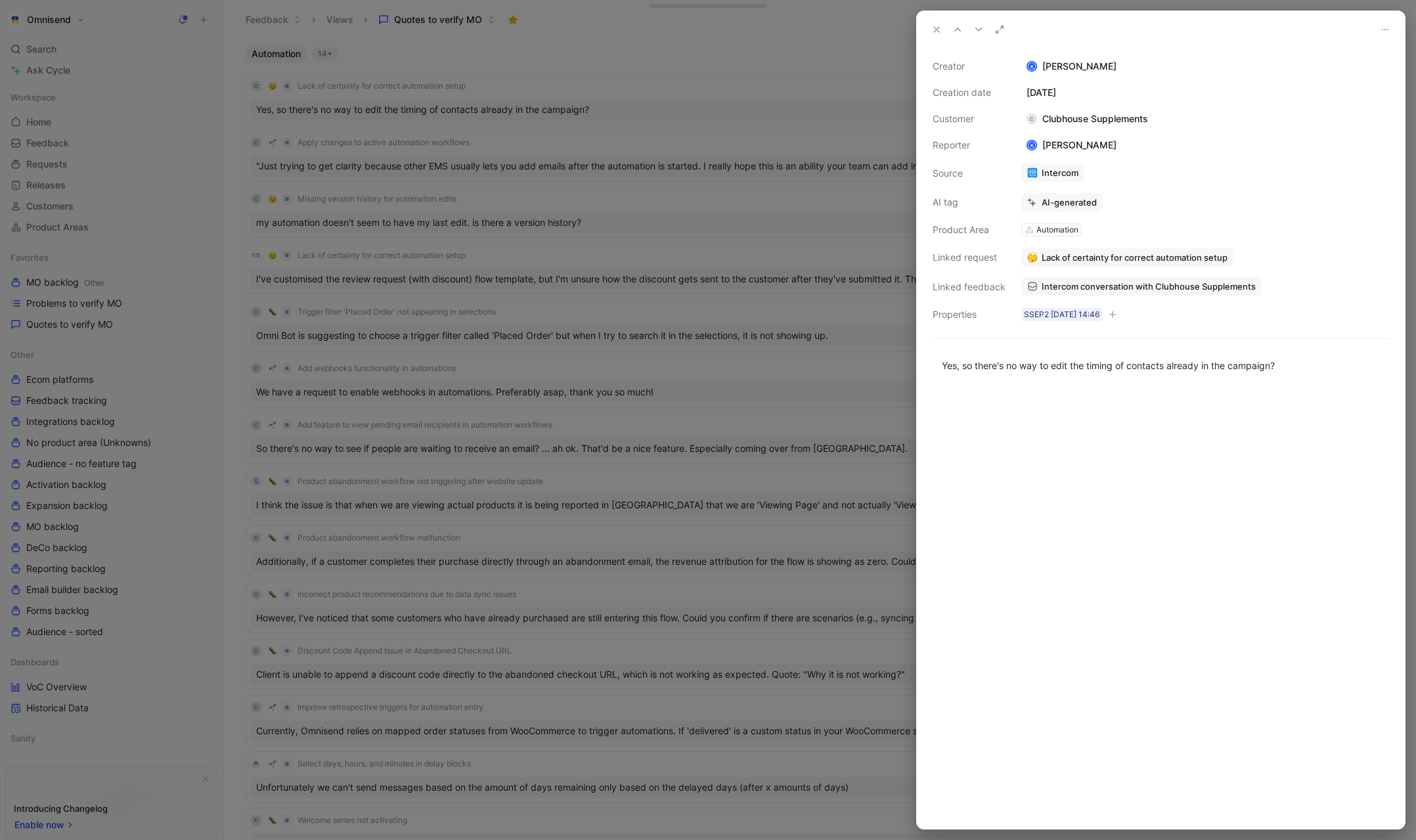
click at [739, 90] on div at bounding box center [708, 420] width 1416 height 840
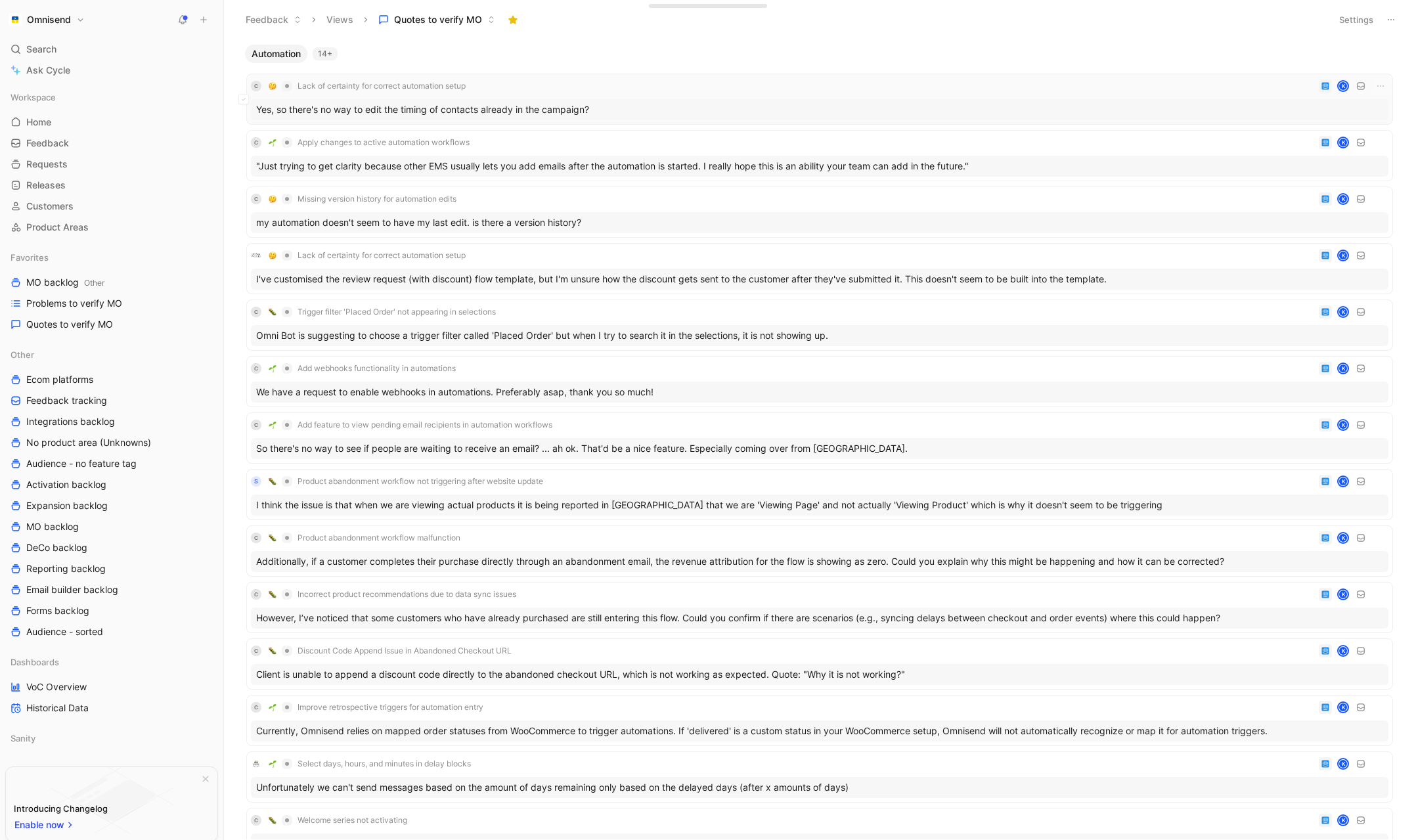
click at [676, 102] on div "Yes, so there's no way to edit the timing of contacts already in the campaign?" at bounding box center [820, 109] width 1138 height 21
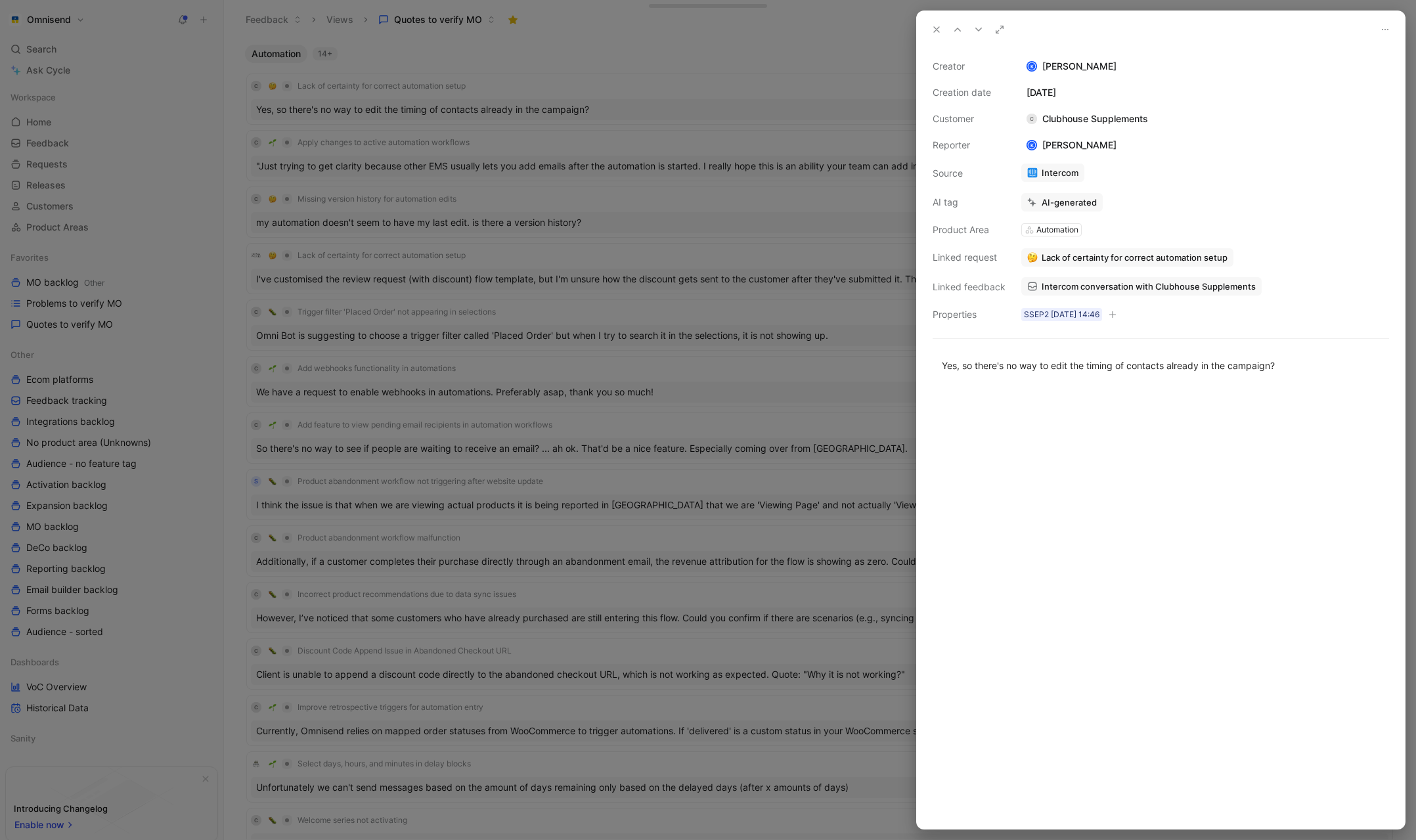
click at [1121, 289] on span "Intercom conversation with Clubhouse Supplements" at bounding box center [1149, 287] width 214 height 12
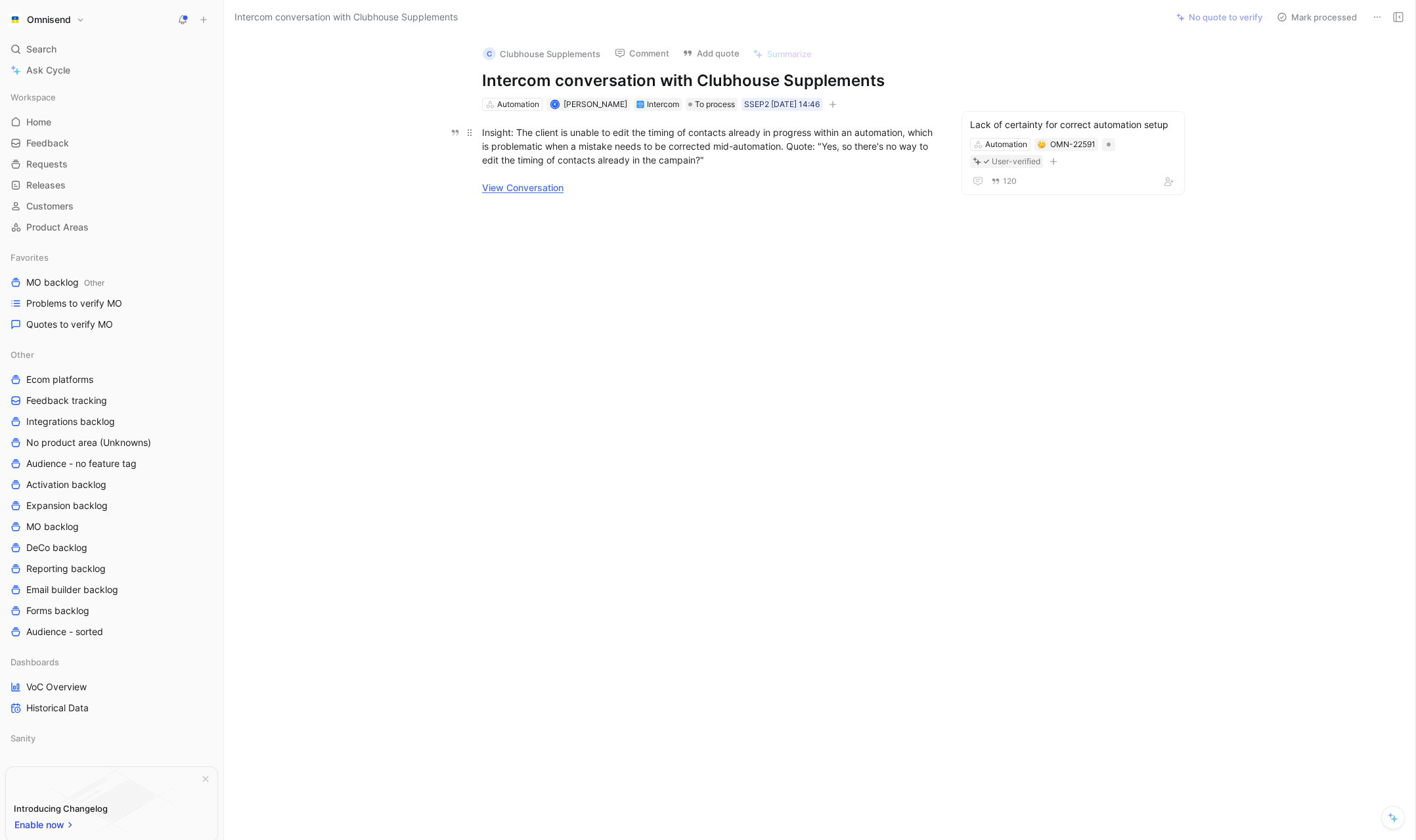
click at [532, 187] on link "View Conversation" at bounding box center [522, 187] width 81 height 11
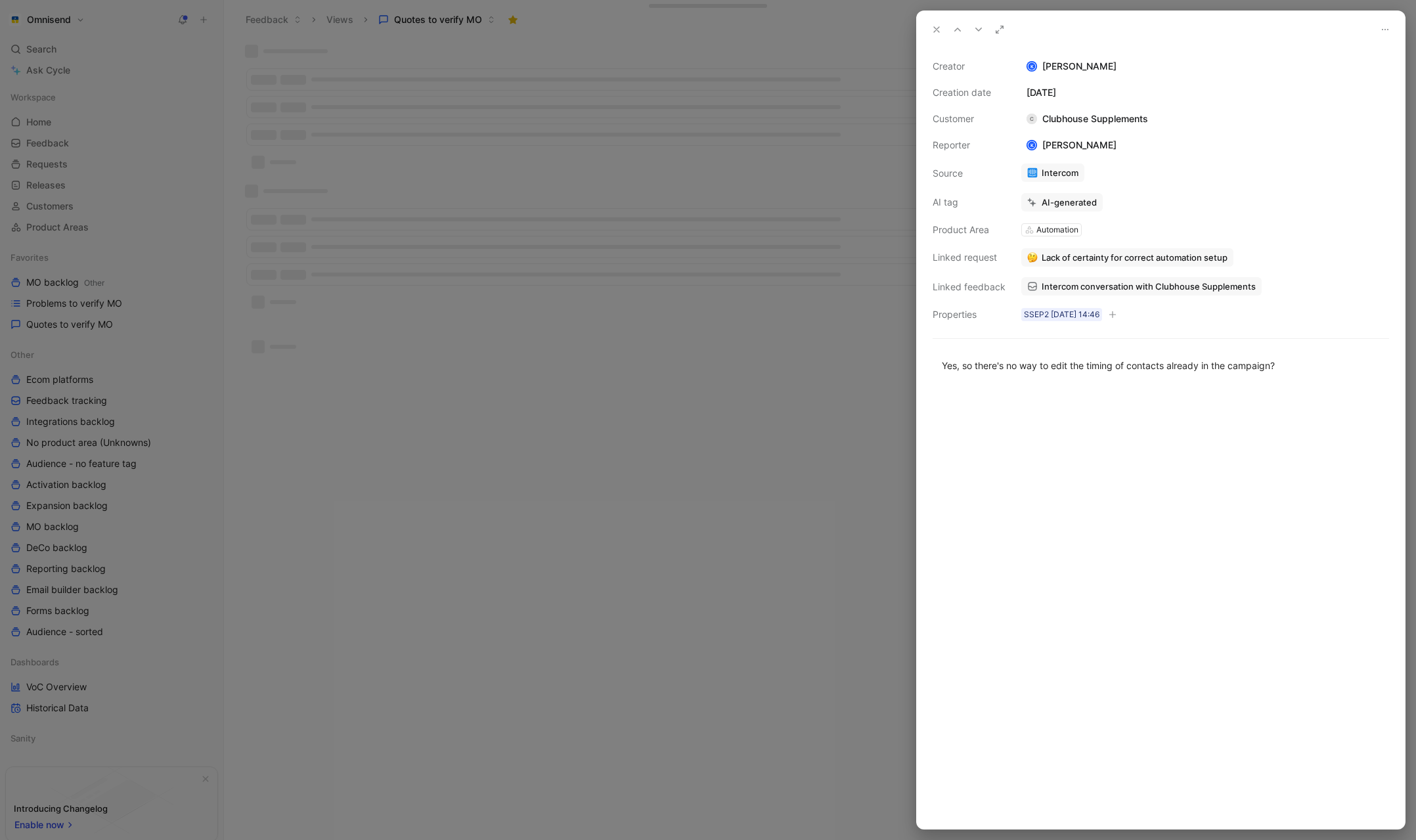
click at [337, 162] on div at bounding box center [708, 420] width 1416 height 840
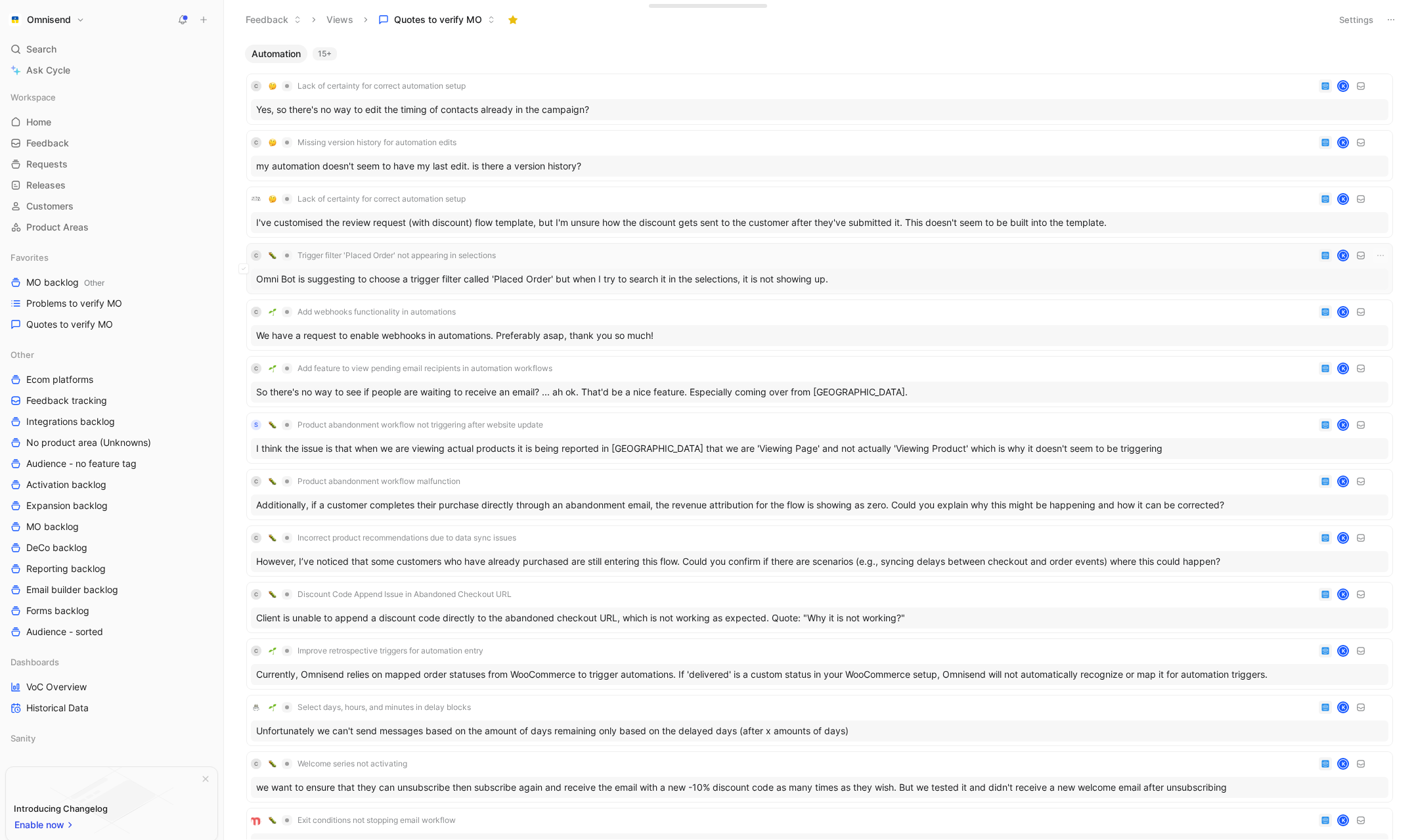
click at [789, 252] on div "C Trigger filter 'Placed Order' not appearing in selections K" at bounding box center [820, 255] width 1138 height 15
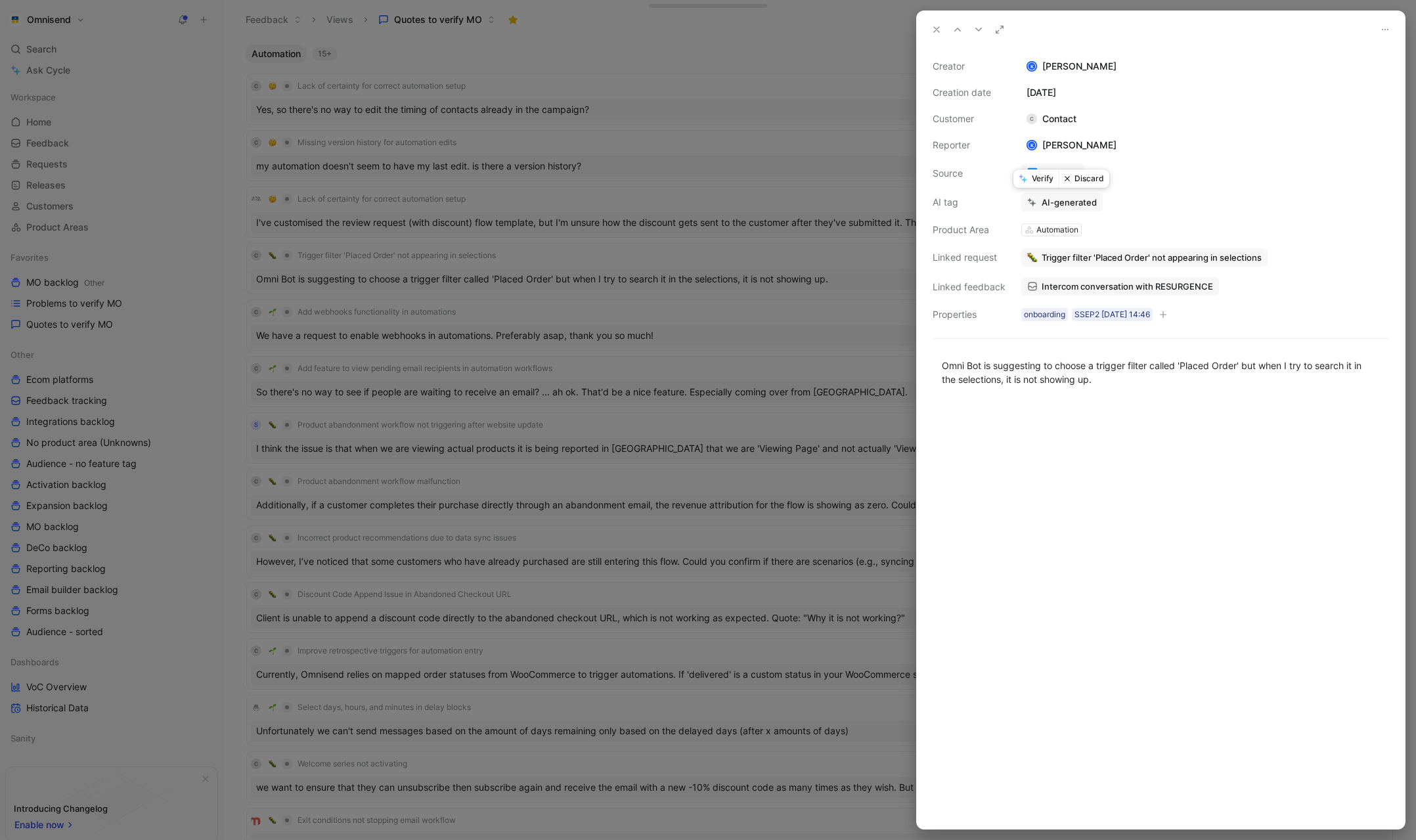
click at [1088, 176] on button "Discard" at bounding box center [1084, 178] width 50 height 18
click at [774, 153] on div at bounding box center [708, 420] width 1416 height 840
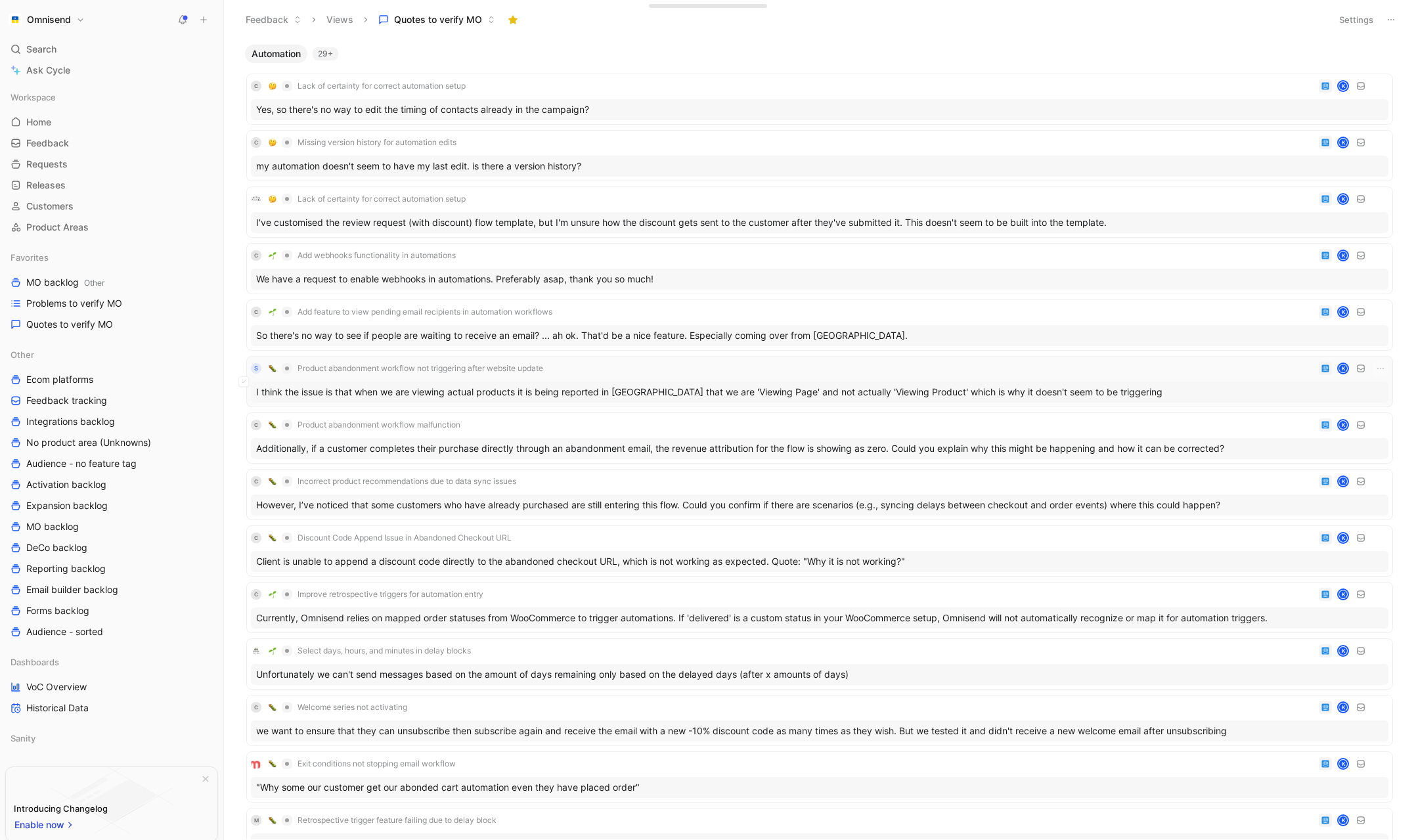
click at [695, 361] on div "S Product abandonment workflow not triggering after website update K" at bounding box center [820, 368] width 1138 height 15
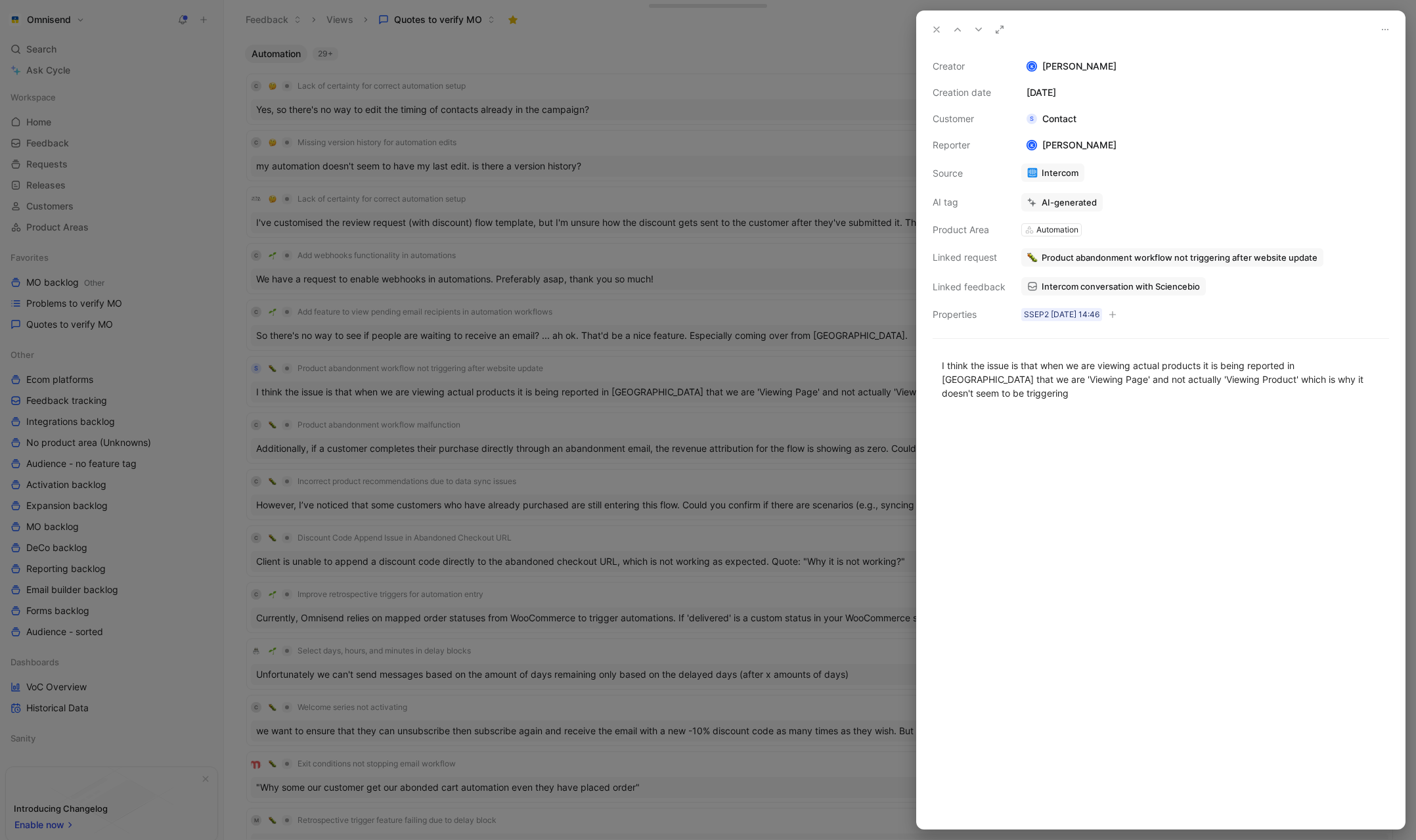
click at [1133, 290] on span "Intercom conversation with Sciencebio" at bounding box center [1121, 287] width 158 height 12
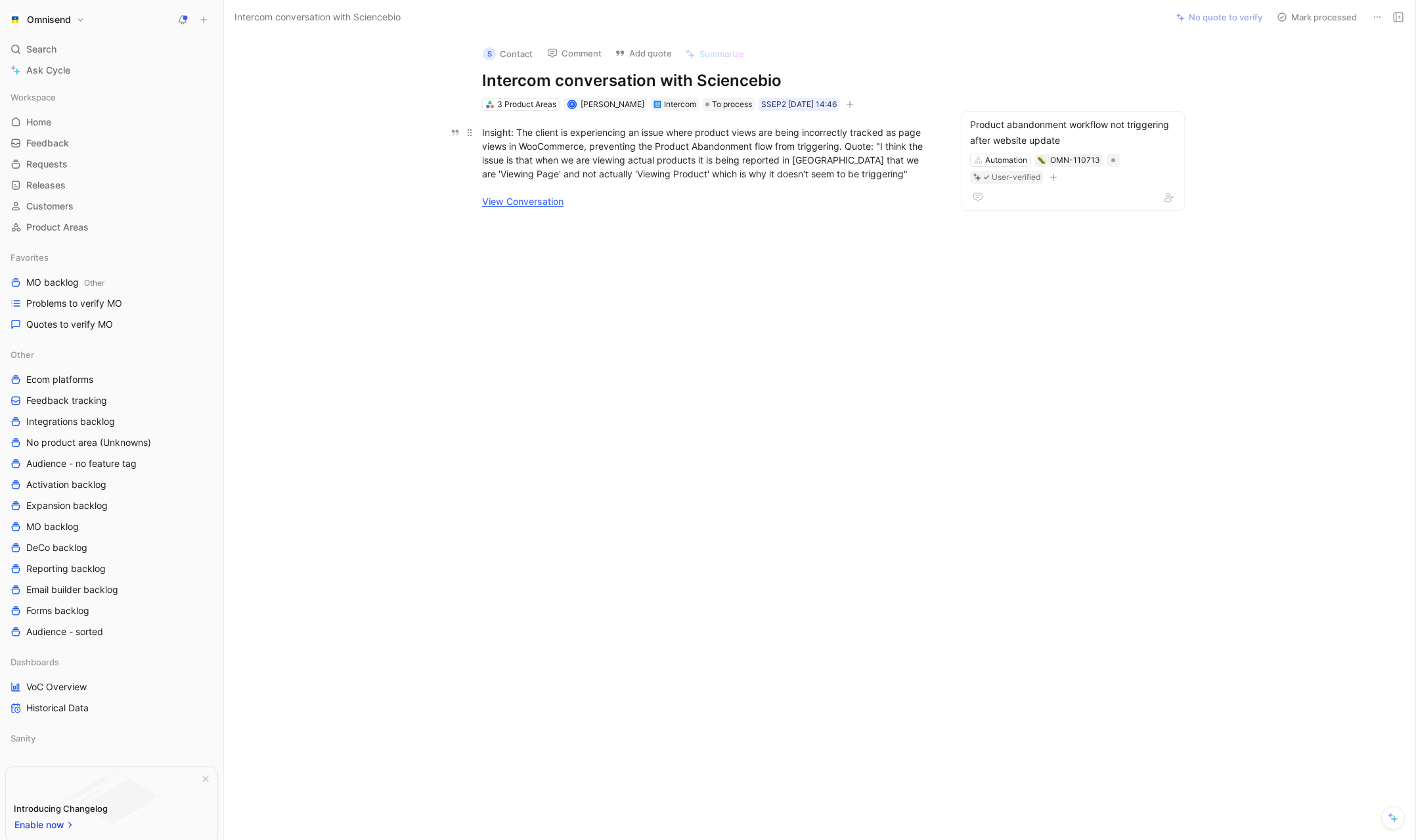
click at [535, 205] on link "View Conversation" at bounding box center [522, 201] width 81 height 11
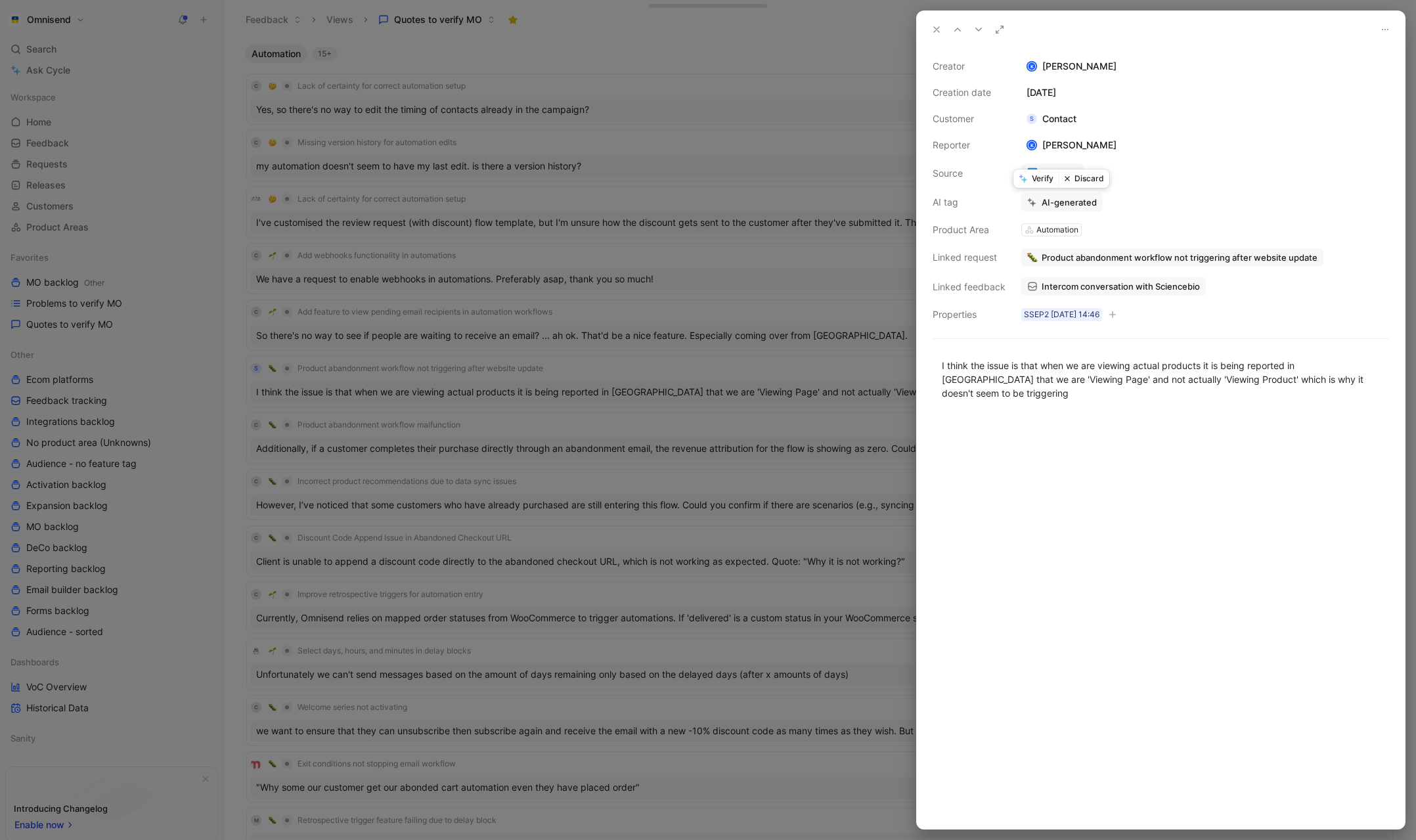
click at [1090, 178] on button "Discard" at bounding box center [1084, 178] width 50 height 18
click at [691, 137] on div at bounding box center [708, 420] width 1416 height 840
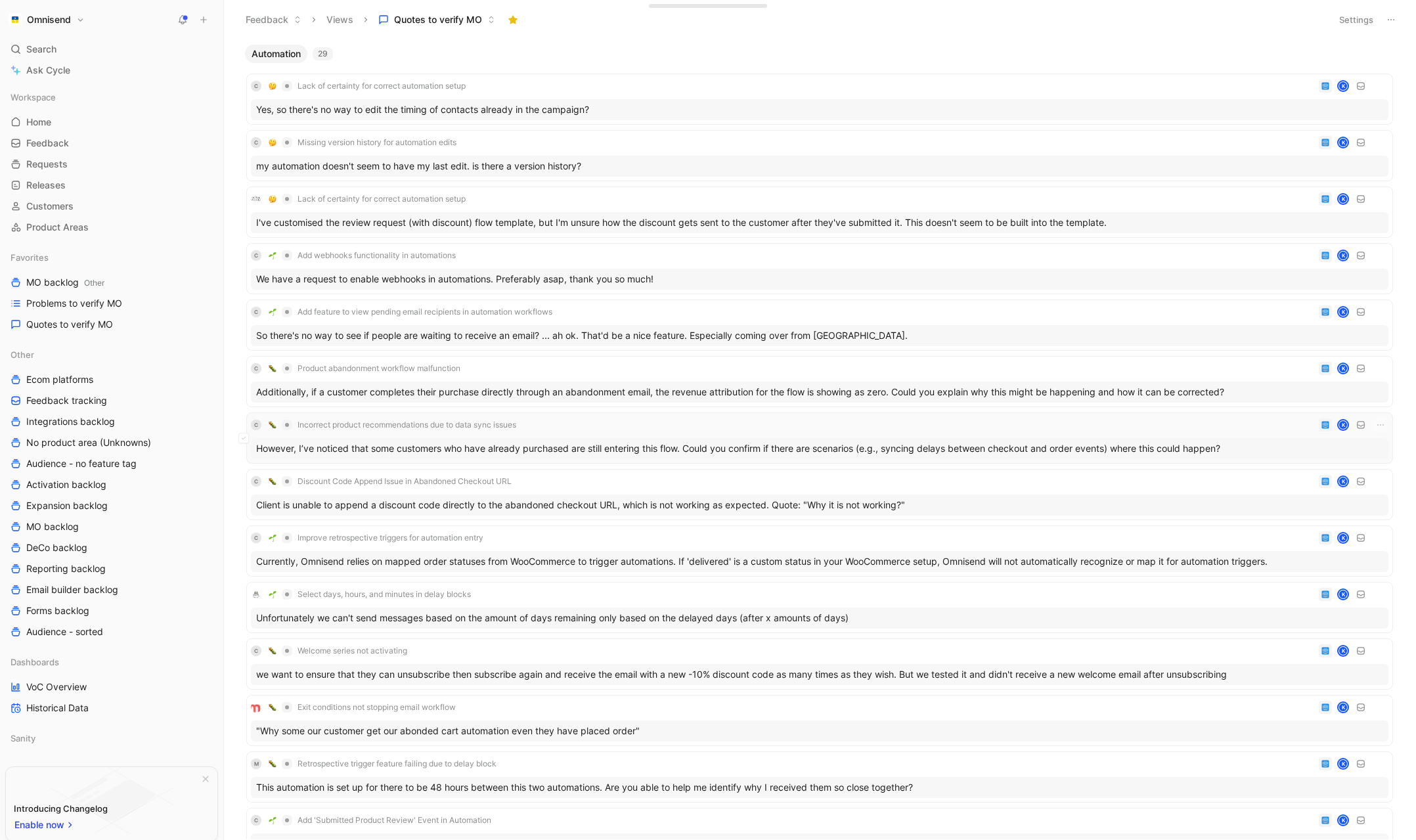
click at [627, 426] on div "C Incorrect product recommendations due to data sync issues K" at bounding box center [820, 425] width 1138 height 15
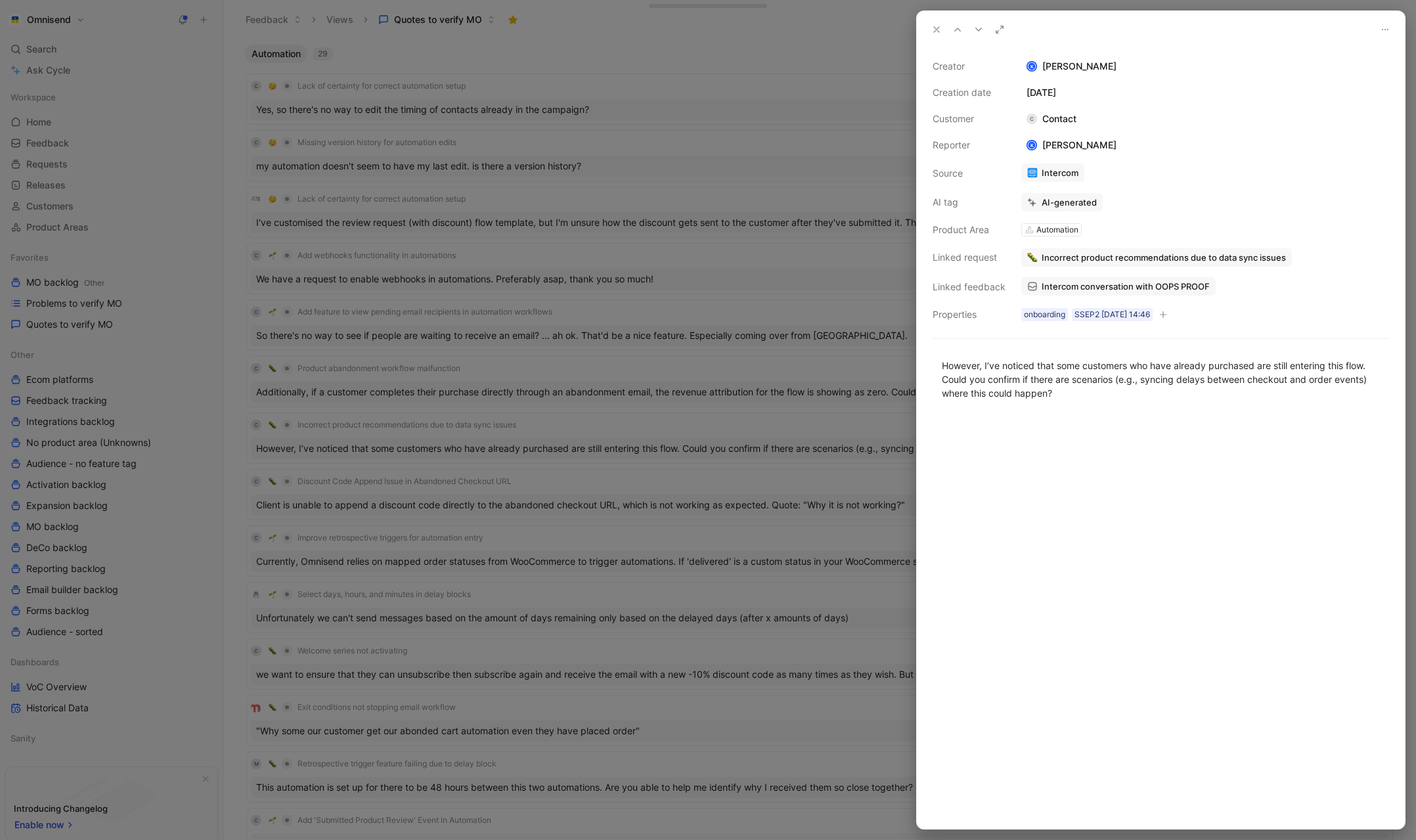
click at [1147, 283] on span "Intercom conversation with OOPS PROOF" at bounding box center [1126, 287] width 168 height 12
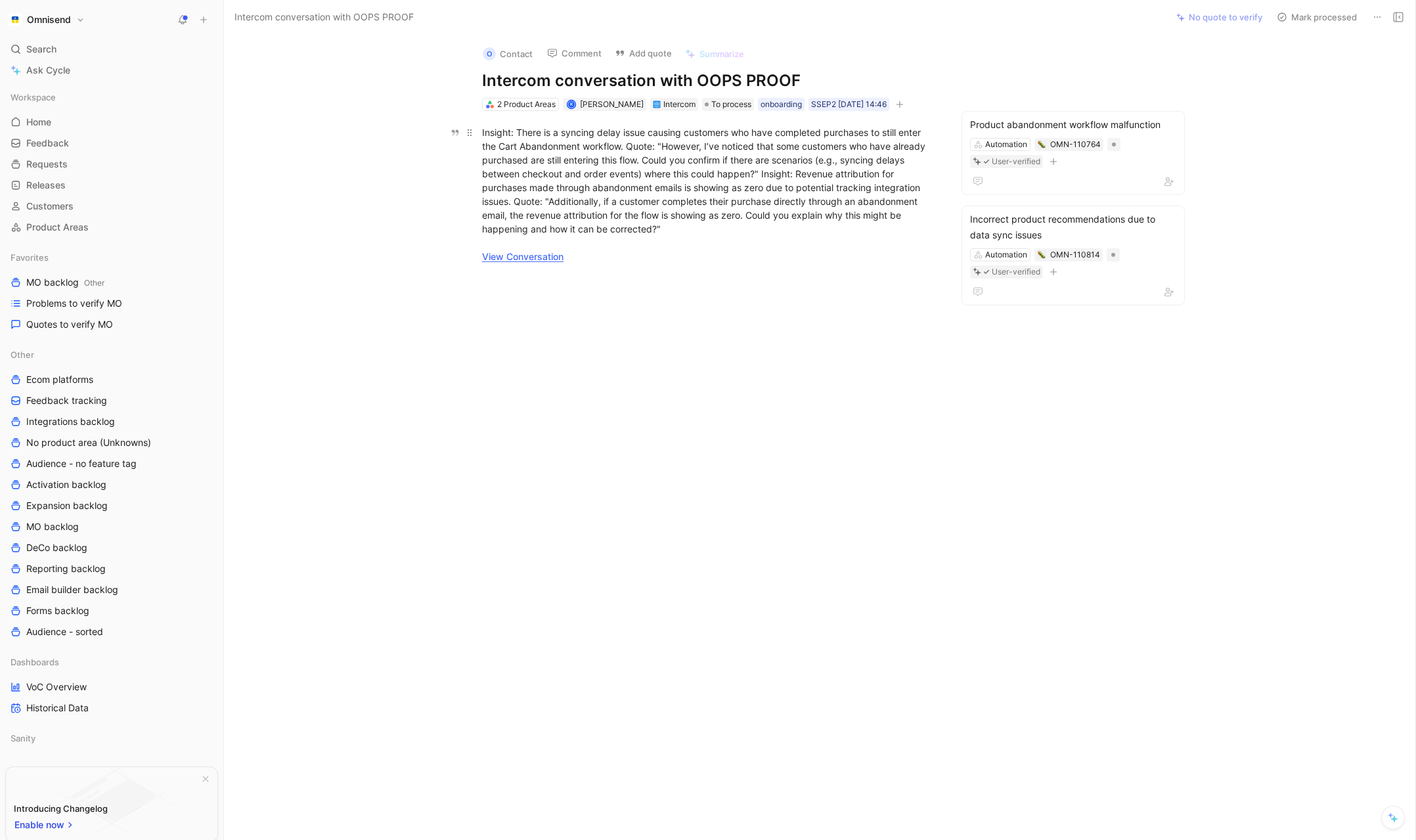
click at [522, 258] on link "View Conversation" at bounding box center [522, 256] width 81 height 11
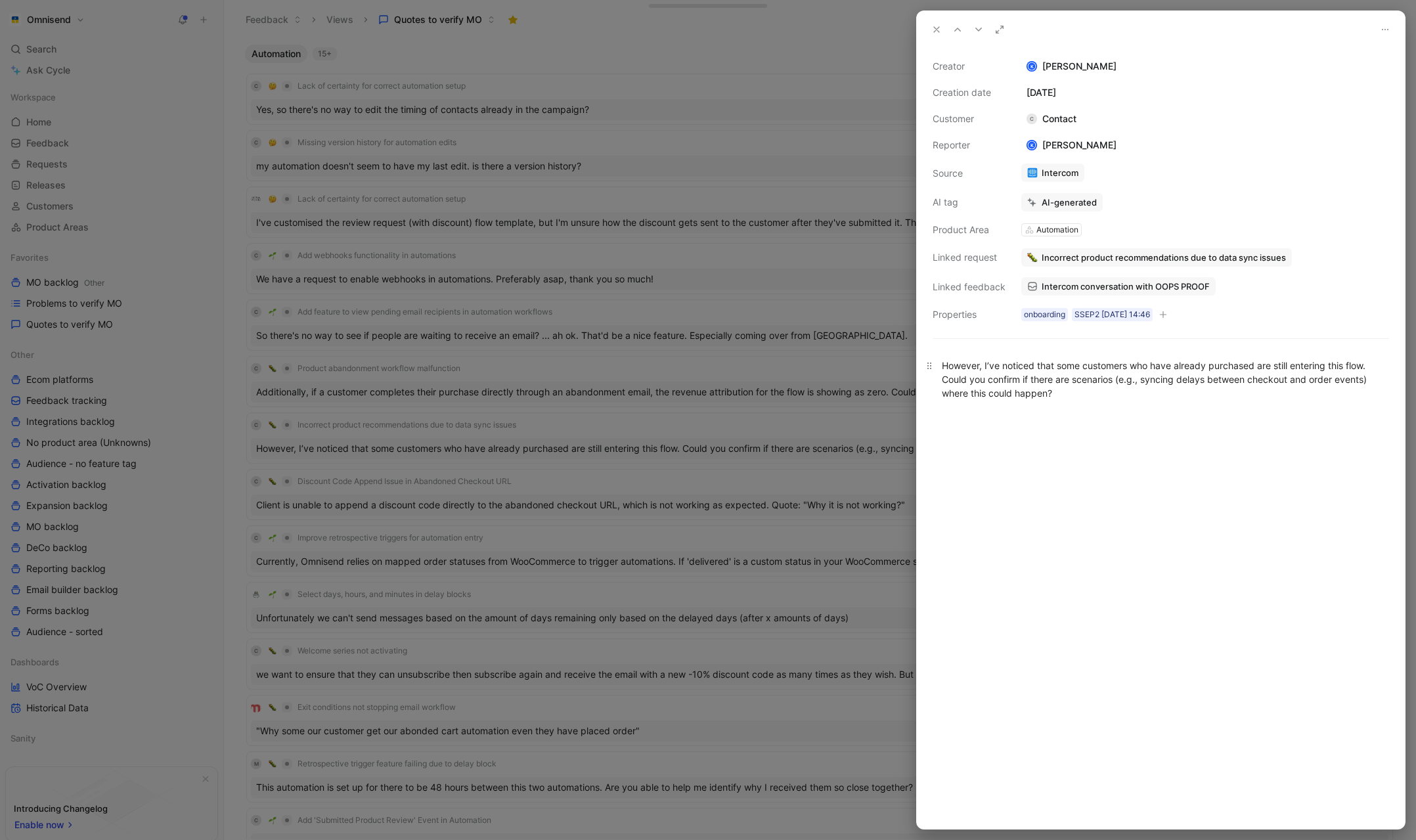
drag, startPoint x: 1059, startPoint y: 365, endPoint x: 1166, endPoint y: 372, distance: 107.2
click at [1166, 372] on div "However, I’ve noticed that some customers who have already purchased are still …" at bounding box center [1161, 379] width 438 height 41
drag, startPoint x: 1051, startPoint y: 366, endPoint x: 1335, endPoint y: 368, distance: 284.0
click at [1335, 368] on div "However, I’ve noticed that some customers who have already purchased are still …" at bounding box center [1161, 379] width 438 height 41
copy div "d that some customers who have already purchased are still entering t"
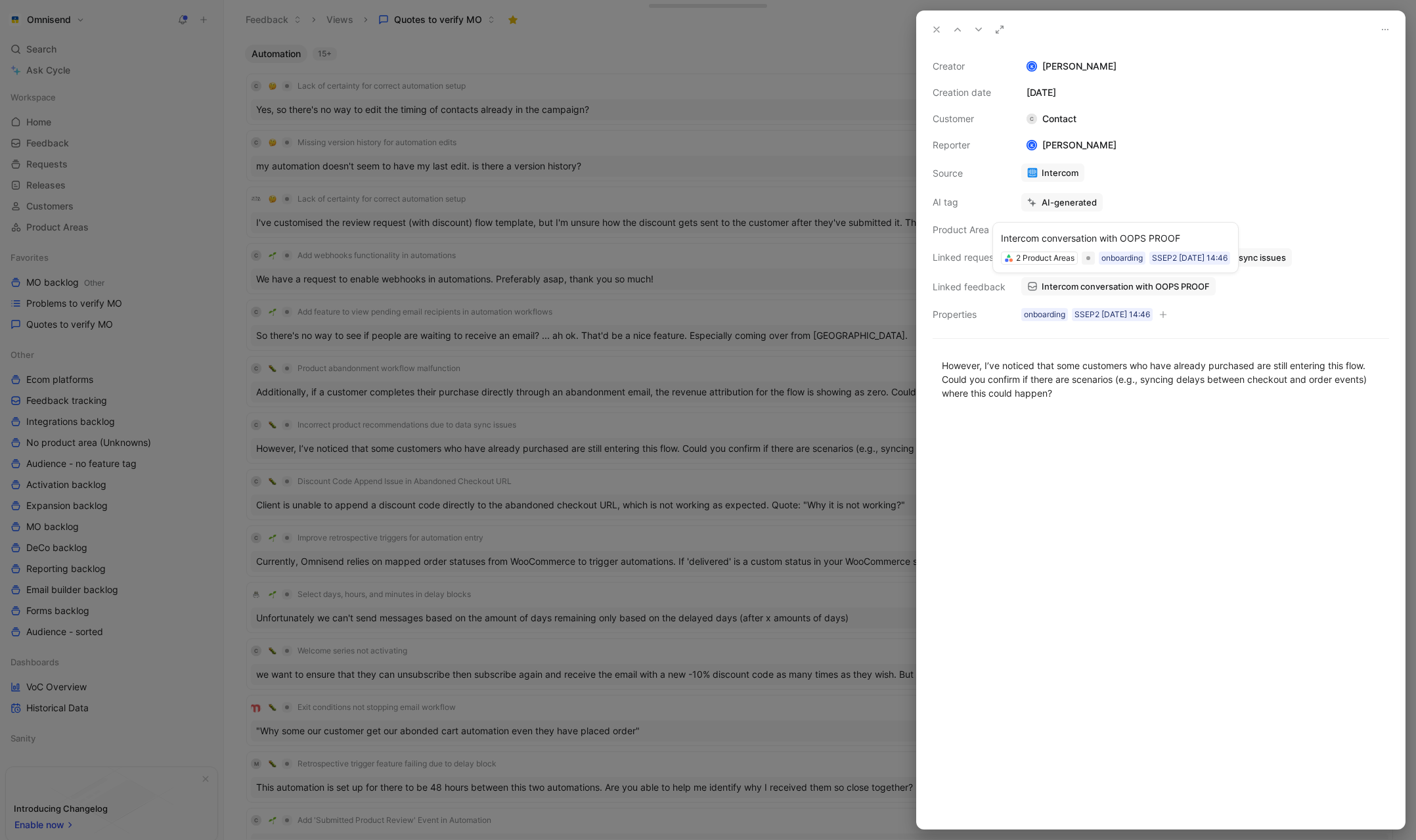
click at [1093, 293] on link "Intercom conversation with OOPS PROOF" at bounding box center [1119, 286] width 194 height 18
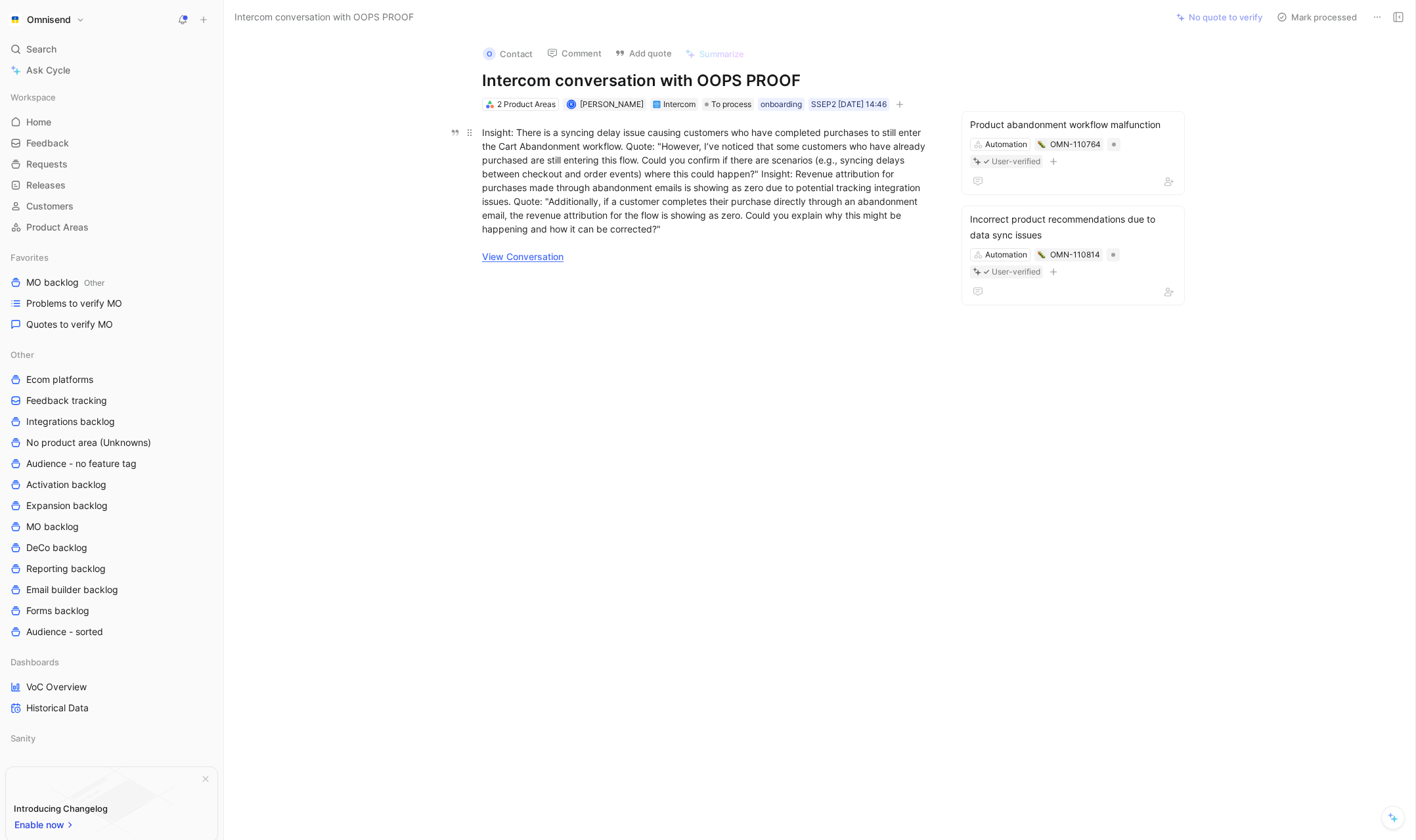
click at [518, 258] on link "View Conversation" at bounding box center [522, 256] width 81 height 11
